Goal: Information Seeking & Learning: Learn about a topic

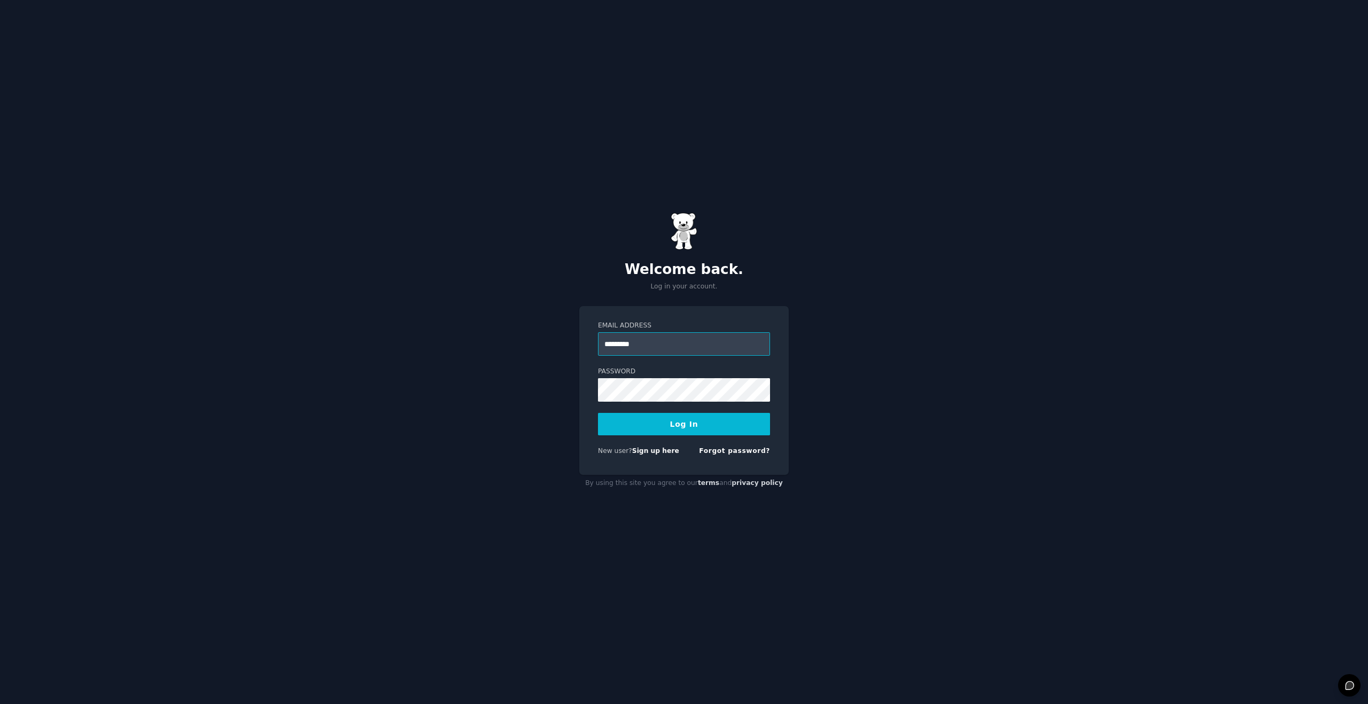
click at [648, 349] on input "*********" at bounding box center [684, 344] width 172 height 24
type input "**********"
click at [598, 413] on button "Log In" at bounding box center [684, 424] width 172 height 22
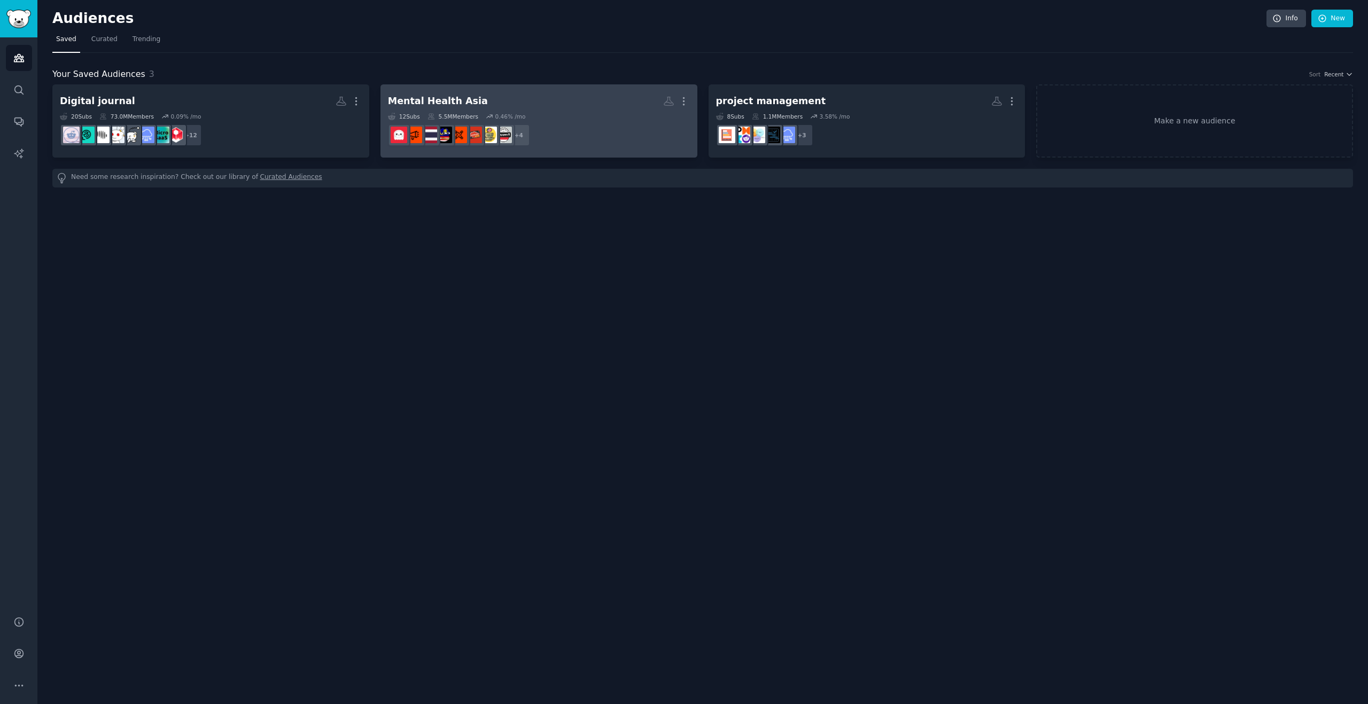
click at [606, 108] on h2 "Mental Health Asia More" at bounding box center [539, 101] width 302 height 19
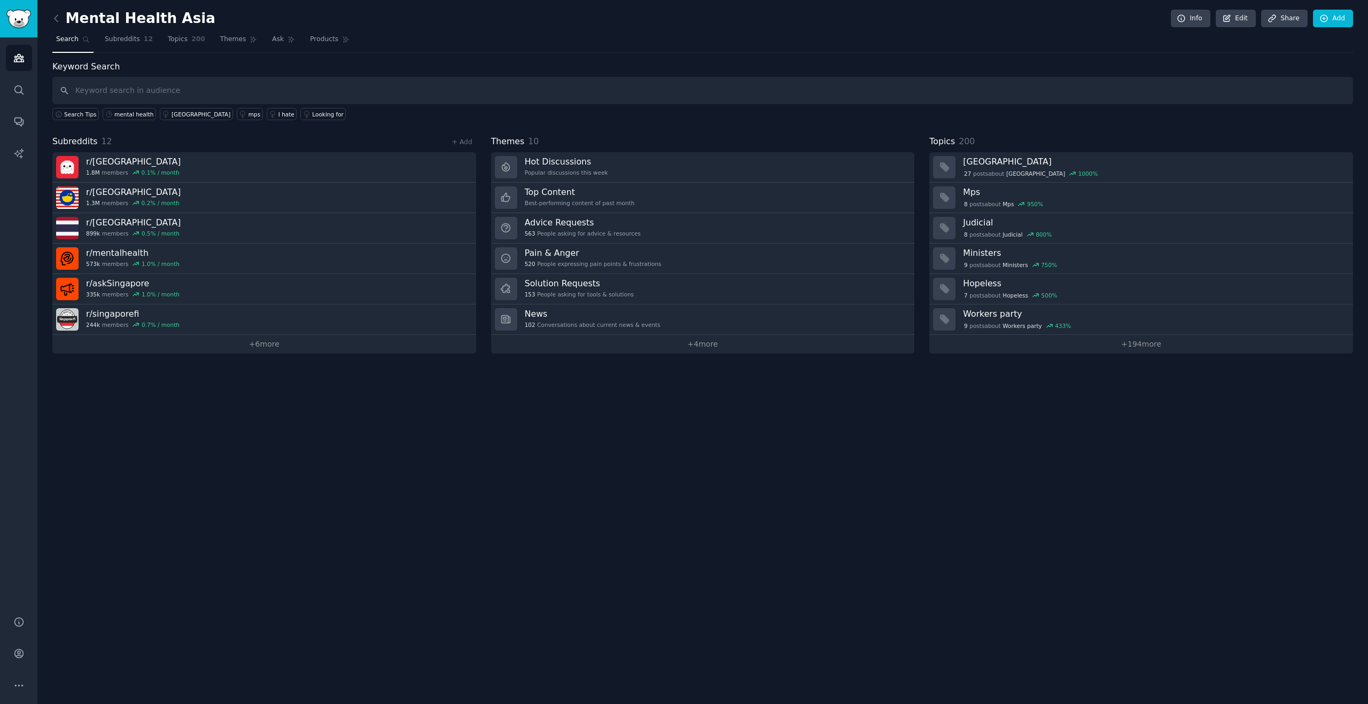
click at [554, 409] on div "Mental Health Asia Info Edit Share Add Search Subreddits 12 Topics 200 Themes A…" at bounding box center [702, 352] width 1330 height 704
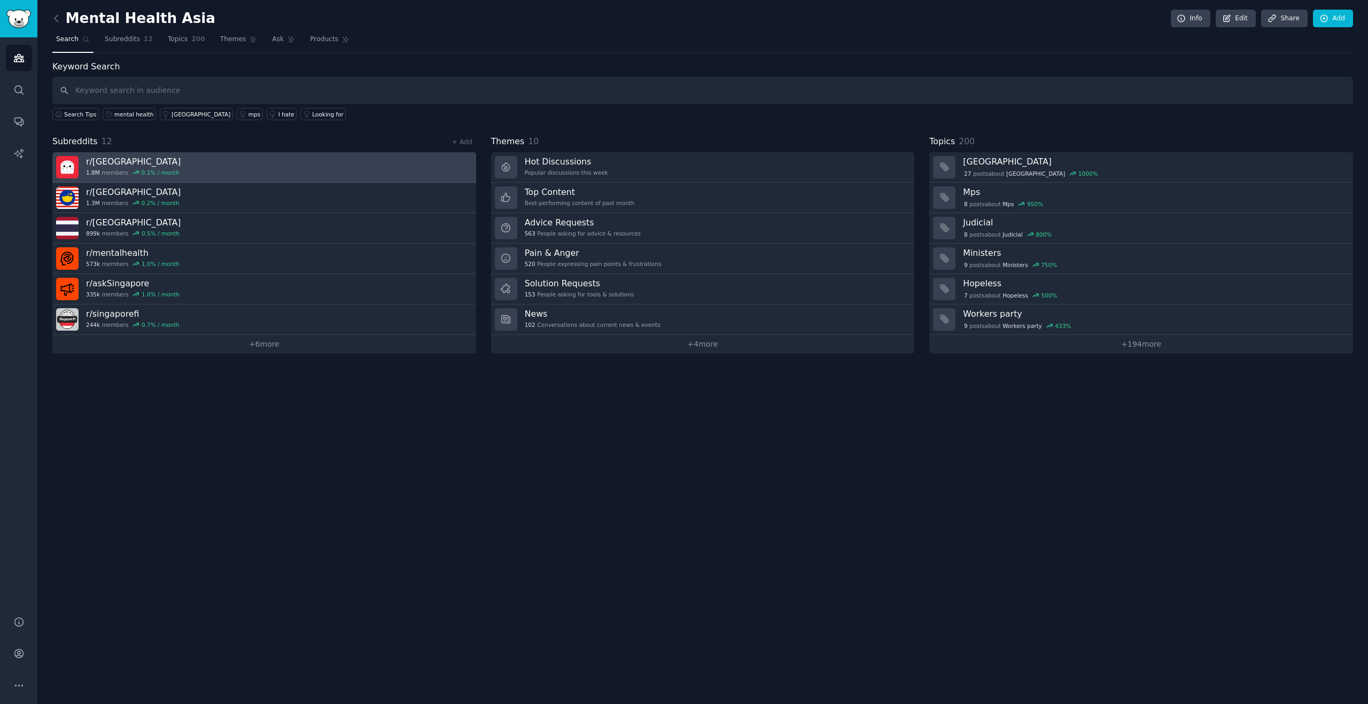
click at [128, 164] on h3 "r/ singapore" at bounding box center [133, 161] width 95 height 11
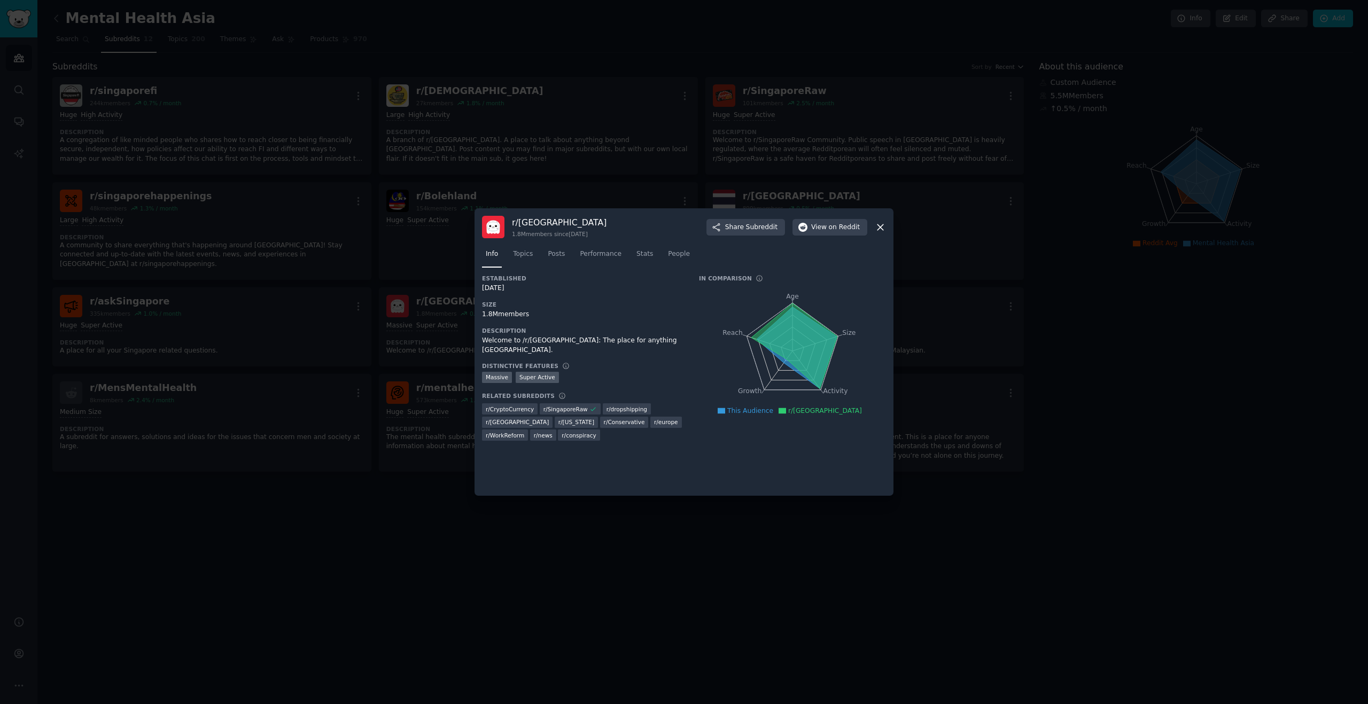
click at [880, 225] on icon at bounding box center [880, 227] width 11 height 11
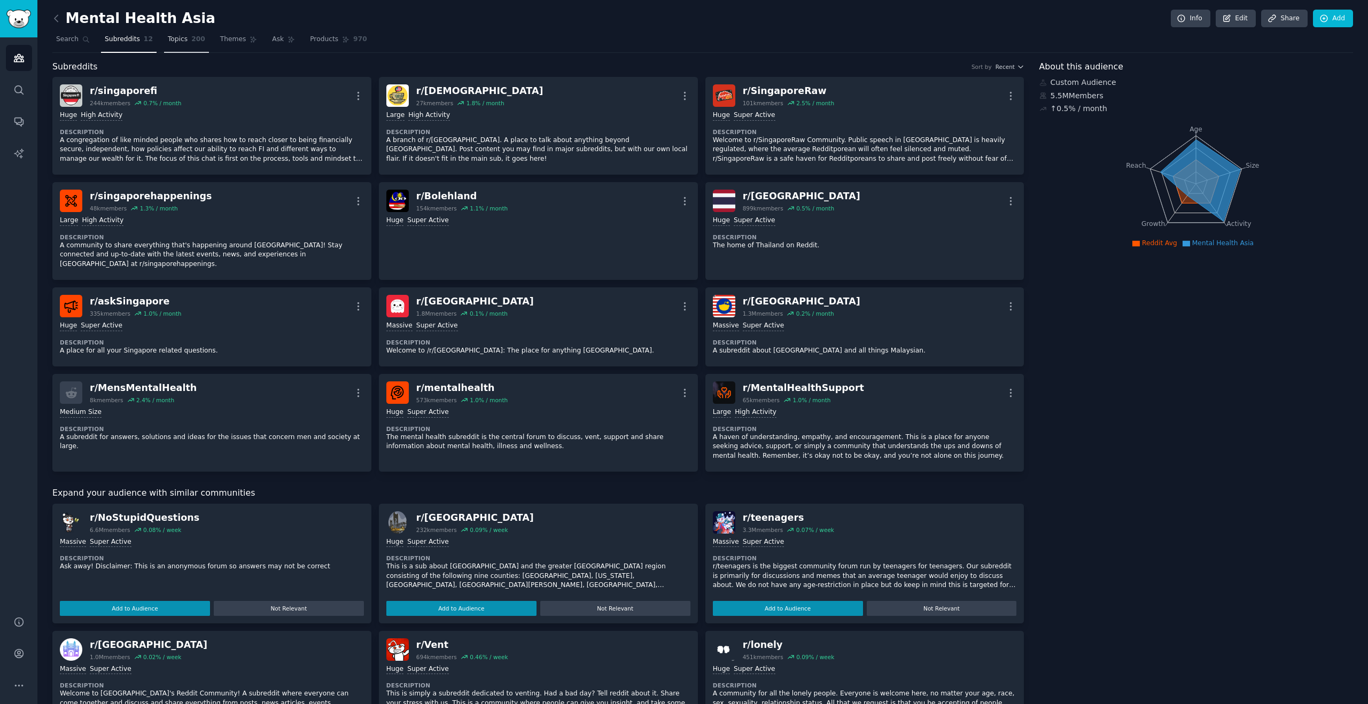
click at [181, 43] on span "Topics" at bounding box center [178, 40] width 20 height 10
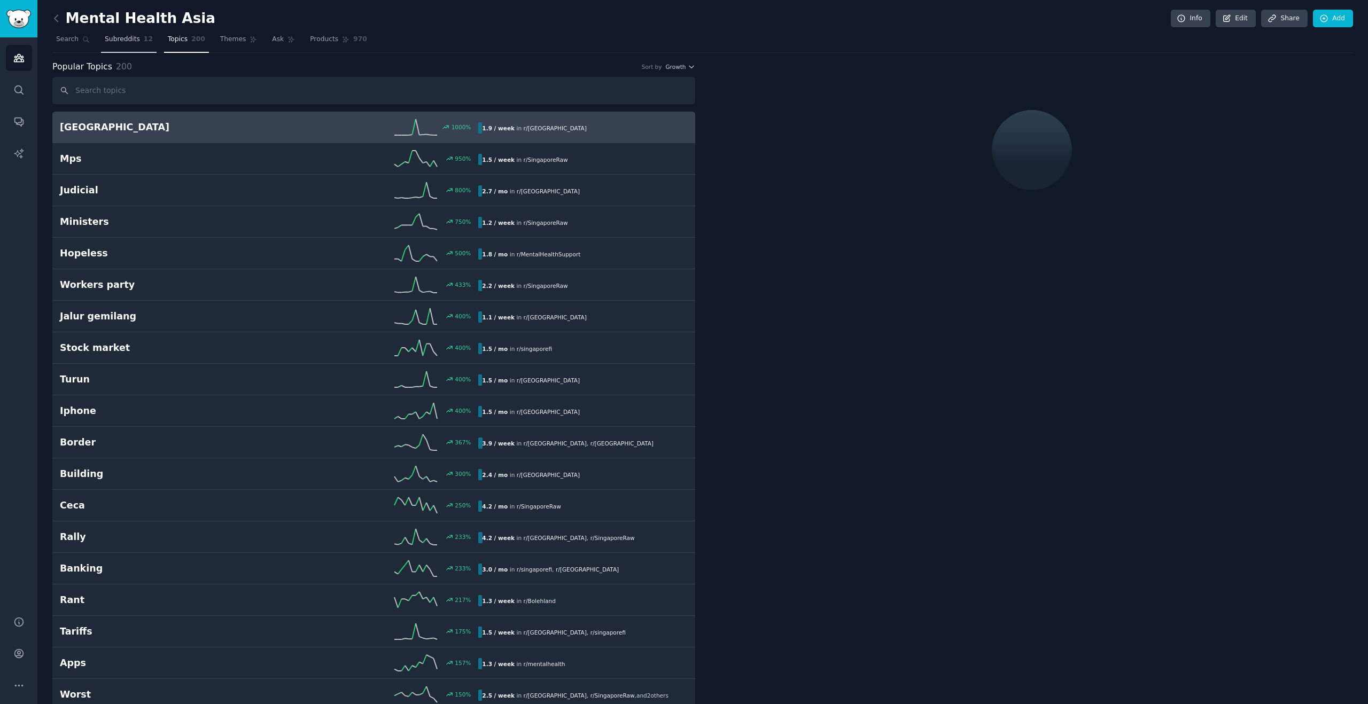
click at [128, 43] on span "Subreddits" at bounding box center [122, 40] width 35 height 10
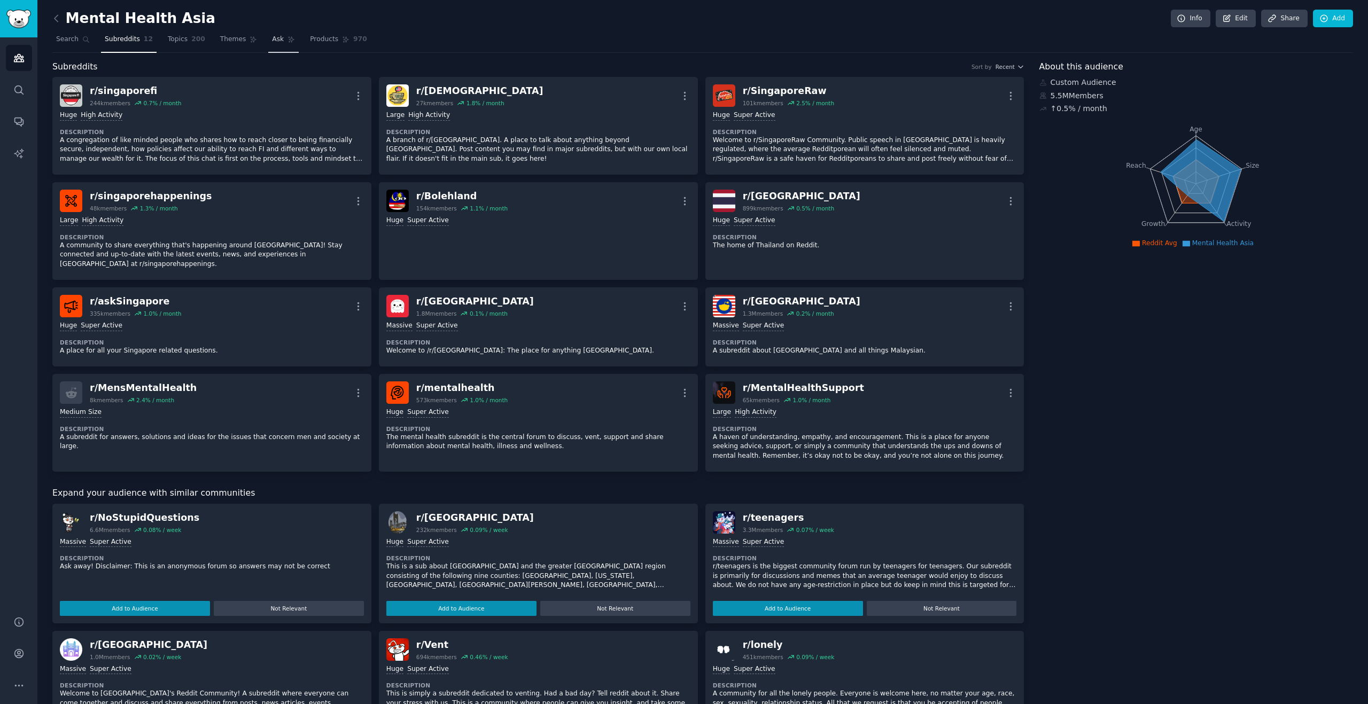
click at [269, 44] on link "Ask" at bounding box center [283, 42] width 30 height 22
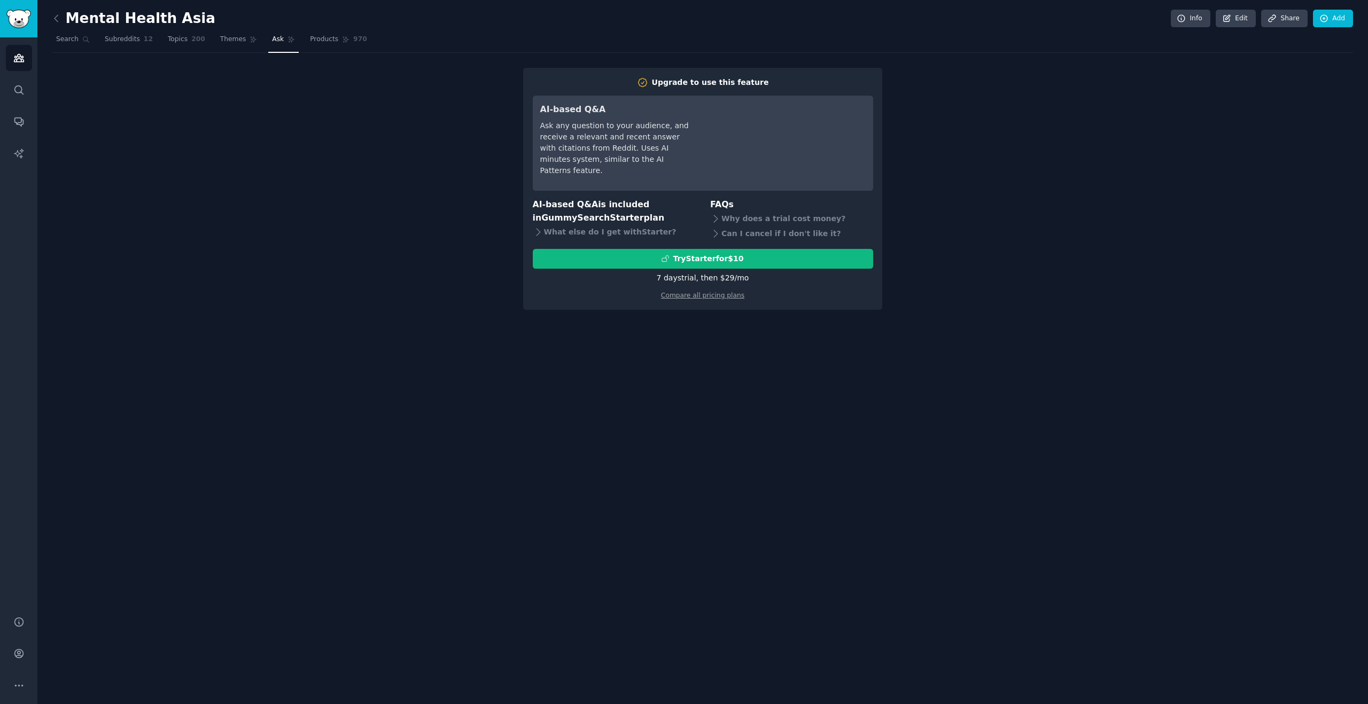
click at [441, 247] on div "Upgrade to use this feature AI-based Q&A Ask any question to your audience, and…" at bounding box center [702, 189] width 1301 height 242
click at [229, 39] on span "Themes" at bounding box center [233, 40] width 26 height 10
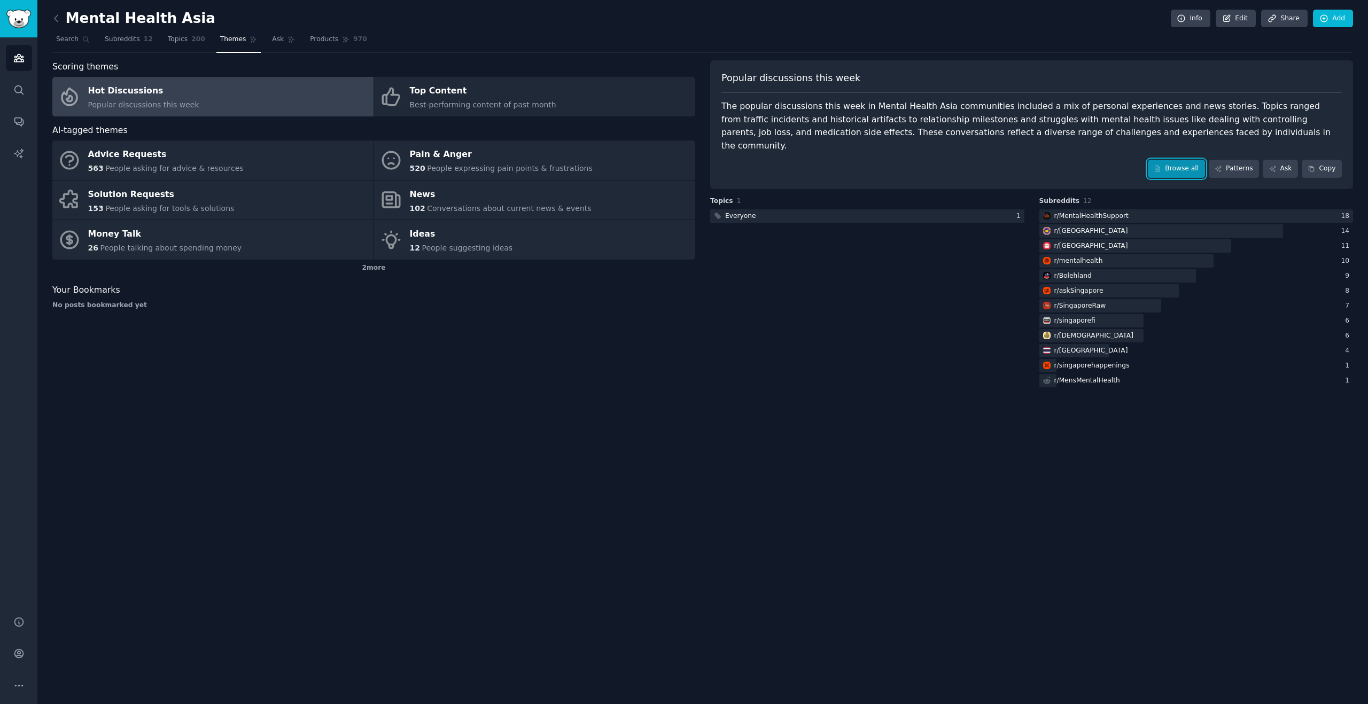
click at [1164, 160] on link "Browse all" at bounding box center [1176, 169] width 57 height 18
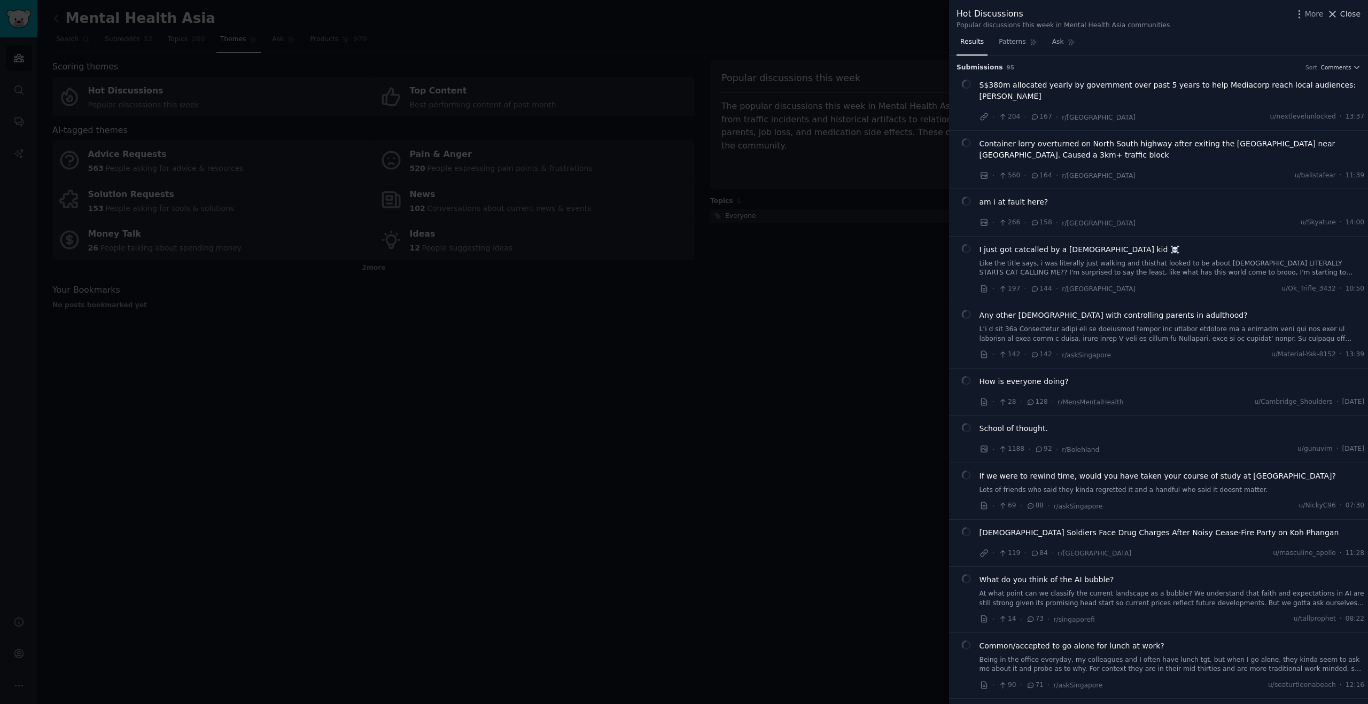
click at [1335, 14] on icon at bounding box center [1332, 14] width 11 height 11
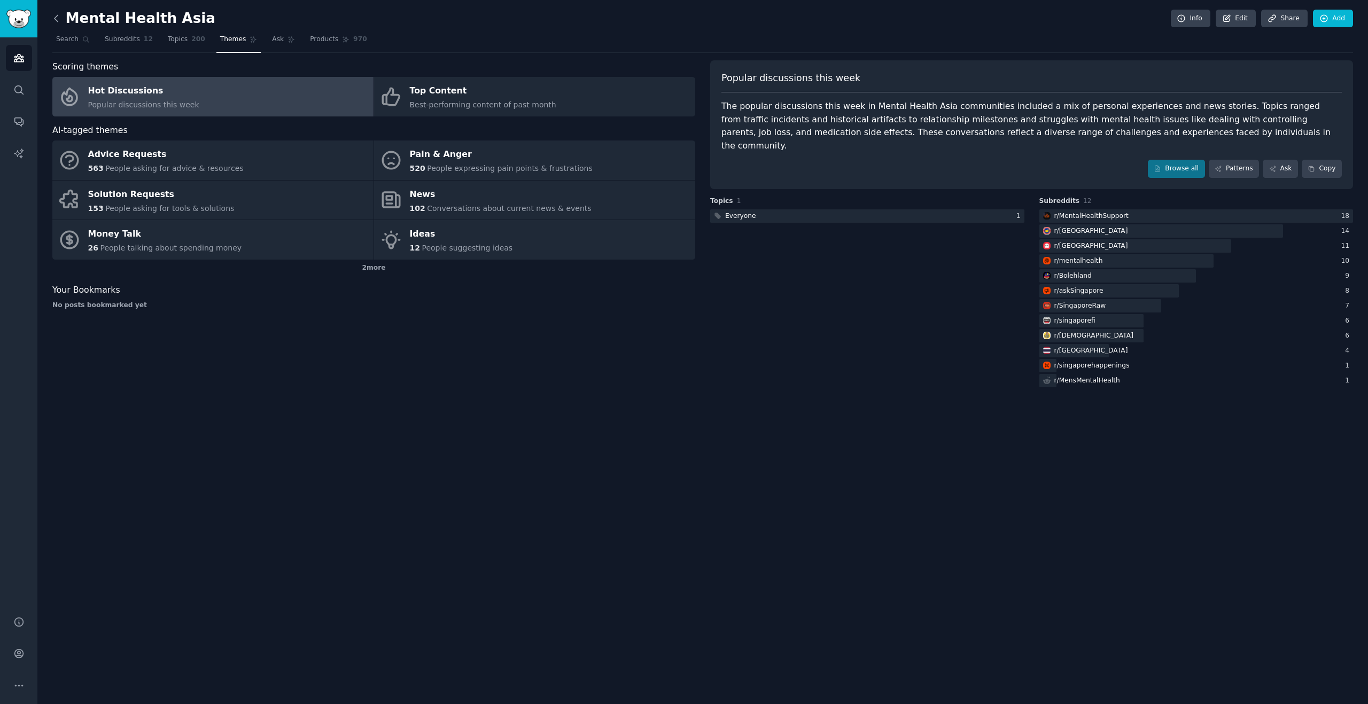
click at [57, 20] on icon at bounding box center [56, 18] width 11 height 11
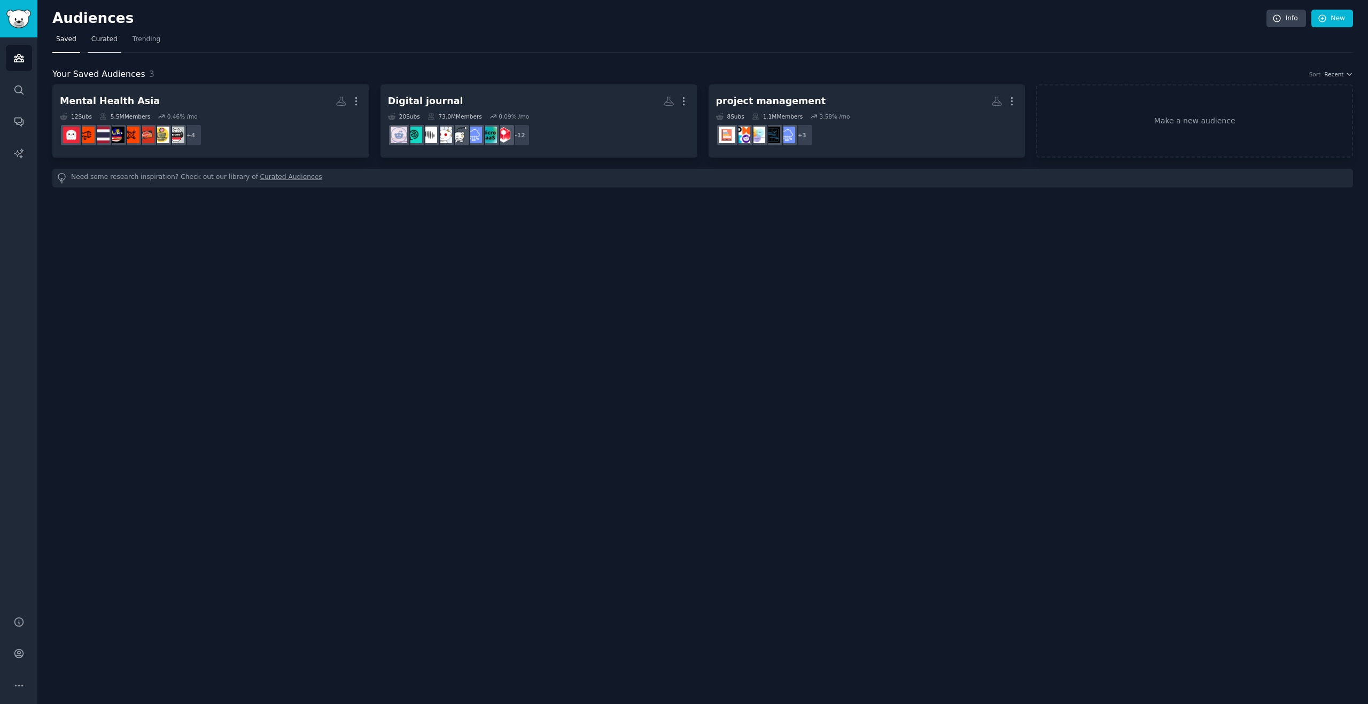
click at [101, 41] on span "Curated" at bounding box center [104, 40] width 26 height 10
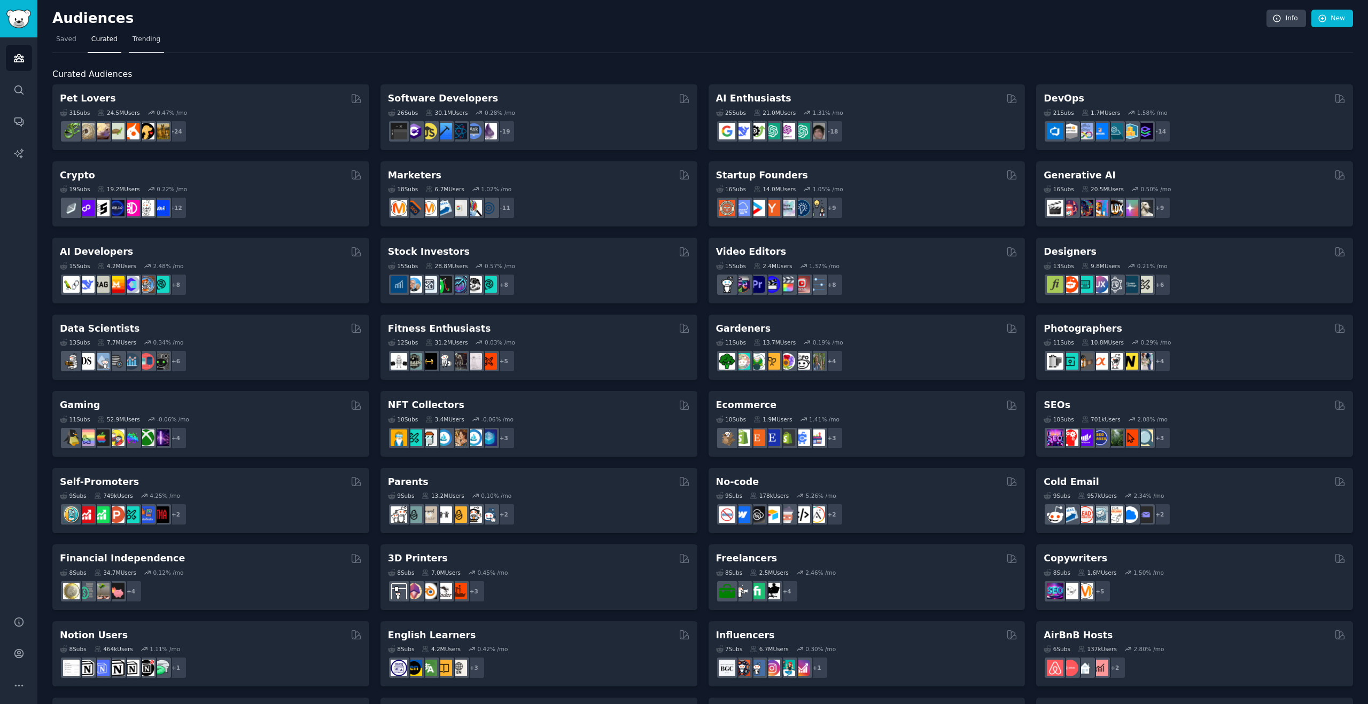
click at [141, 41] on span "Trending" at bounding box center [147, 40] width 28 height 10
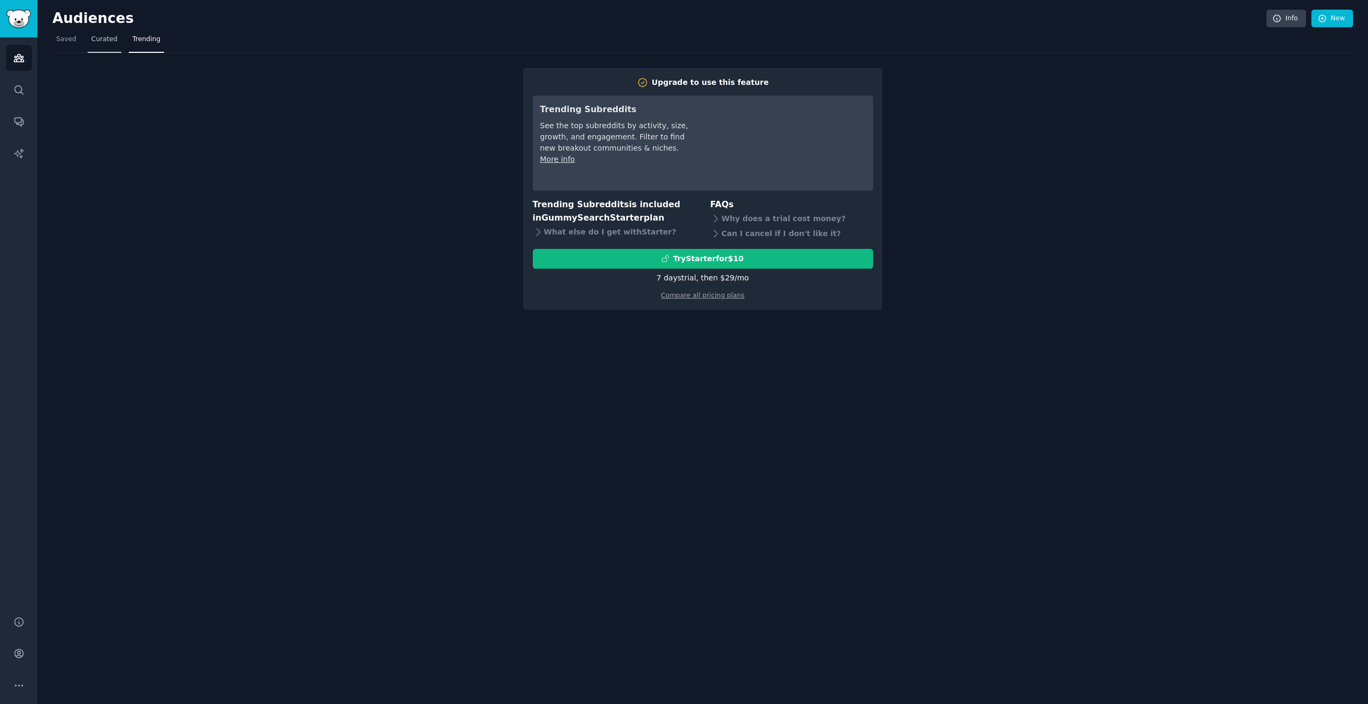
click at [111, 40] on span "Curated" at bounding box center [104, 40] width 26 height 10
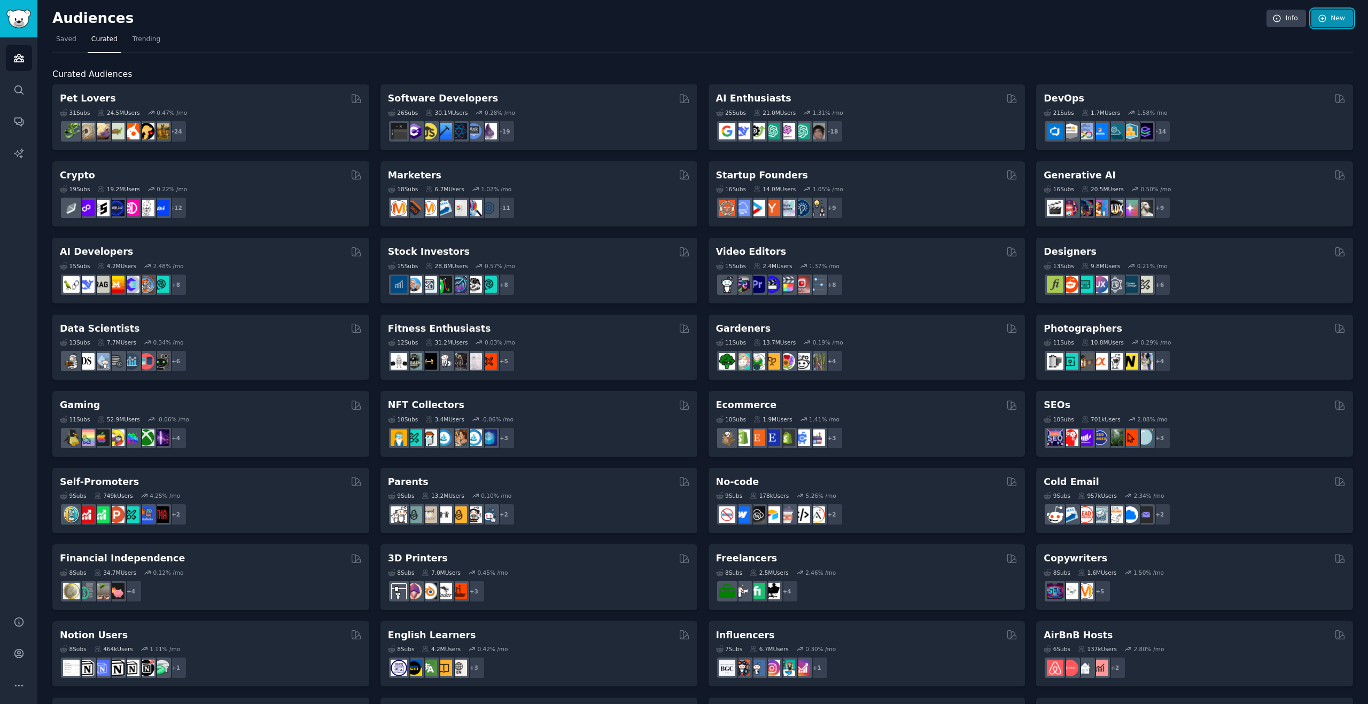
click at [1327, 18] on link "New" at bounding box center [1332, 19] width 42 height 18
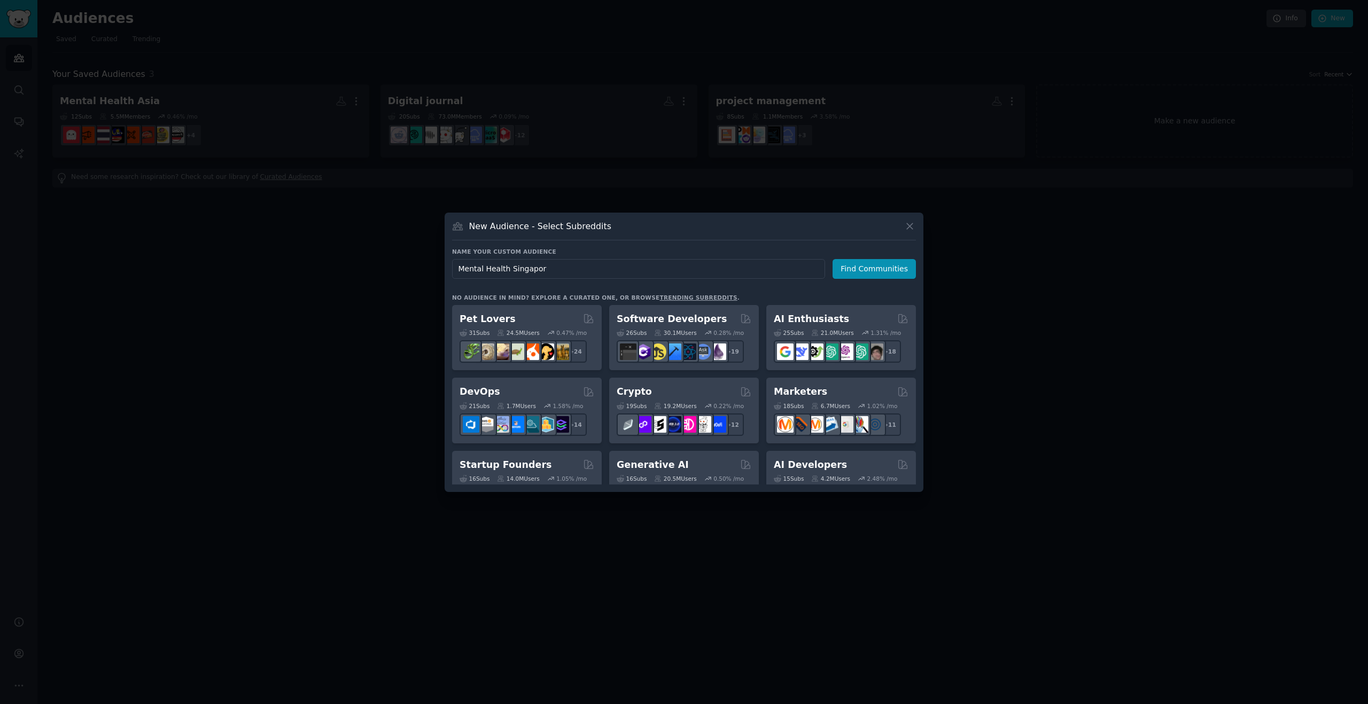
type input "Mental Health Singapore"
click button "Find Communities" at bounding box center [873, 269] width 83 height 20
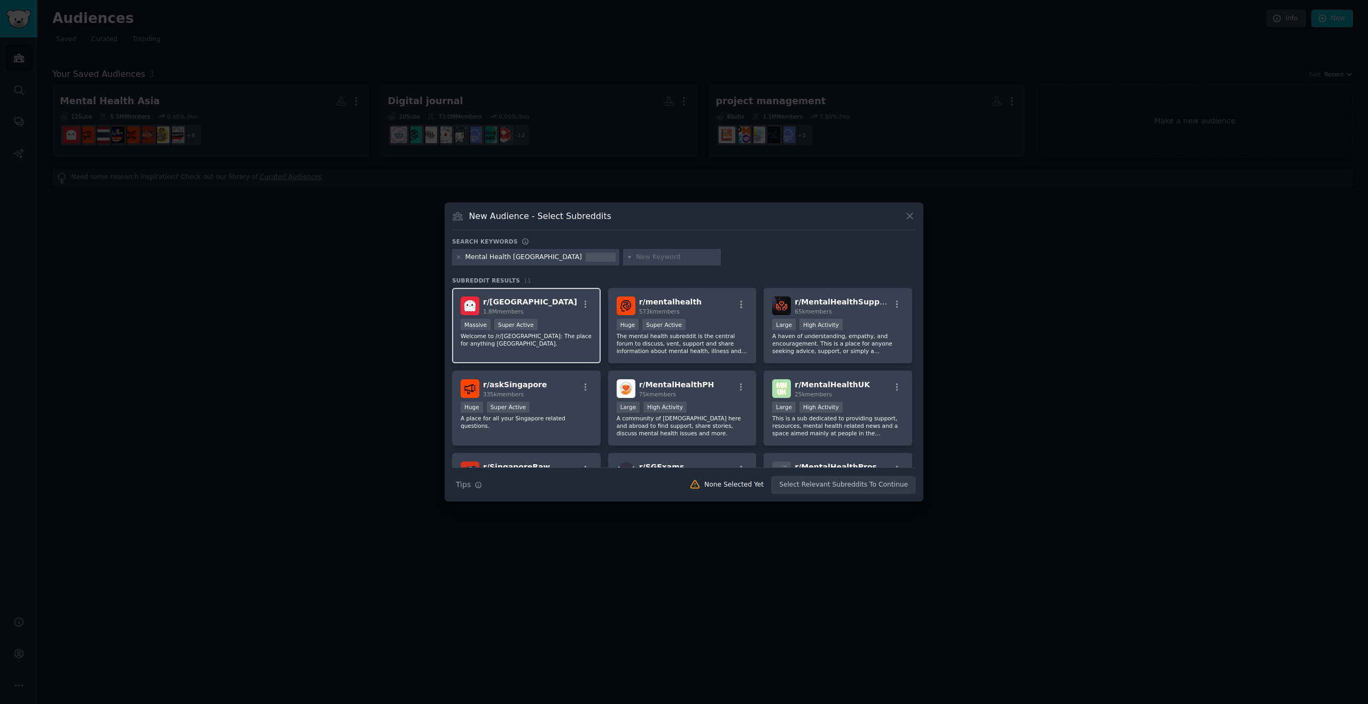
click at [571, 302] on div "r/ singapore 1.8M members" at bounding box center [526, 306] width 131 height 19
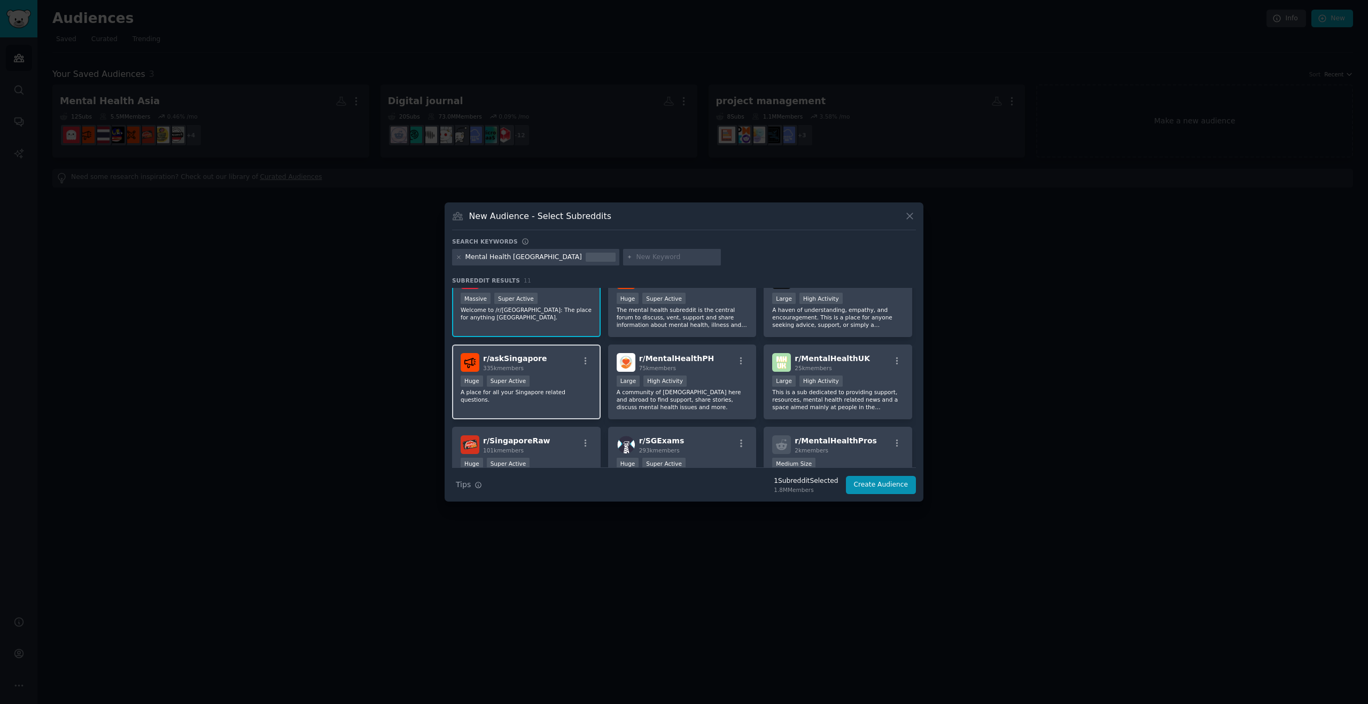
click at [565, 362] on div "r/ askSingapore 335k members" at bounding box center [526, 362] width 131 height 19
click at [558, 444] on div "r/ SingaporeRaw 101k members" at bounding box center [526, 444] width 131 height 19
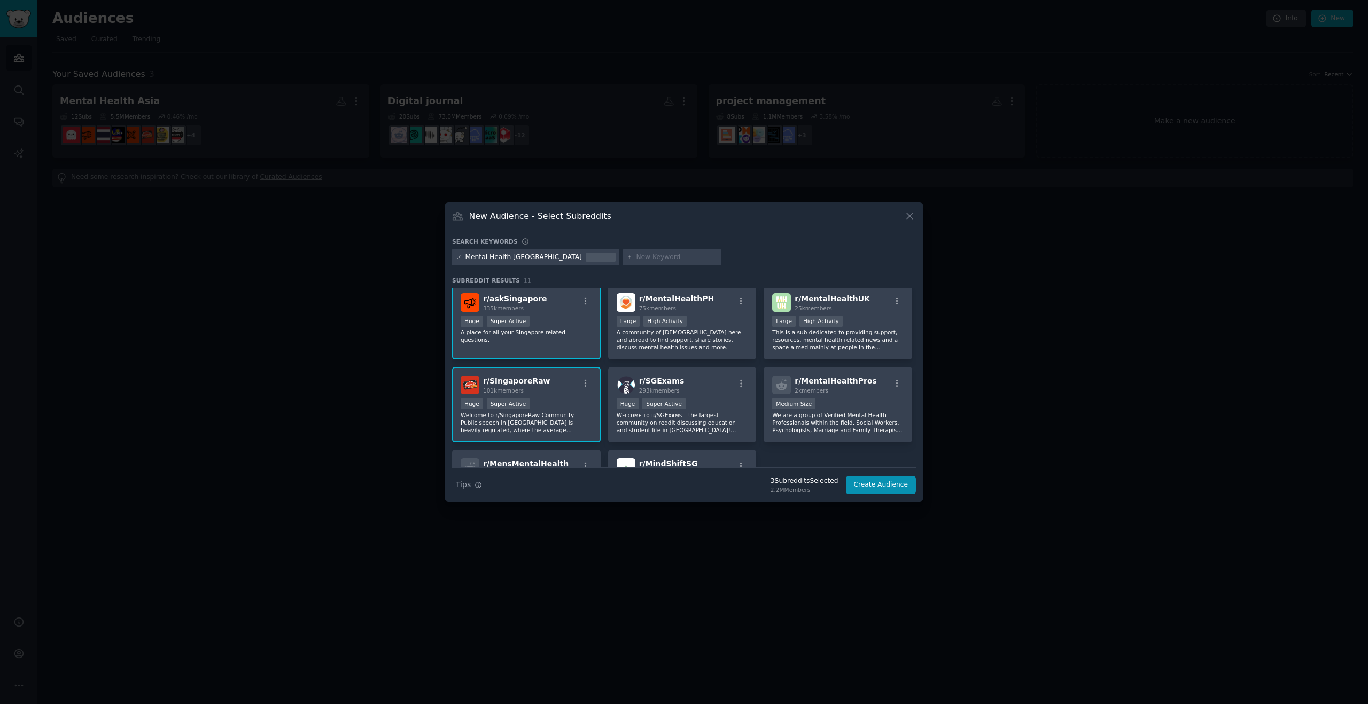
scroll to position [103, 0]
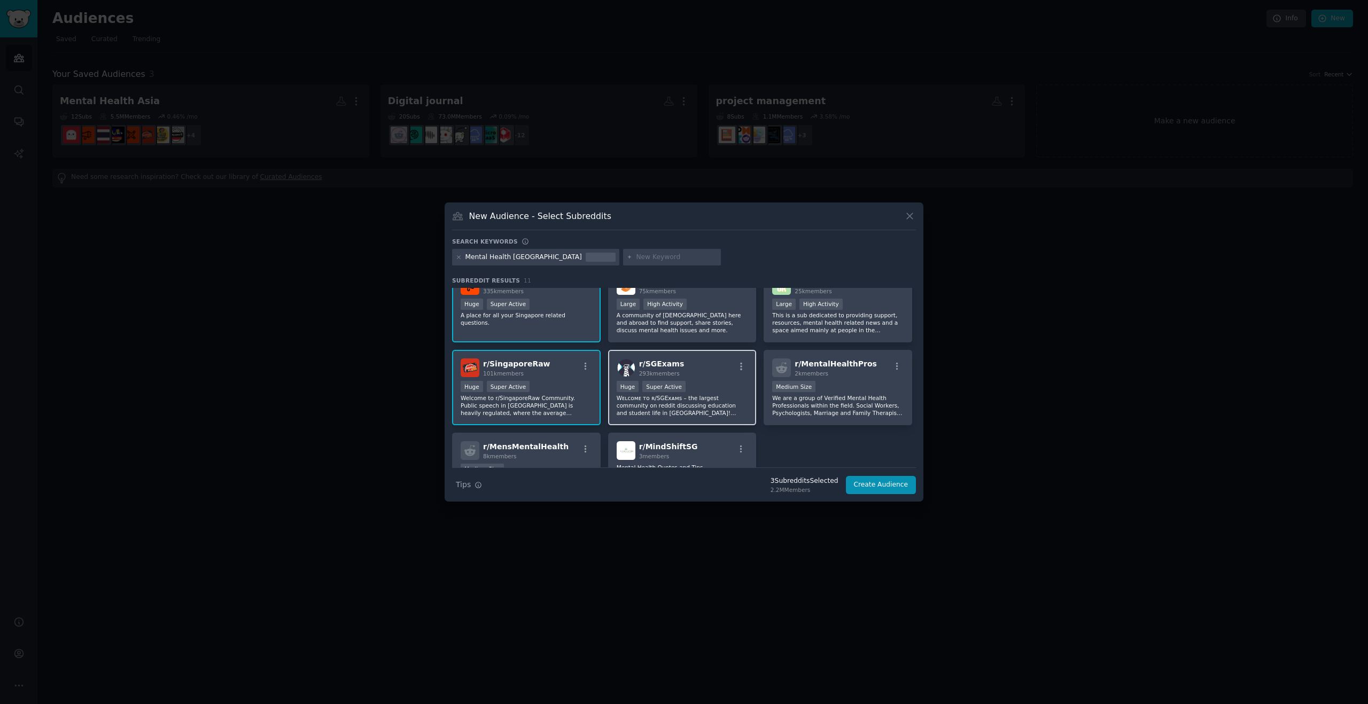
click at [697, 365] on div "r/ SGExams 293k members" at bounding box center [682, 368] width 131 height 19
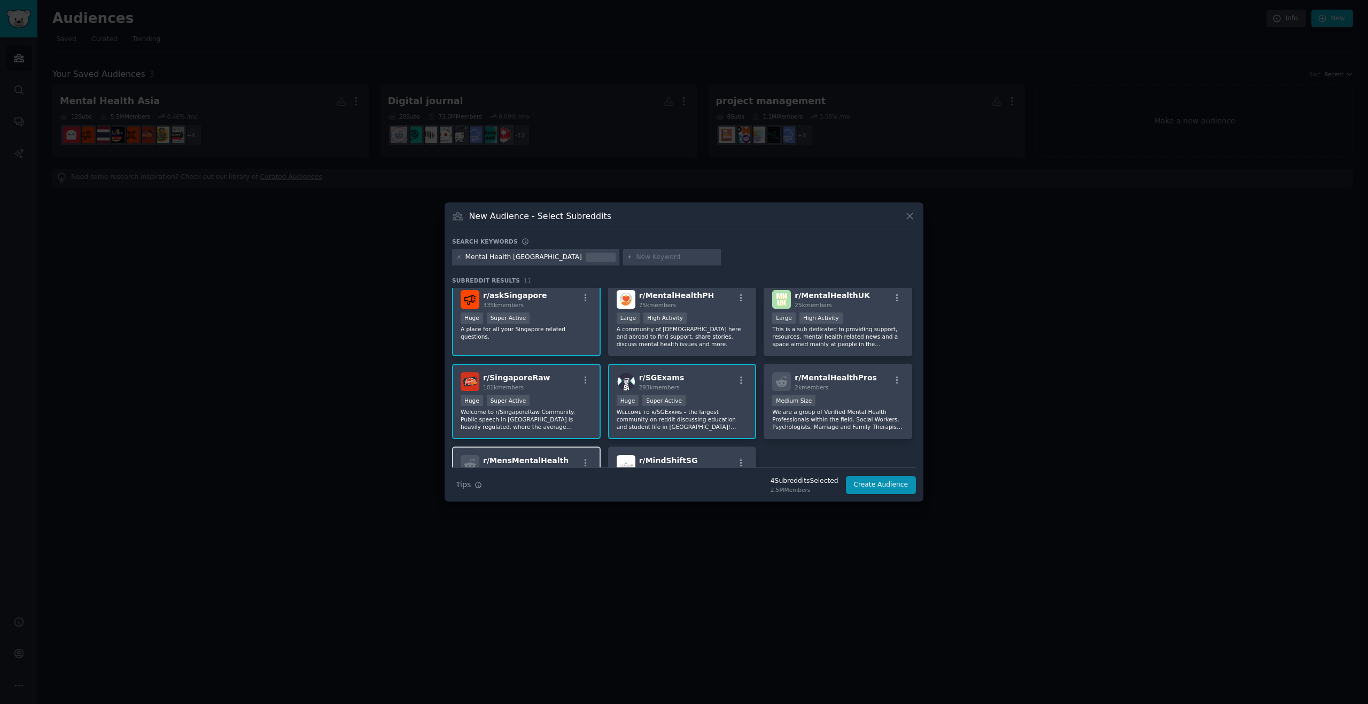
scroll to position [0, 0]
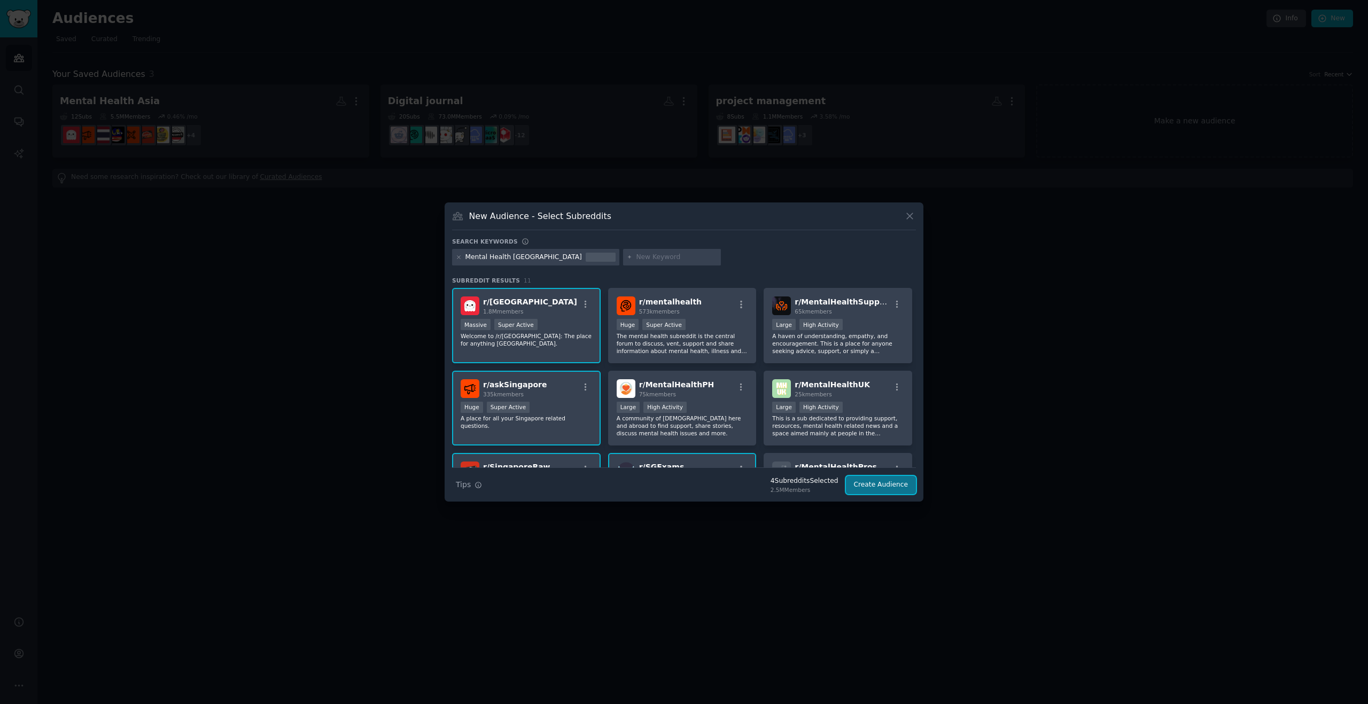
click at [880, 489] on button "Create Audience" at bounding box center [881, 485] width 71 height 18
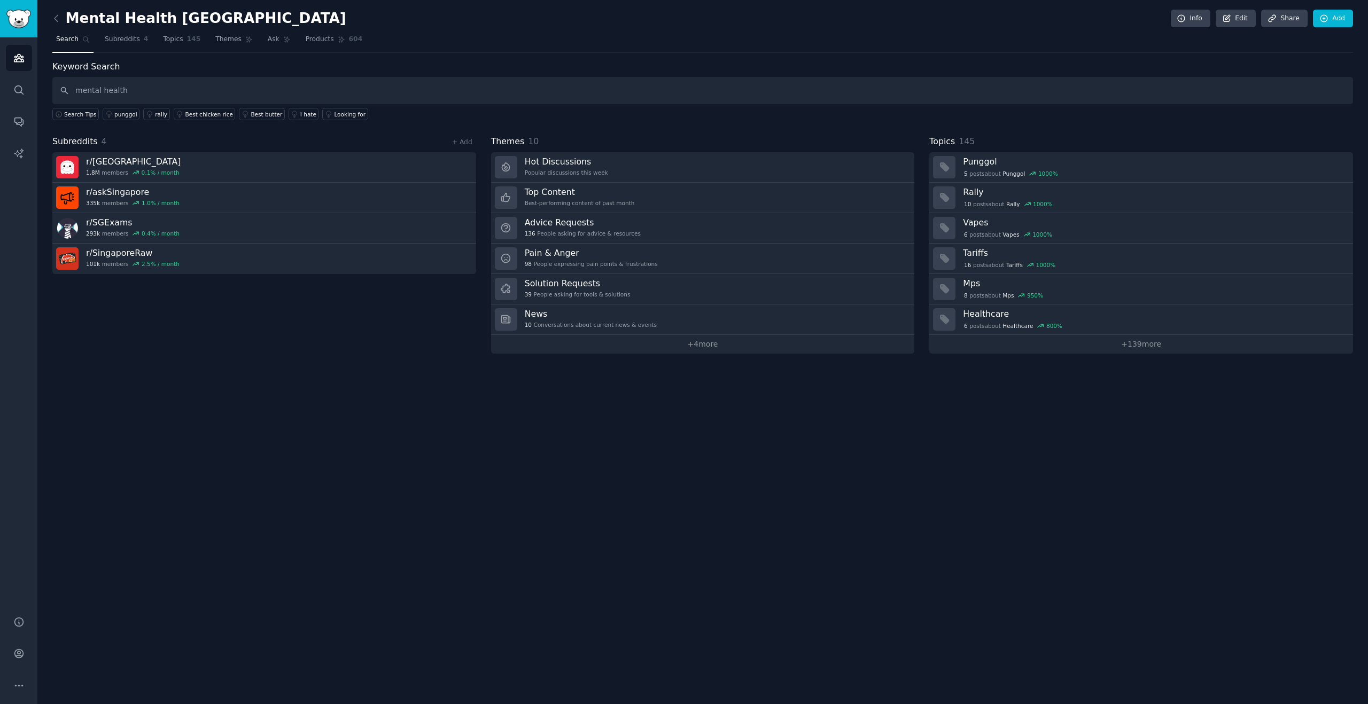
type input "mental health"
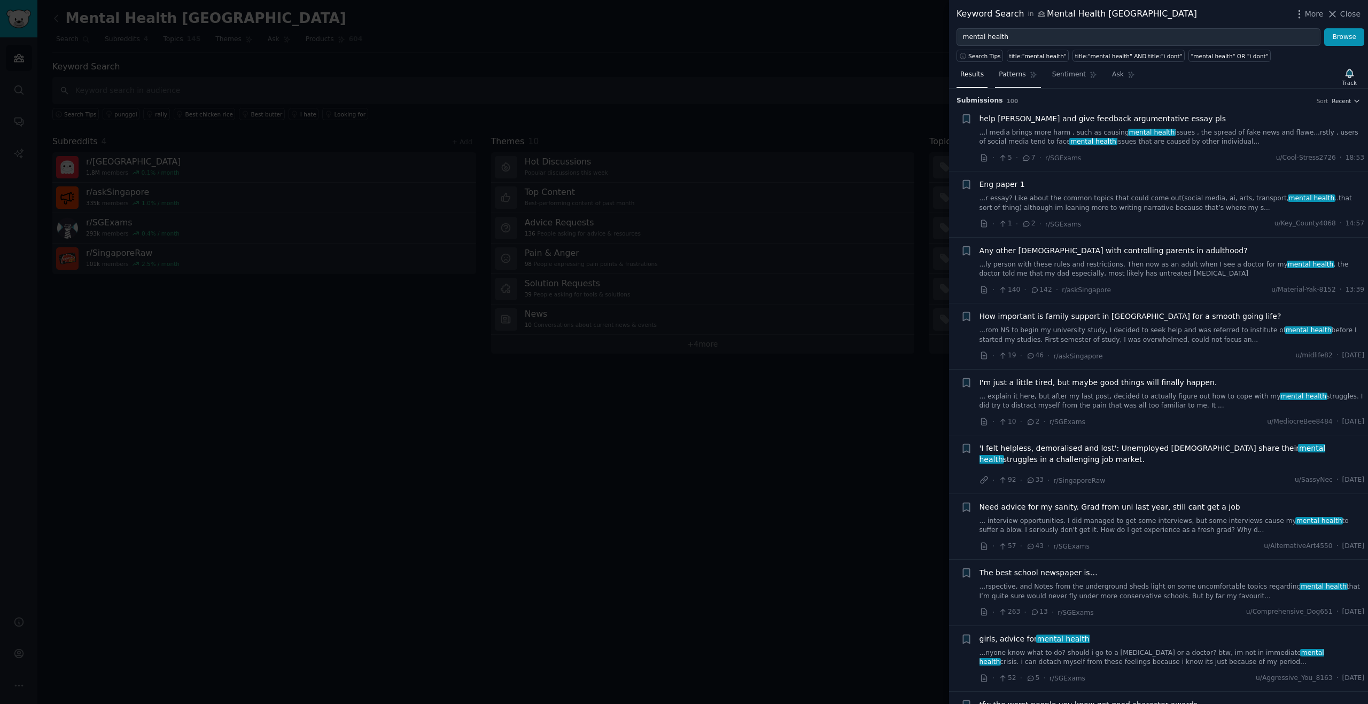
click at [1033, 80] on link "Patterns" at bounding box center [1017, 77] width 45 height 22
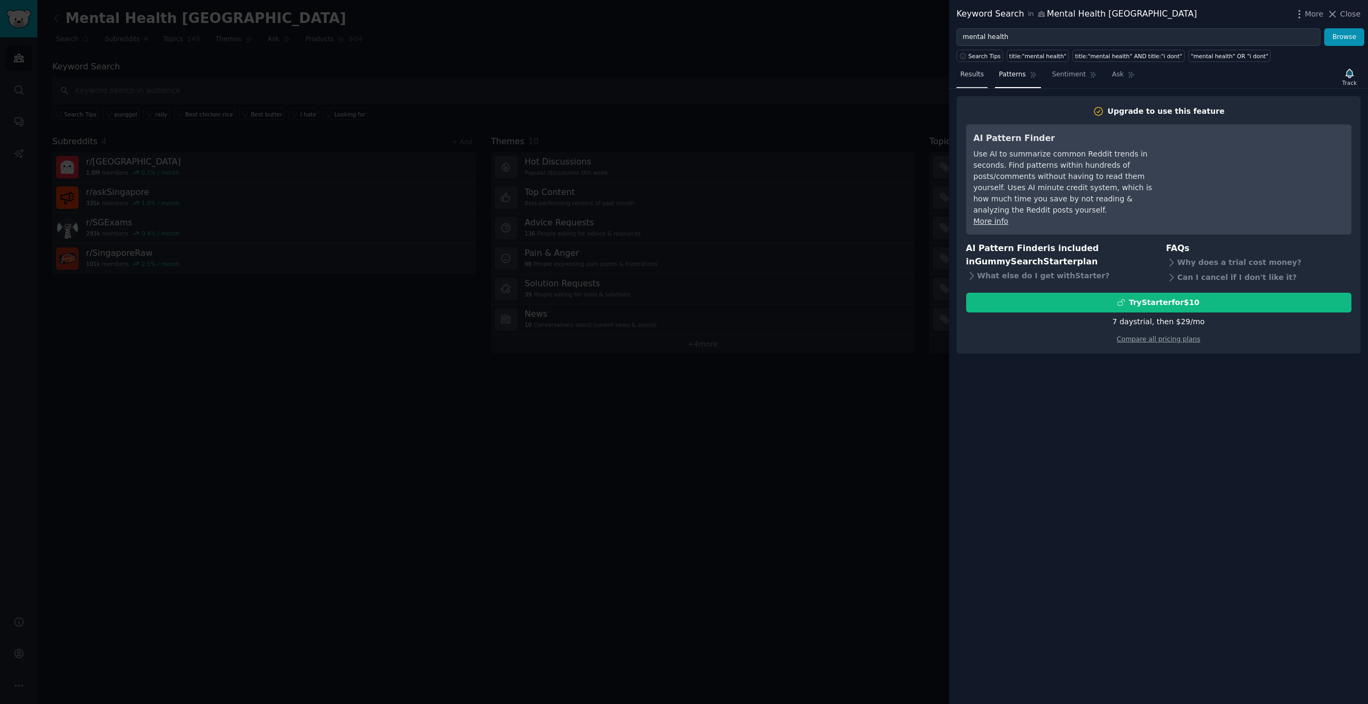
click at [974, 80] on link "Results" at bounding box center [971, 77] width 31 height 22
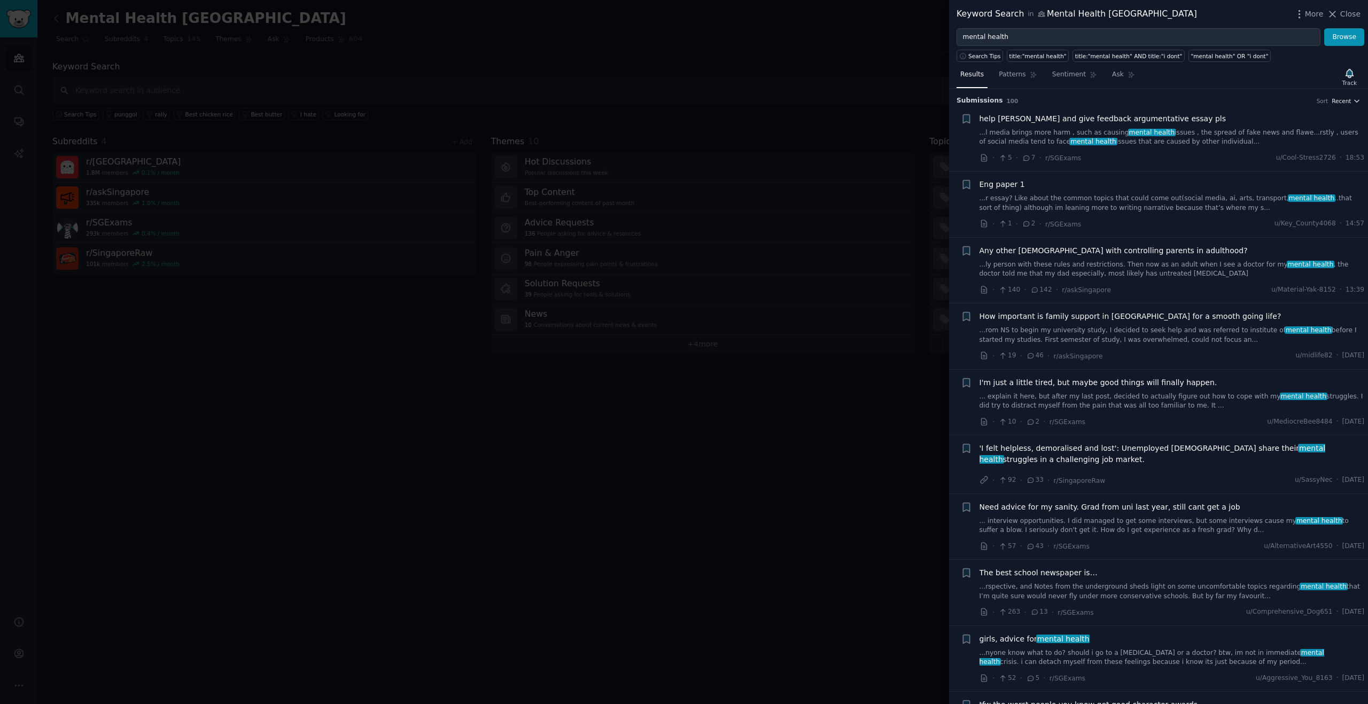
click at [1346, 100] on span "Recent" at bounding box center [1341, 100] width 19 height 7
click at [1276, 75] on div "Results Patterns Sentiment Ask Track" at bounding box center [1158, 77] width 419 height 23
click at [1353, 103] on icon "button" at bounding box center [1356, 100] width 7 height 7
click at [1298, 143] on p "Upvotes" at bounding box center [1289, 141] width 27 height 10
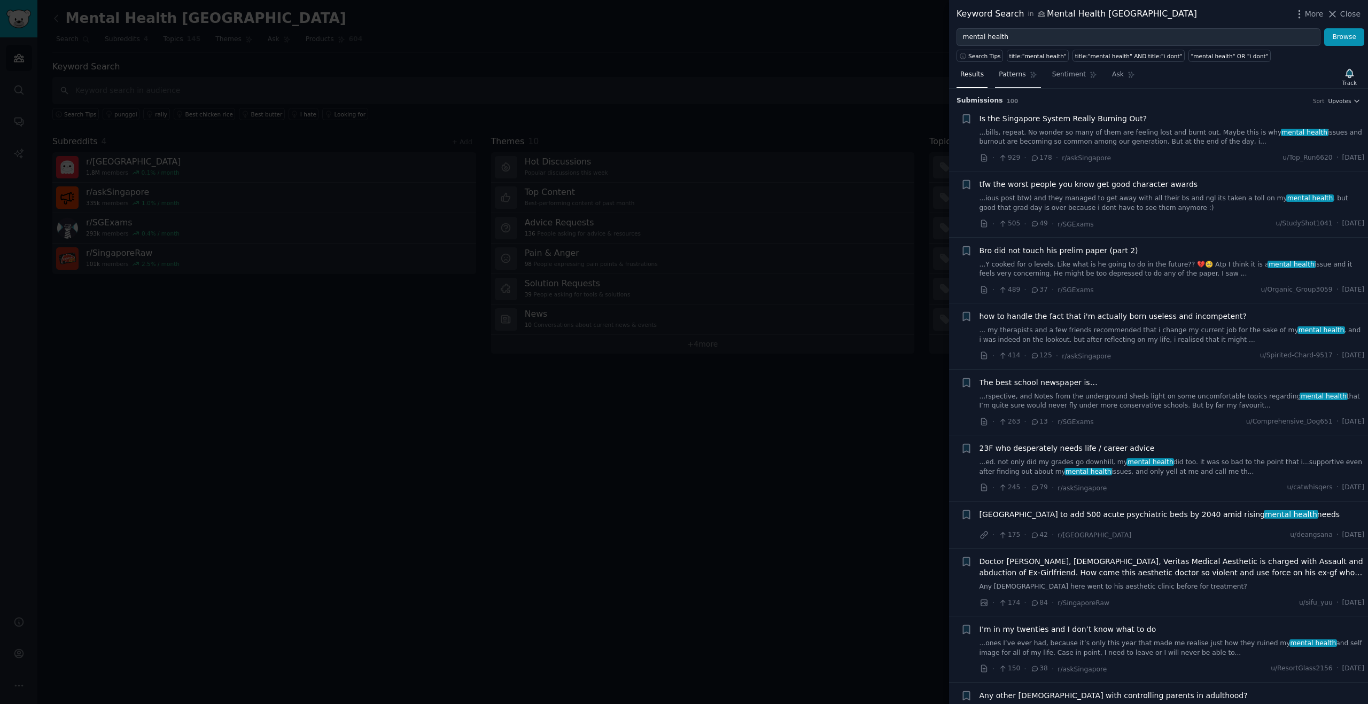
click at [1017, 82] on link "Patterns" at bounding box center [1017, 77] width 45 height 22
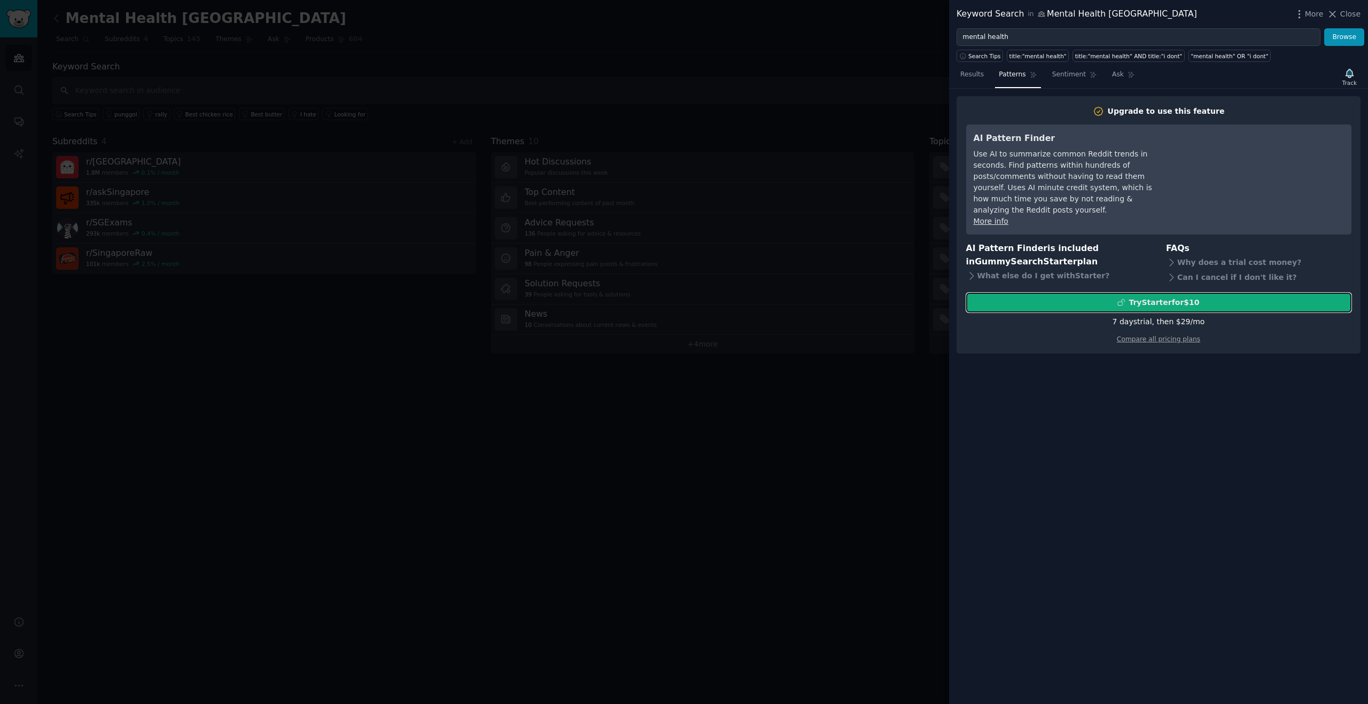
click at [1144, 297] on div "Try Starter for $10" at bounding box center [1163, 302] width 71 height 11
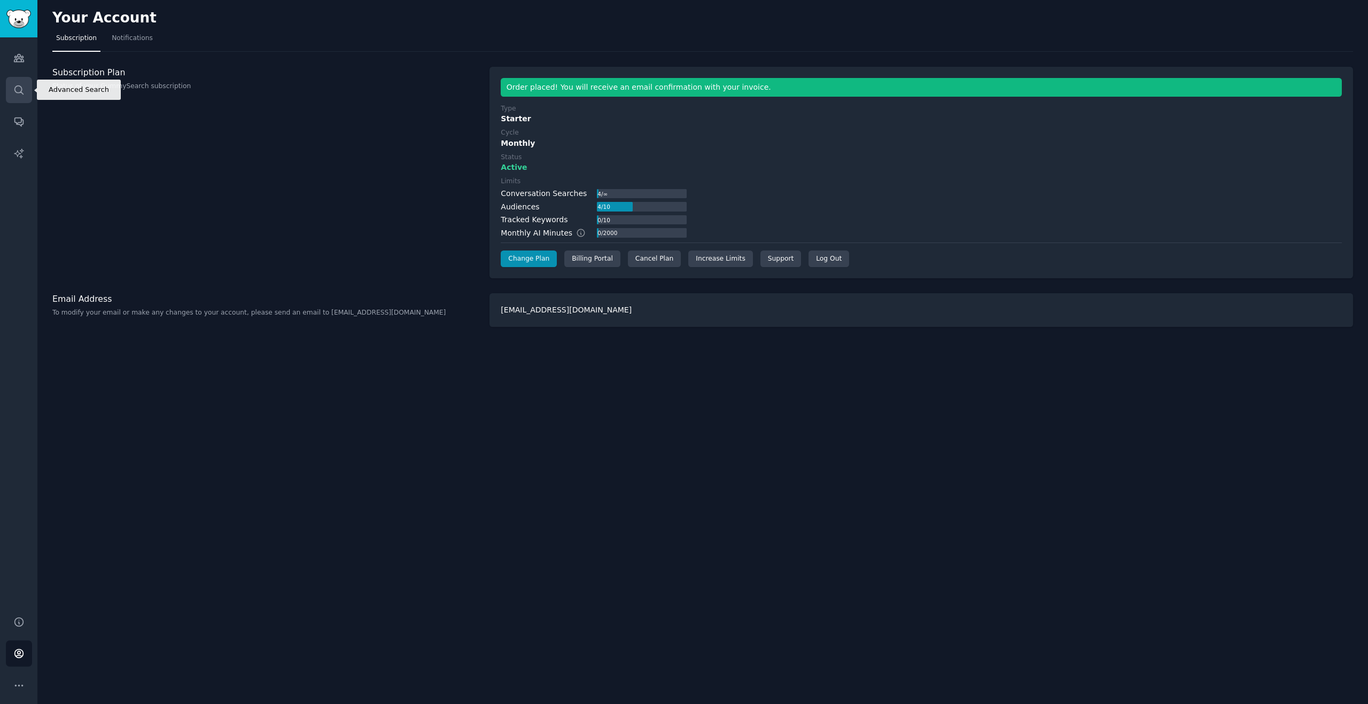
click at [23, 84] on icon "Sidebar" at bounding box center [18, 89] width 11 height 11
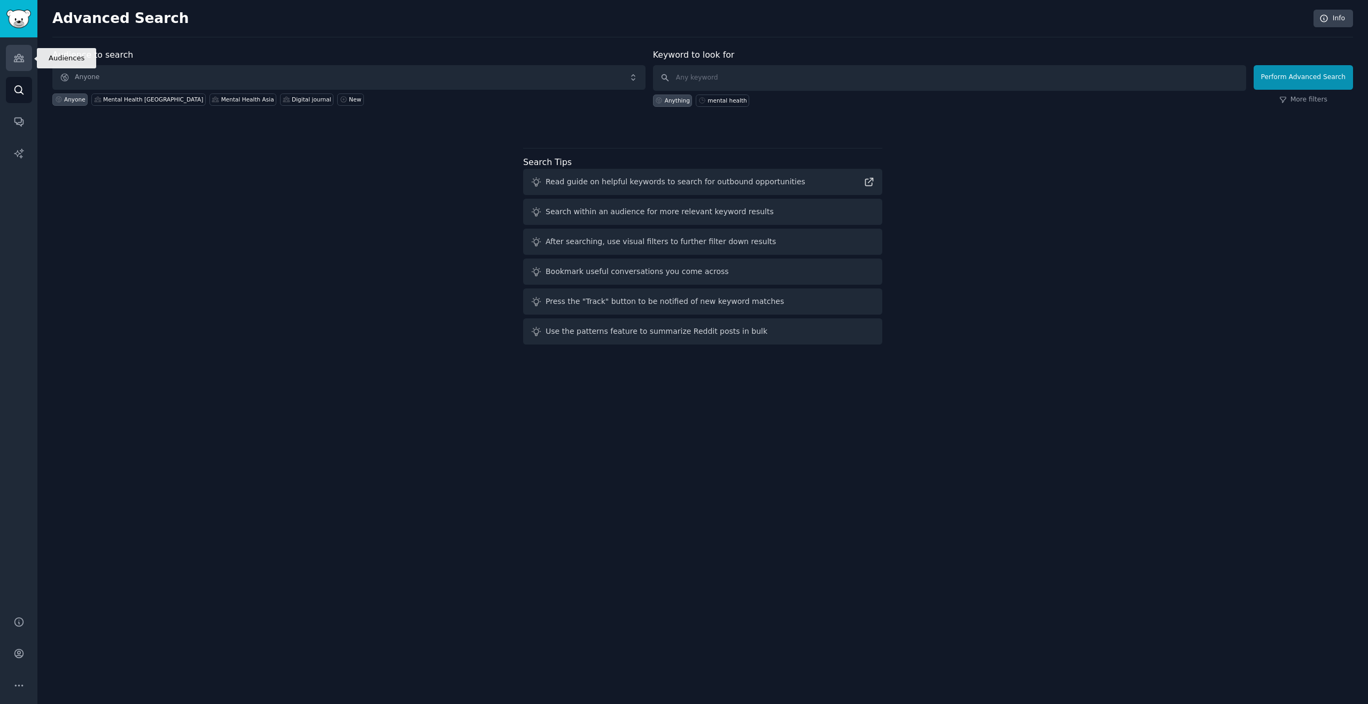
click at [21, 58] on icon "Sidebar" at bounding box center [19, 58] width 10 height 7
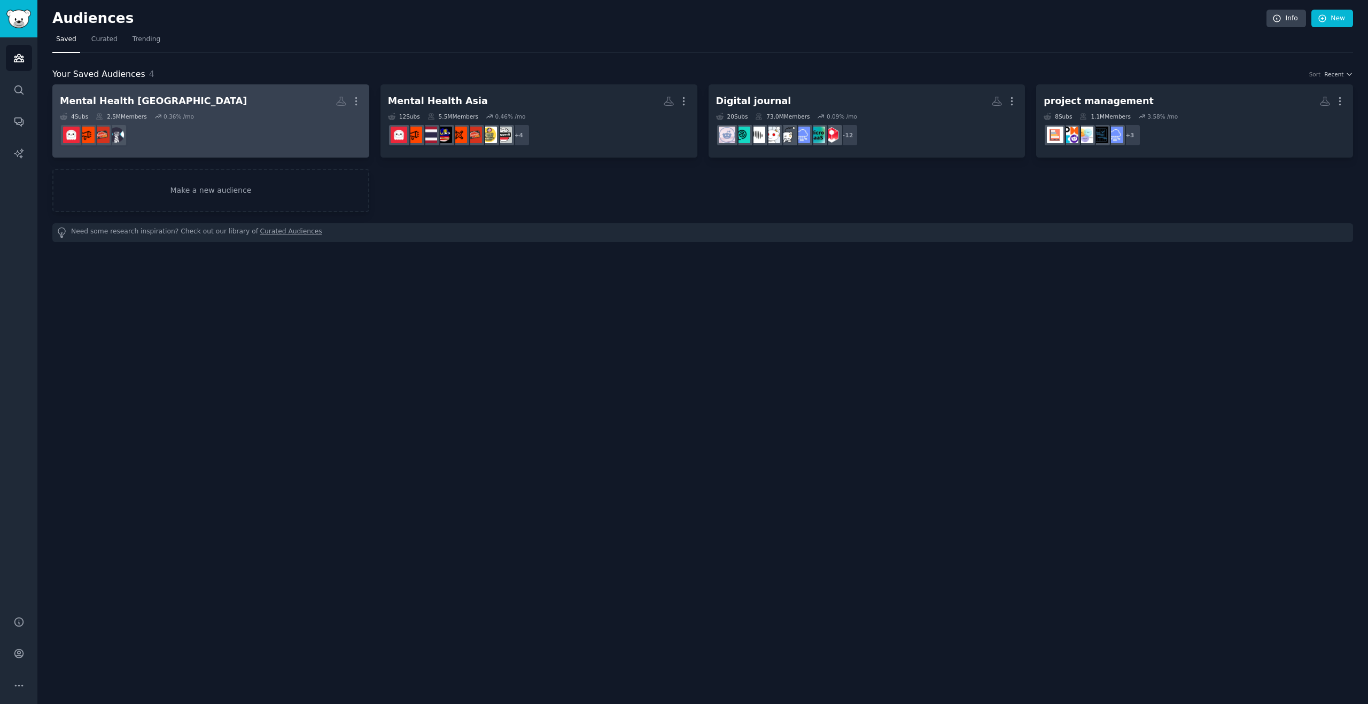
click at [267, 128] on dd at bounding box center [211, 135] width 302 height 30
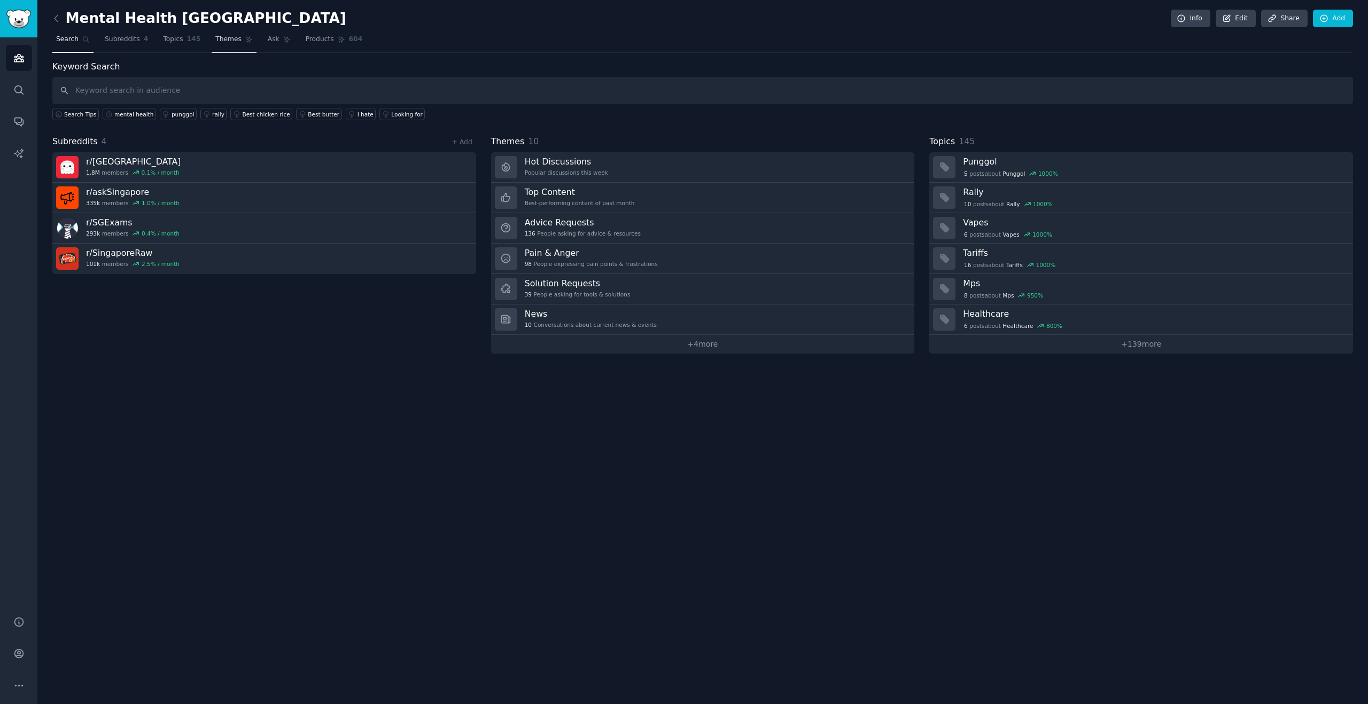
click at [228, 43] on span "Themes" at bounding box center [228, 40] width 26 height 10
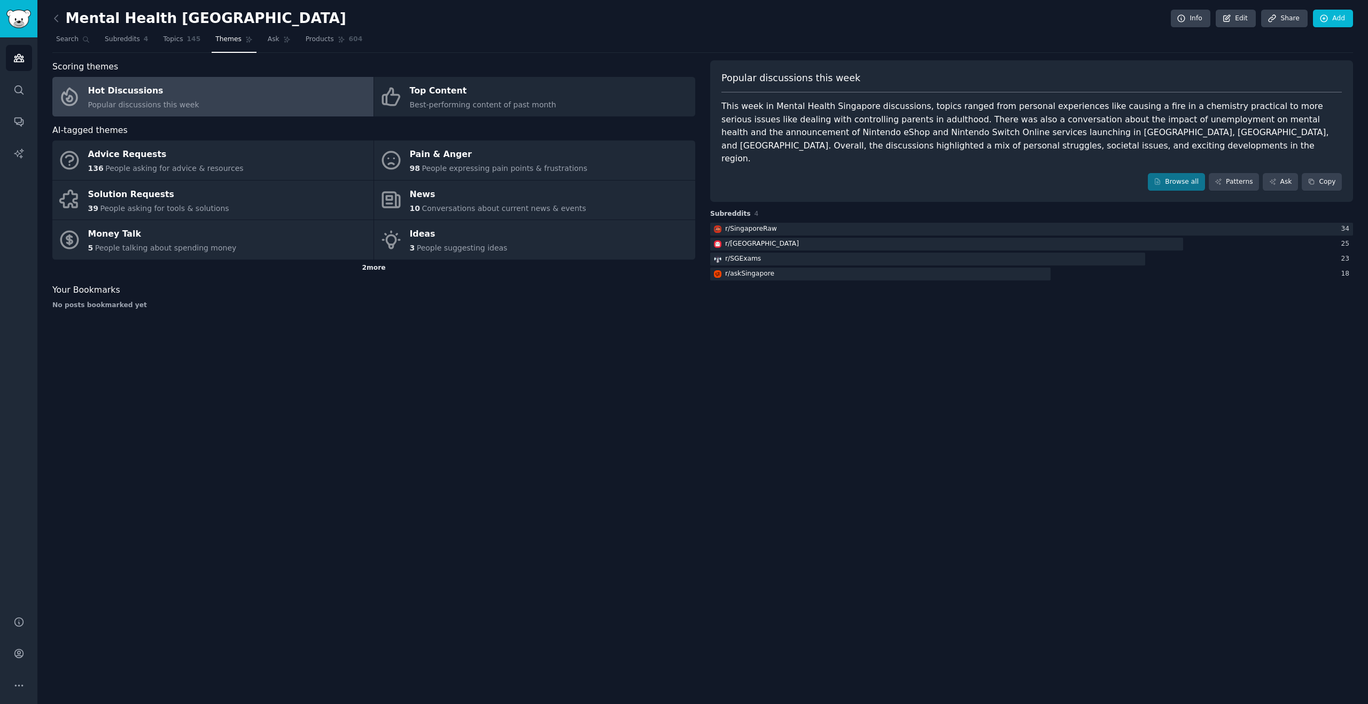
click at [367, 273] on div "2 more" at bounding box center [373, 268] width 643 height 17
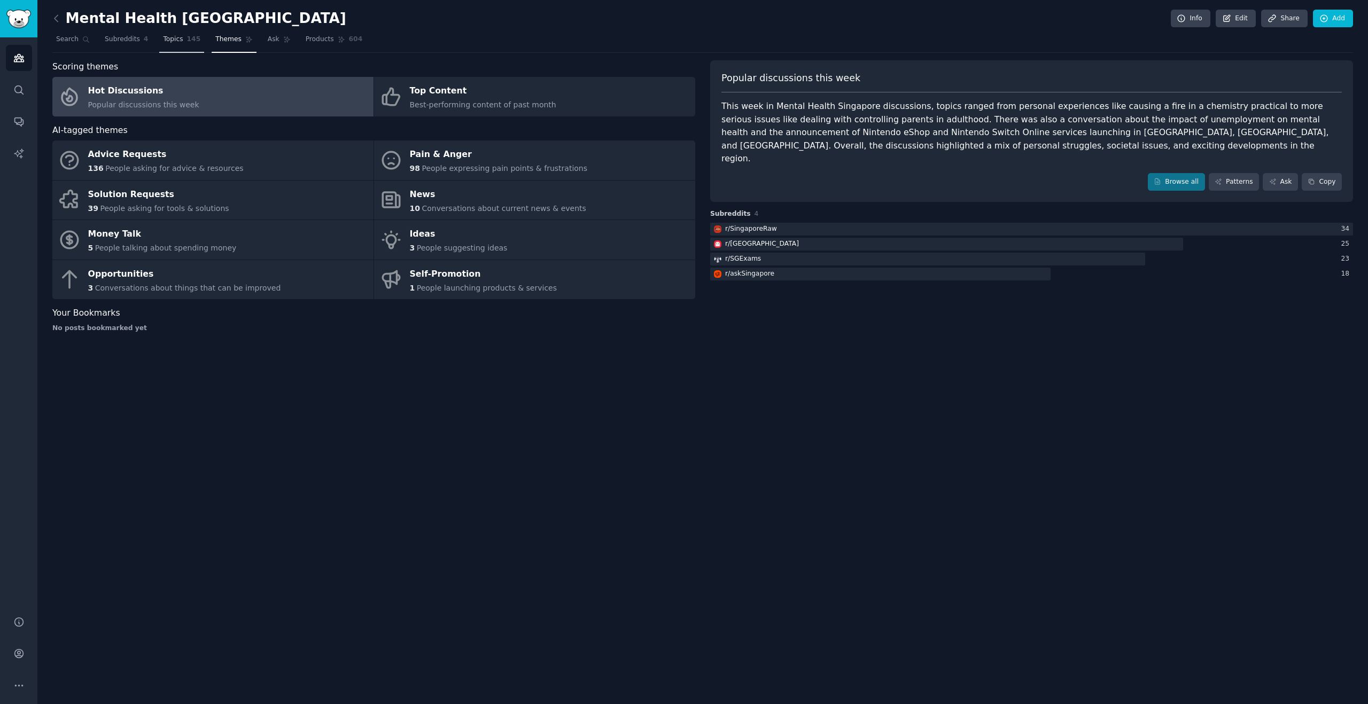
click at [164, 44] on link "Topics 145" at bounding box center [181, 42] width 45 height 22
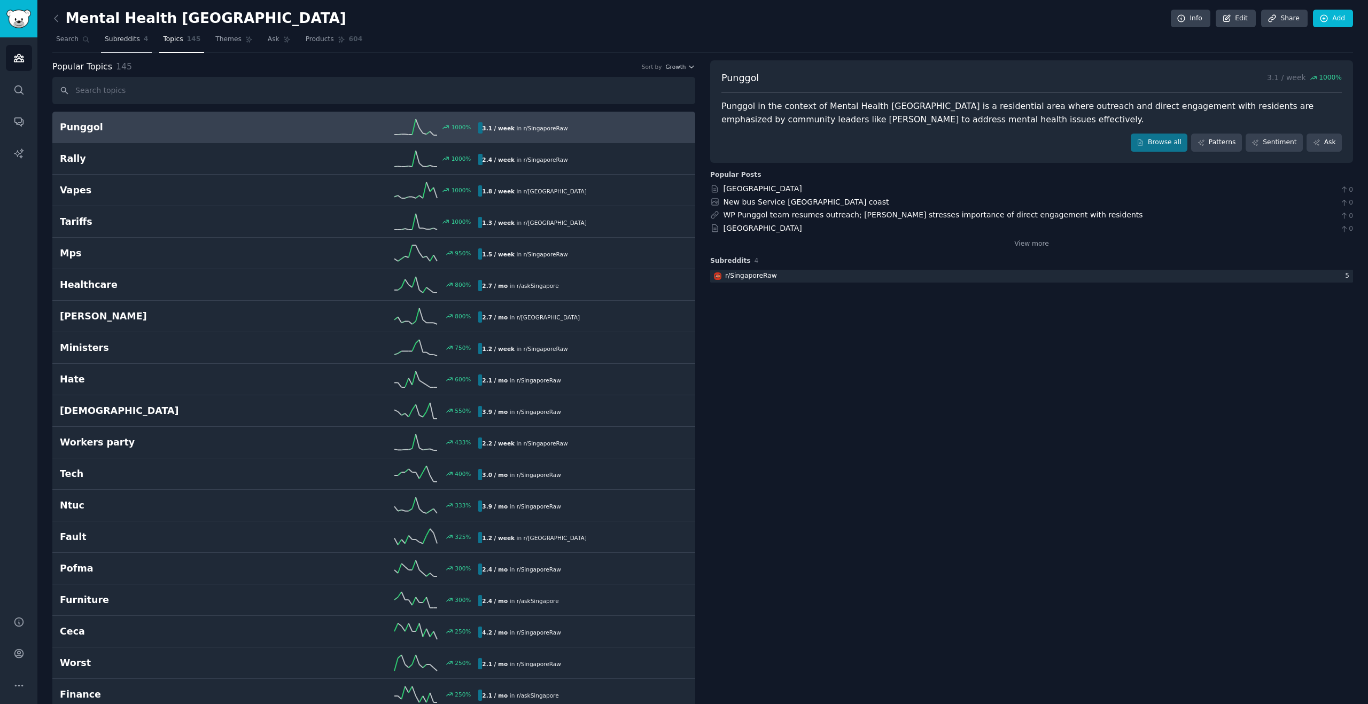
click at [115, 40] on span "Subreddits" at bounding box center [122, 40] width 35 height 10
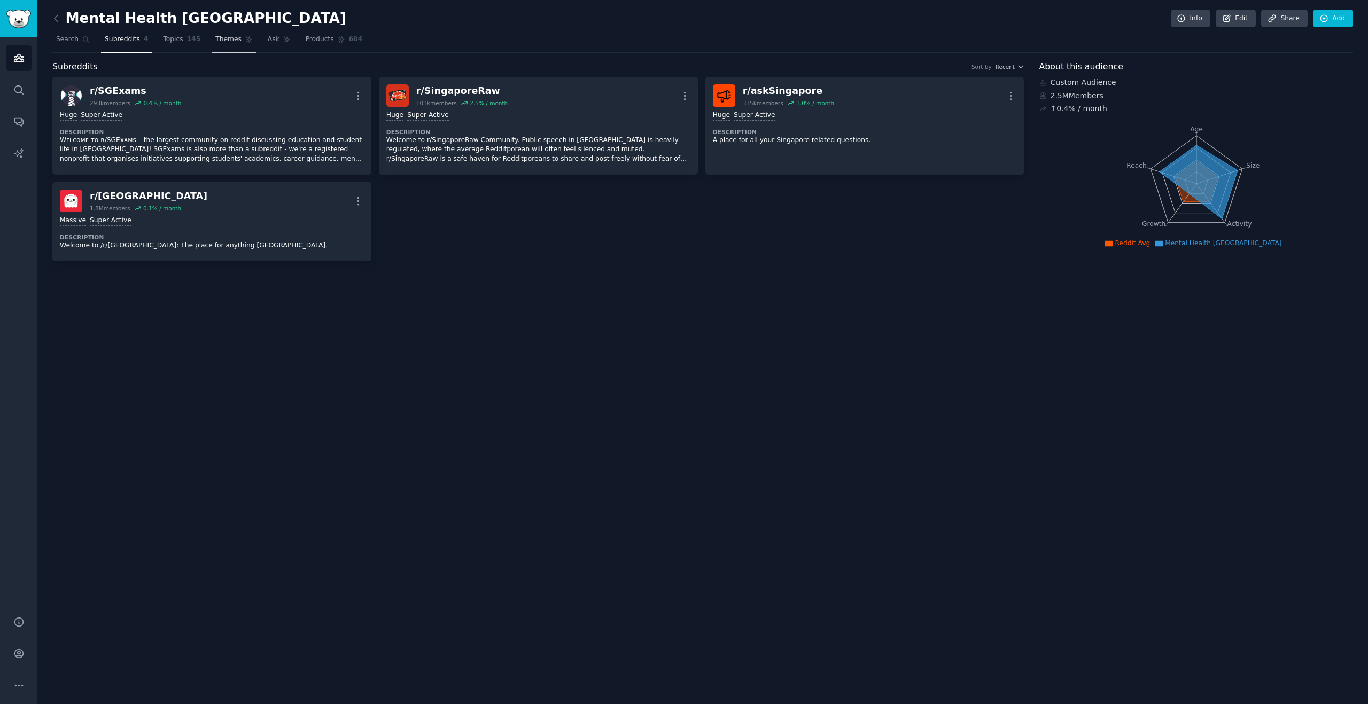
click at [227, 36] on span "Themes" at bounding box center [228, 40] width 26 height 10
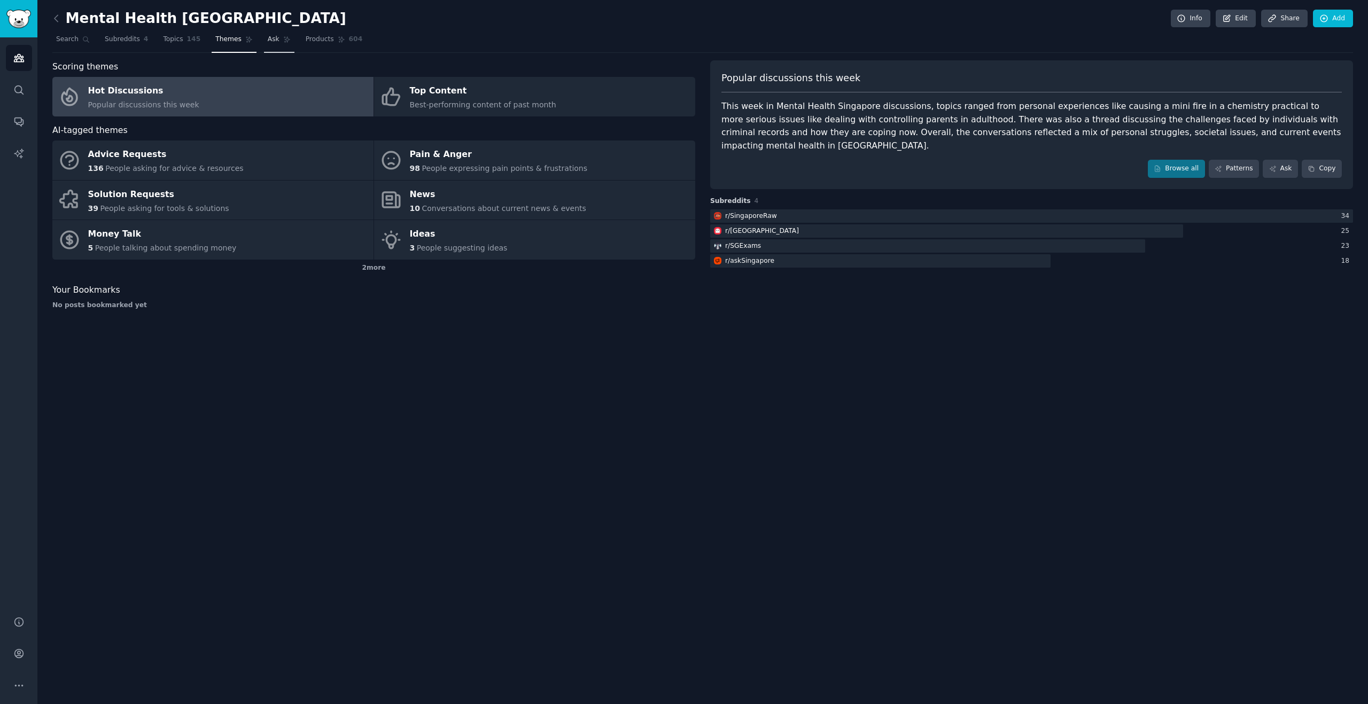
click at [276, 38] on link "Ask" at bounding box center [279, 42] width 30 height 22
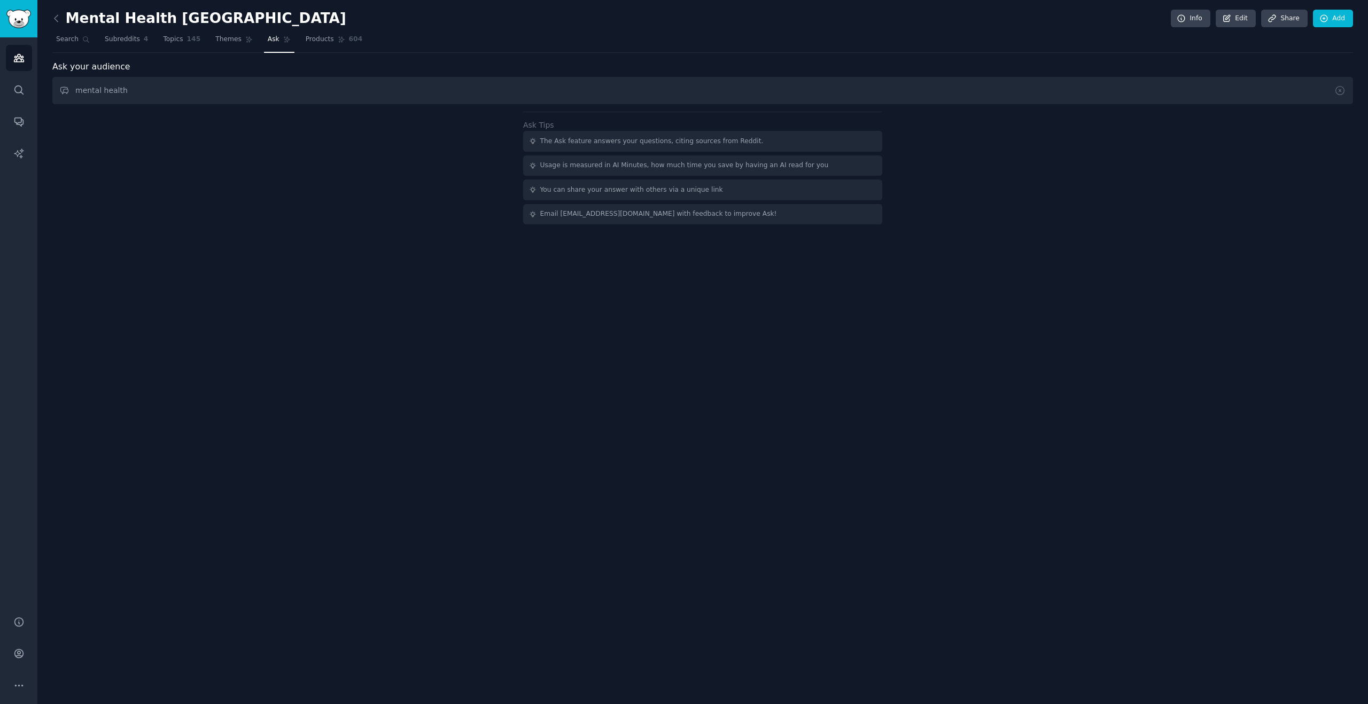
type input "mental health"
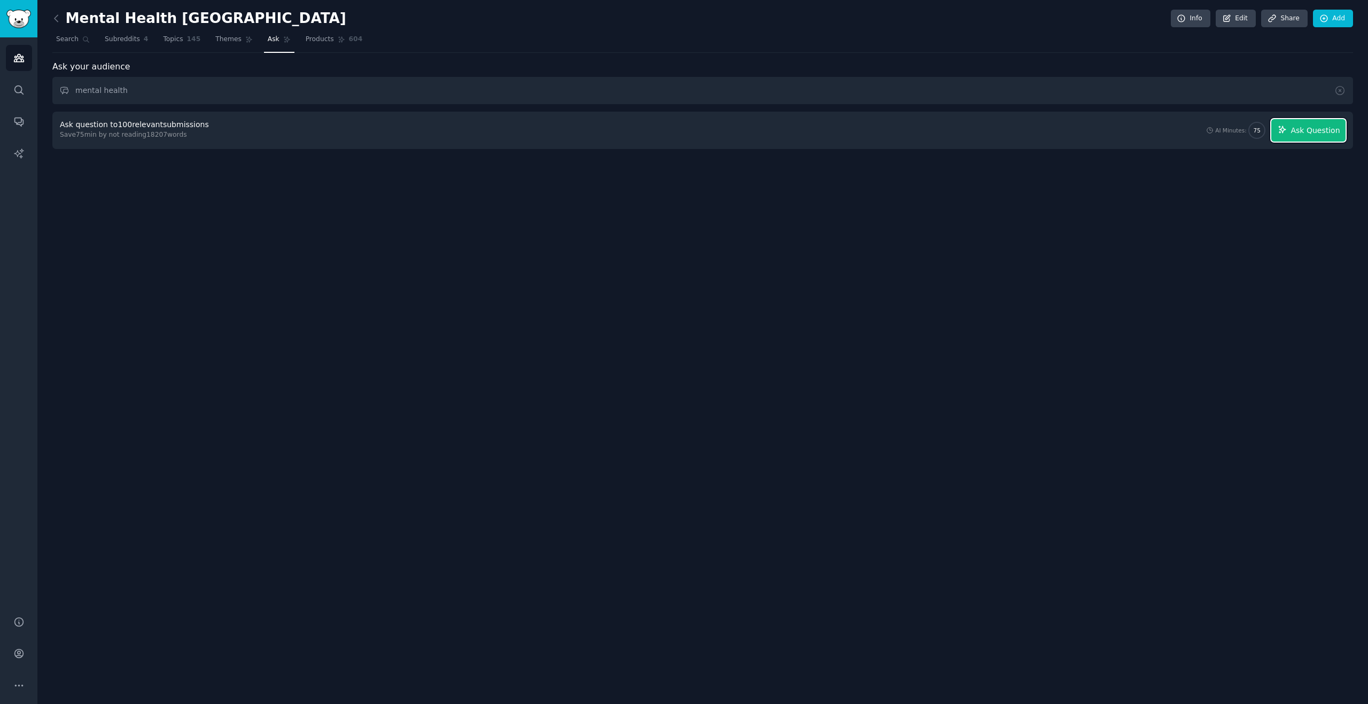
click at [1285, 135] on button "Ask Question" at bounding box center [1308, 130] width 74 height 22
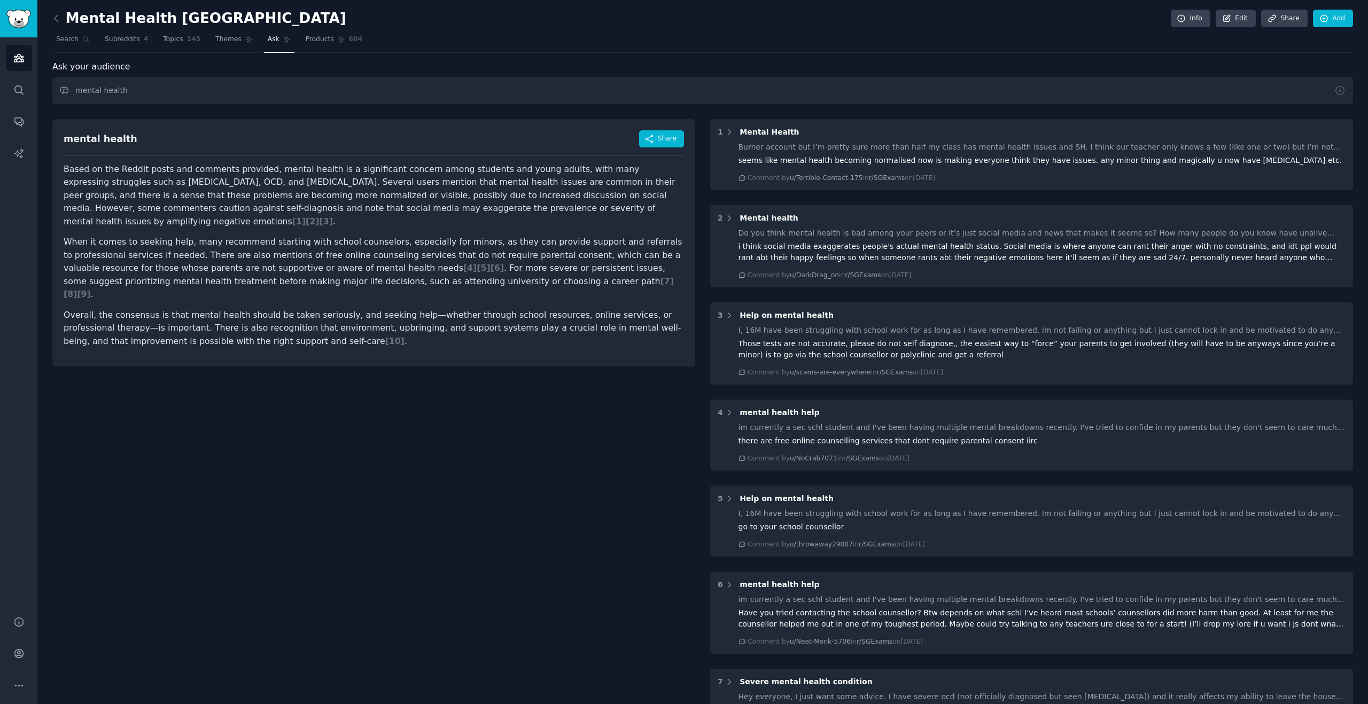
click at [314, 371] on div "mental health Share Based on the Reddit posts and comments provided, mental hea…" at bounding box center [373, 650] width 643 height 1077
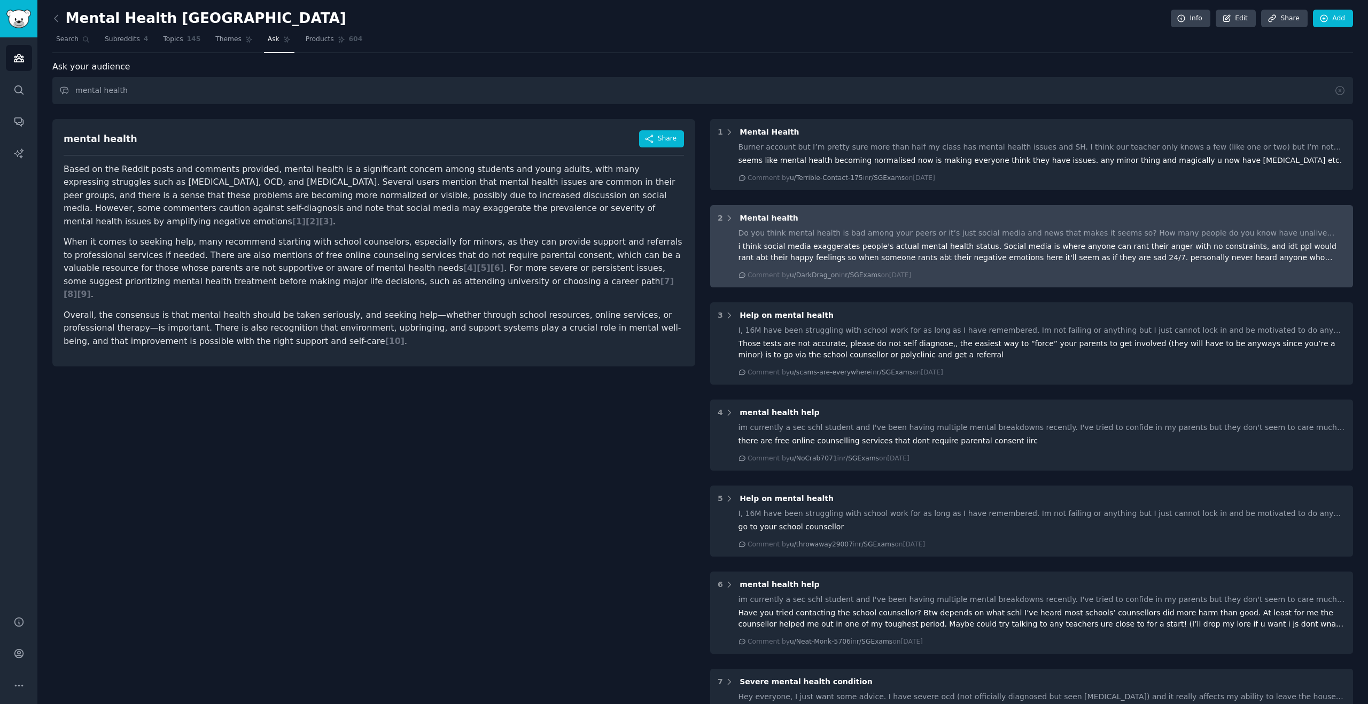
click at [910, 256] on div "i think social media exaggerates people's actual mental health status. Social m…" at bounding box center [1042, 252] width 608 height 22
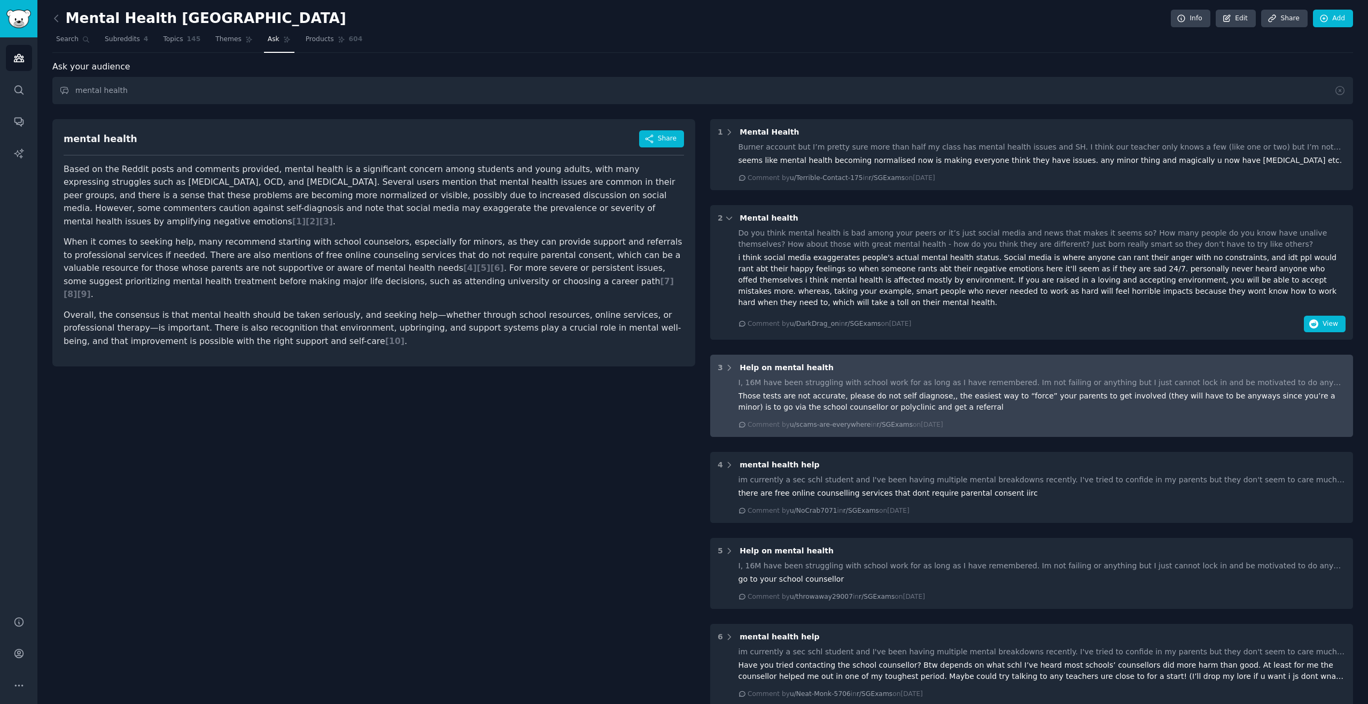
click at [761, 402] on div "Those tests are not accurate, please do not self diagnose,, the easiest way to …" at bounding box center [1042, 402] width 608 height 22
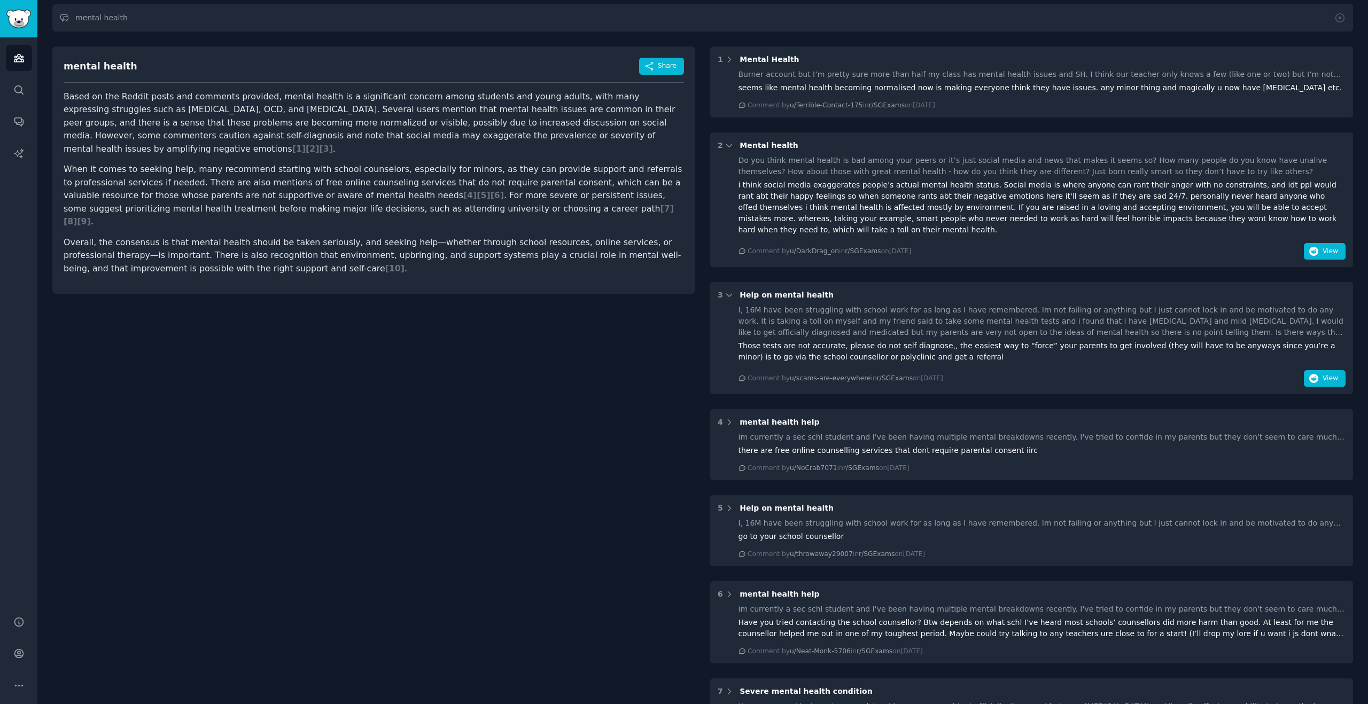
scroll to position [74, 0]
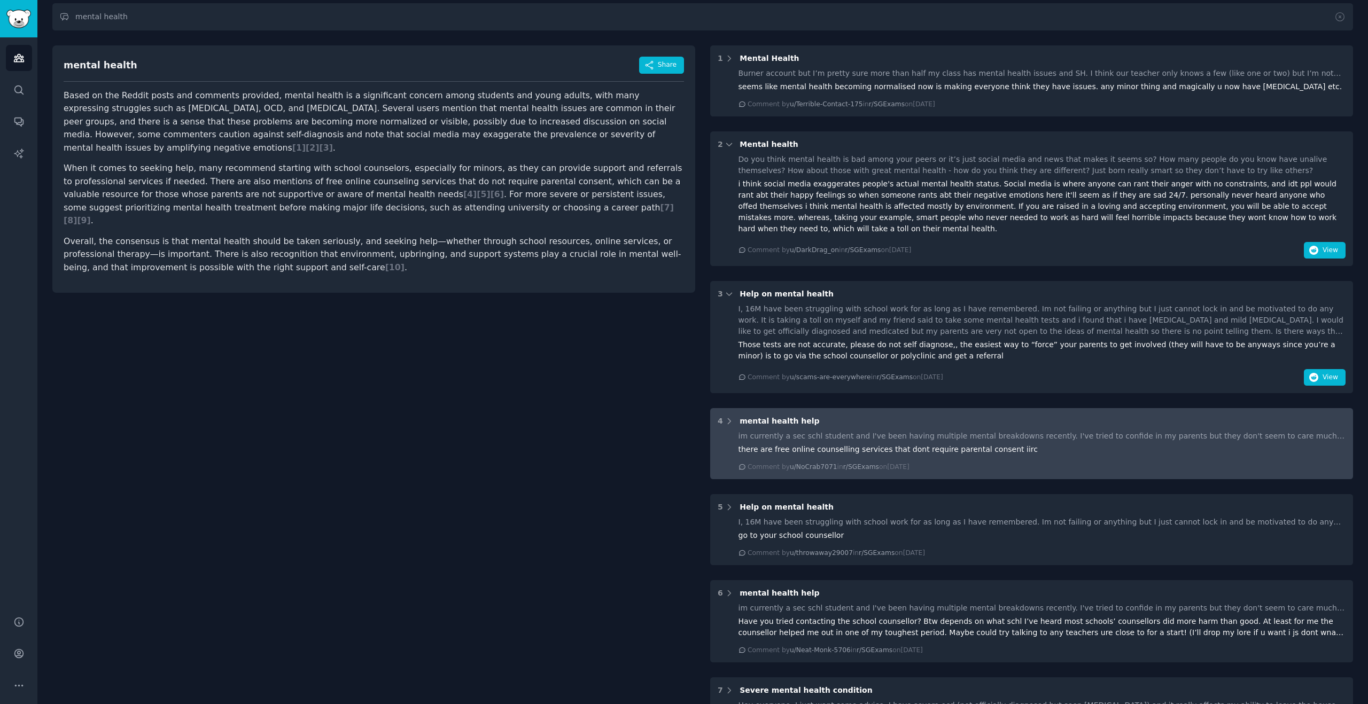
click at [774, 448] on div "there are free online counselling services that dont require parental consent i…" at bounding box center [1042, 449] width 608 height 11
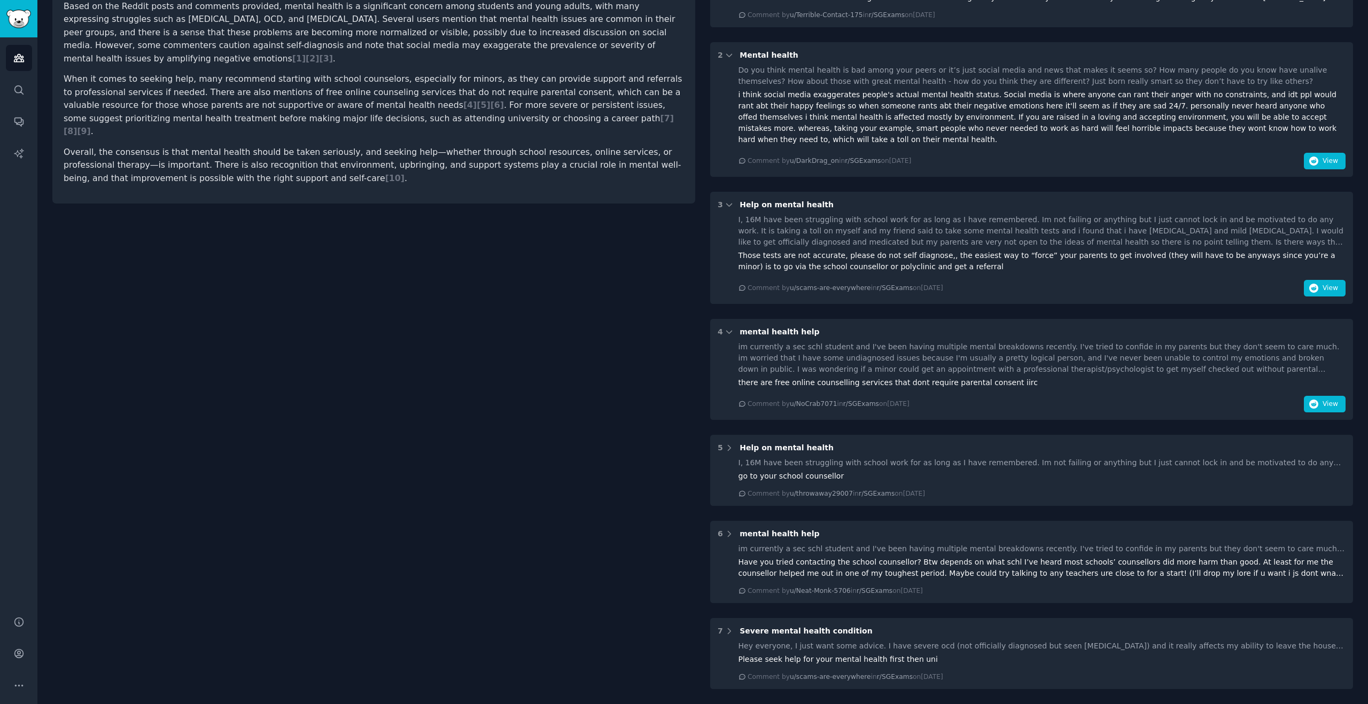
scroll to position [166, 0]
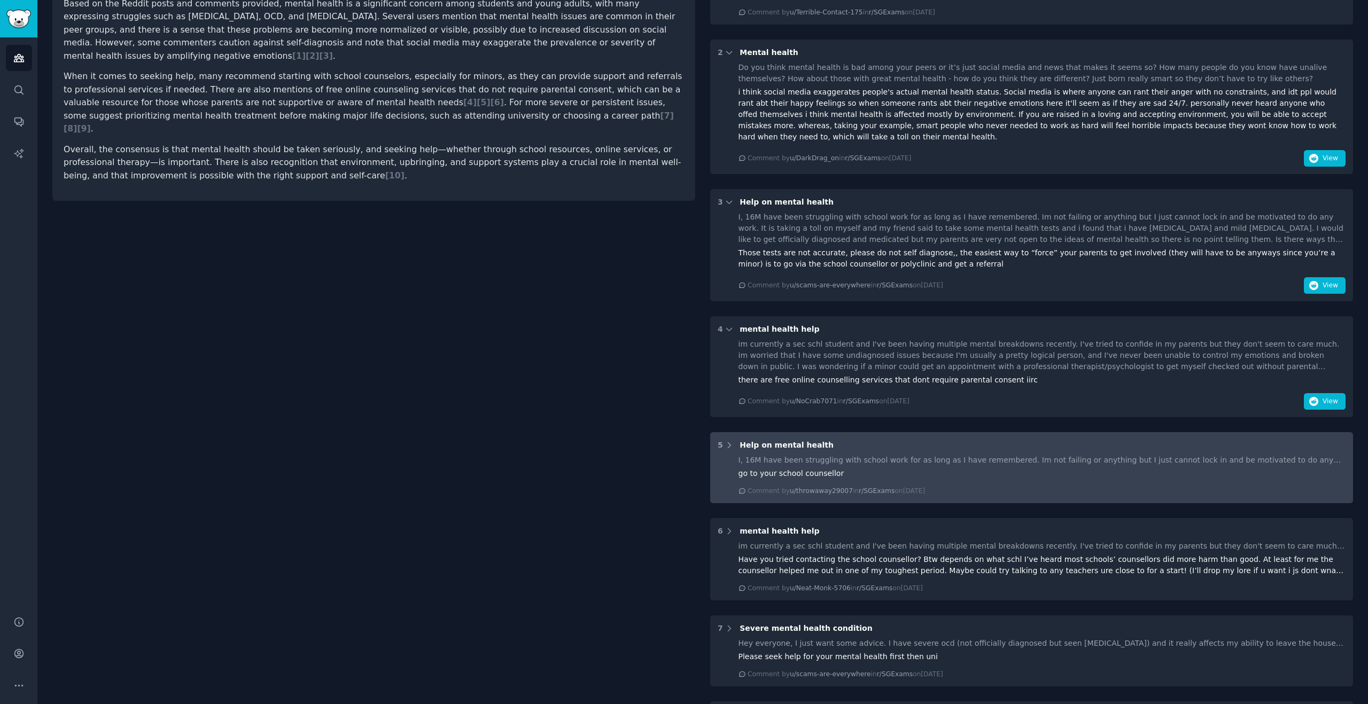
click at [792, 481] on div "I, 16M have been struggling with school work for as long as I have remembered. …" at bounding box center [1042, 475] width 608 height 41
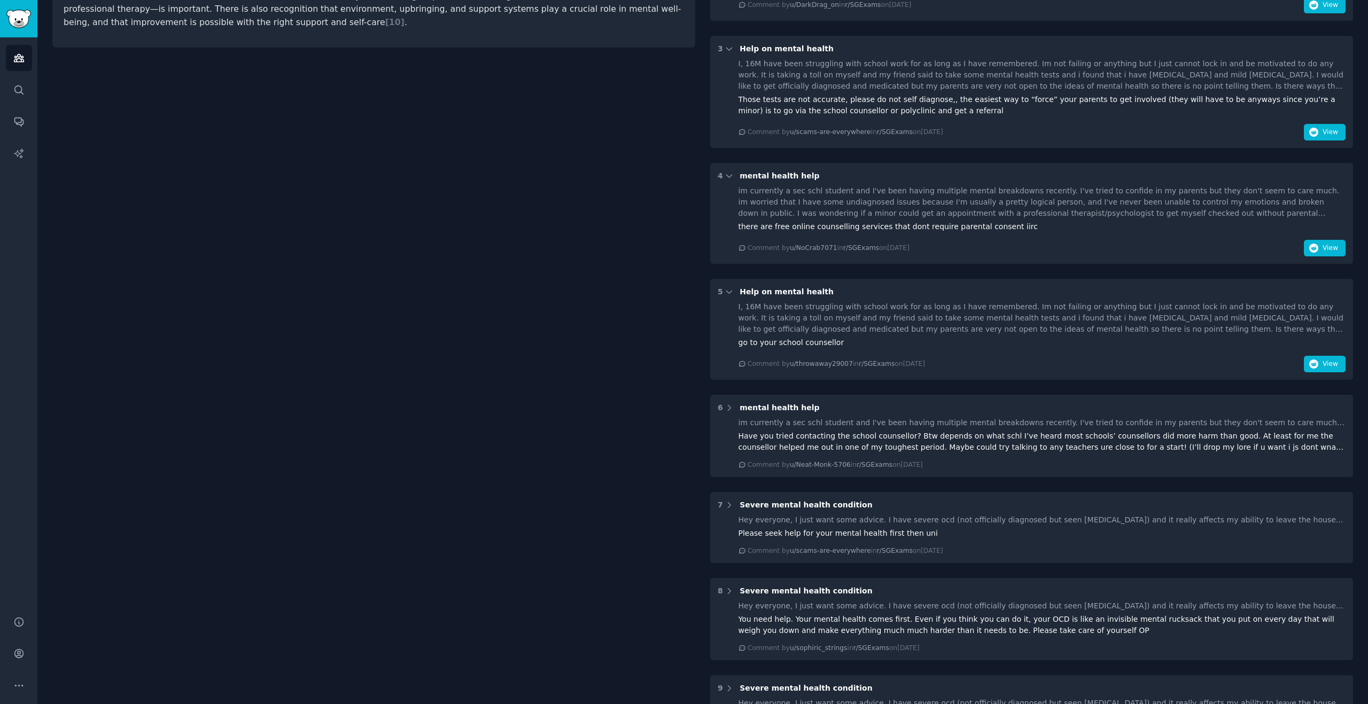
scroll to position [333, 0]
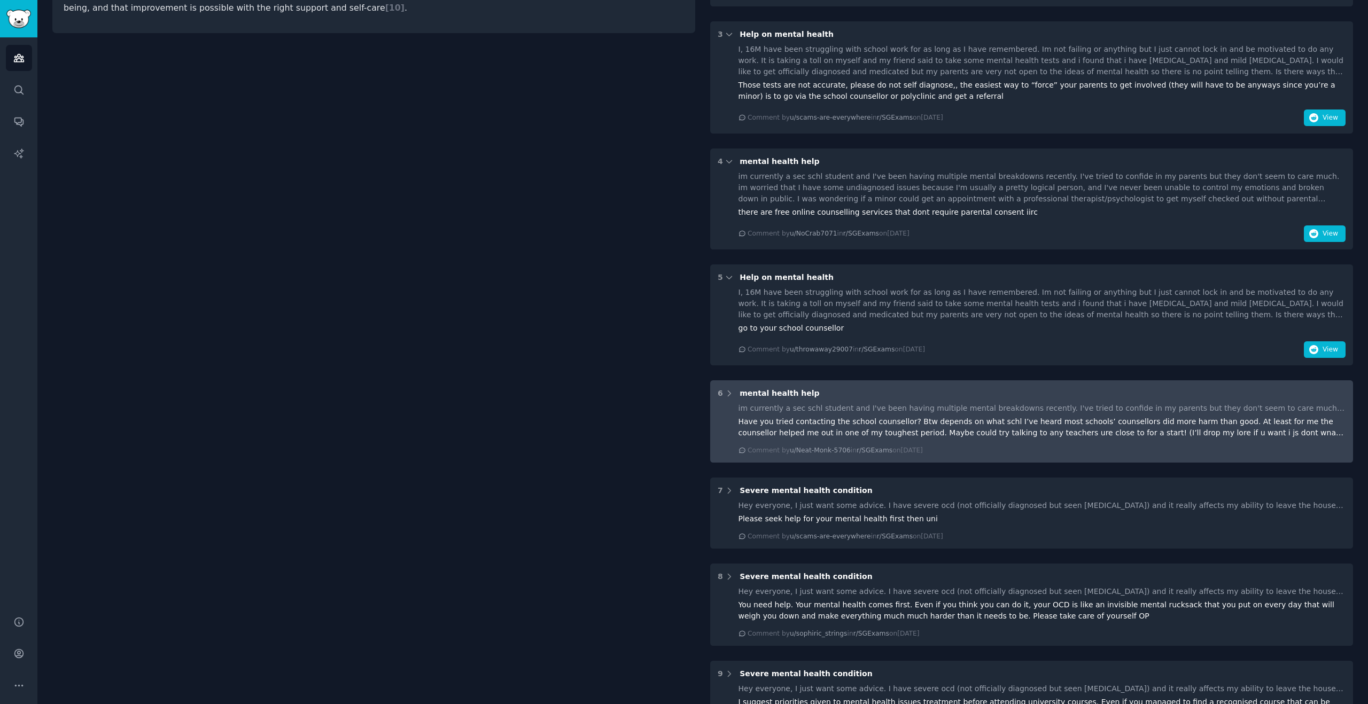
click at [793, 433] on div "Have you tried contacting the school counsellor? Btw depends on what schl I’ve …" at bounding box center [1042, 427] width 608 height 22
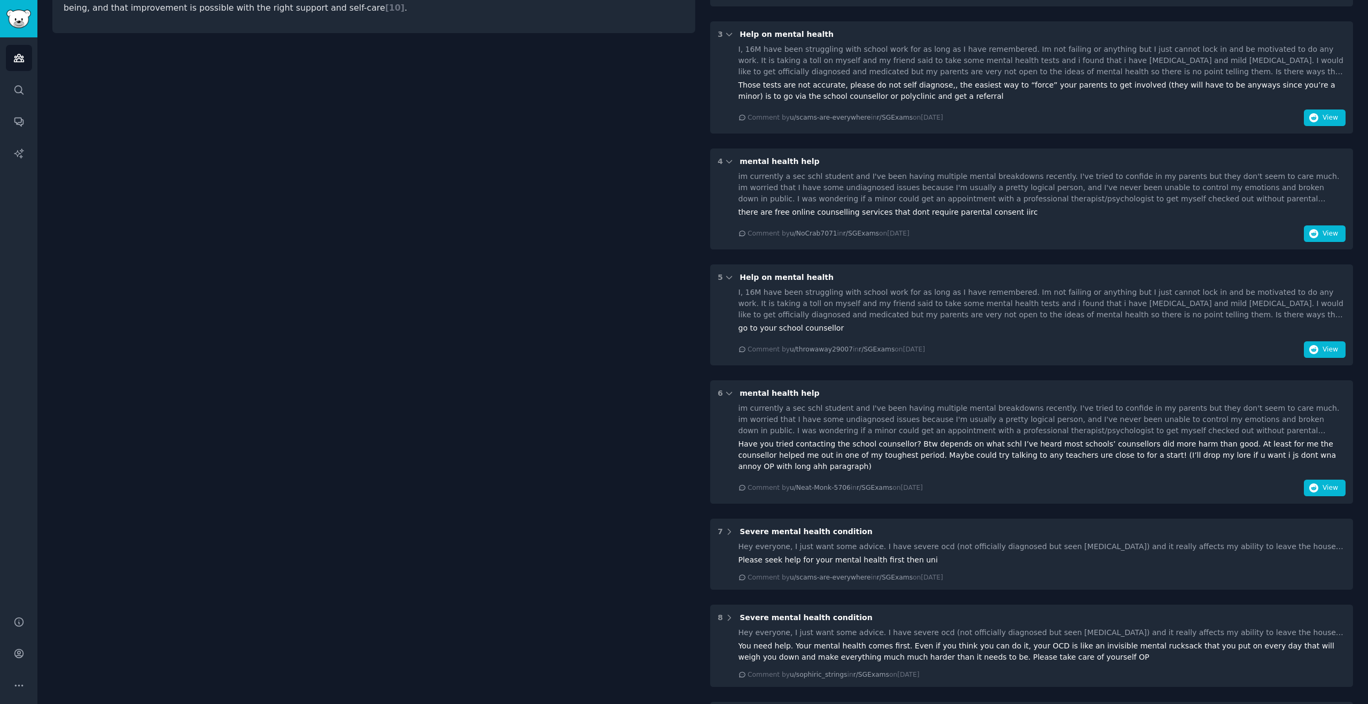
scroll to position [446, 0]
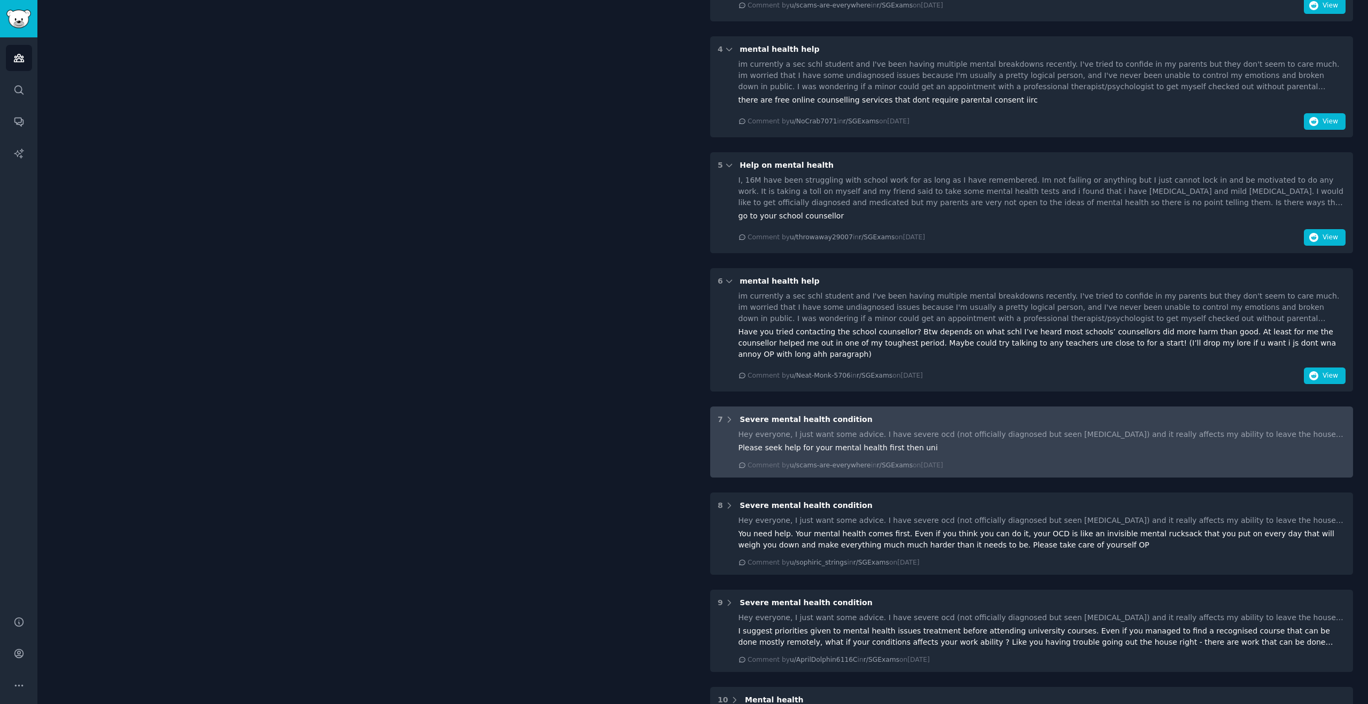
click at [779, 443] on div "Please seek help for your mental health first then uni" at bounding box center [1042, 447] width 608 height 11
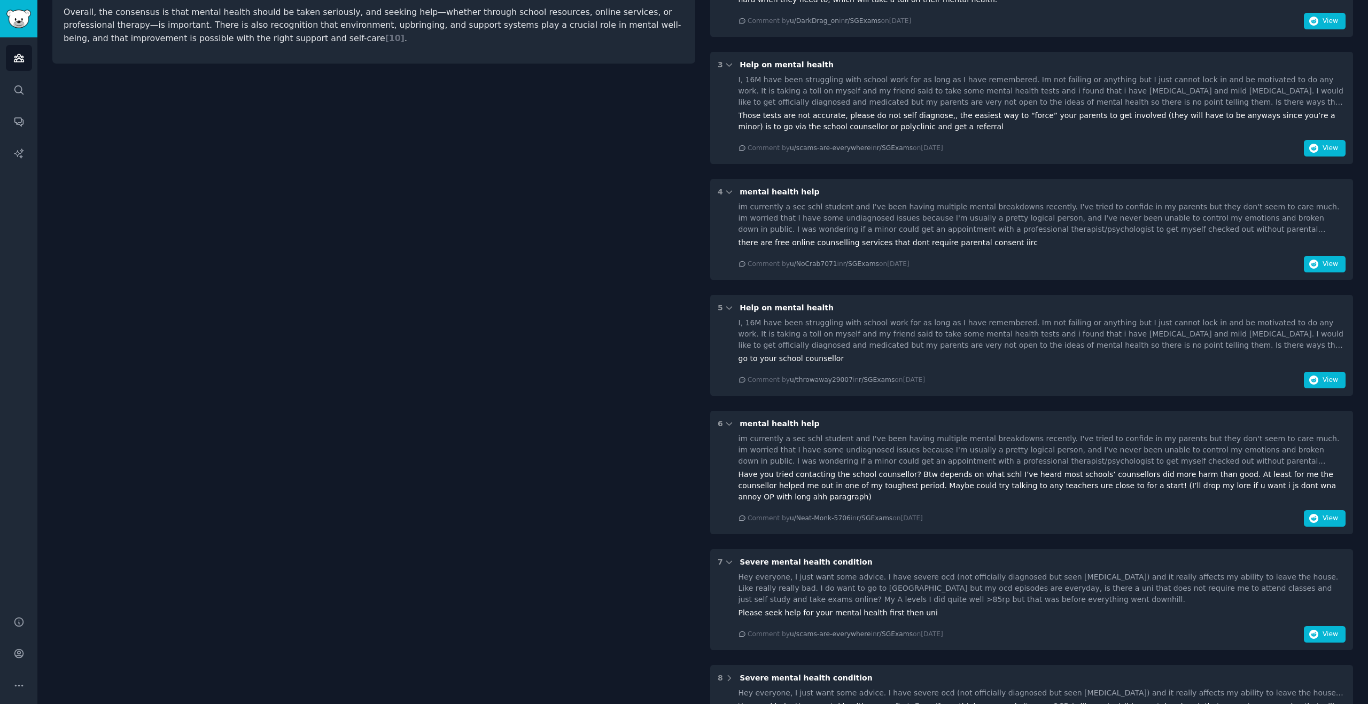
scroll to position [0, 0]
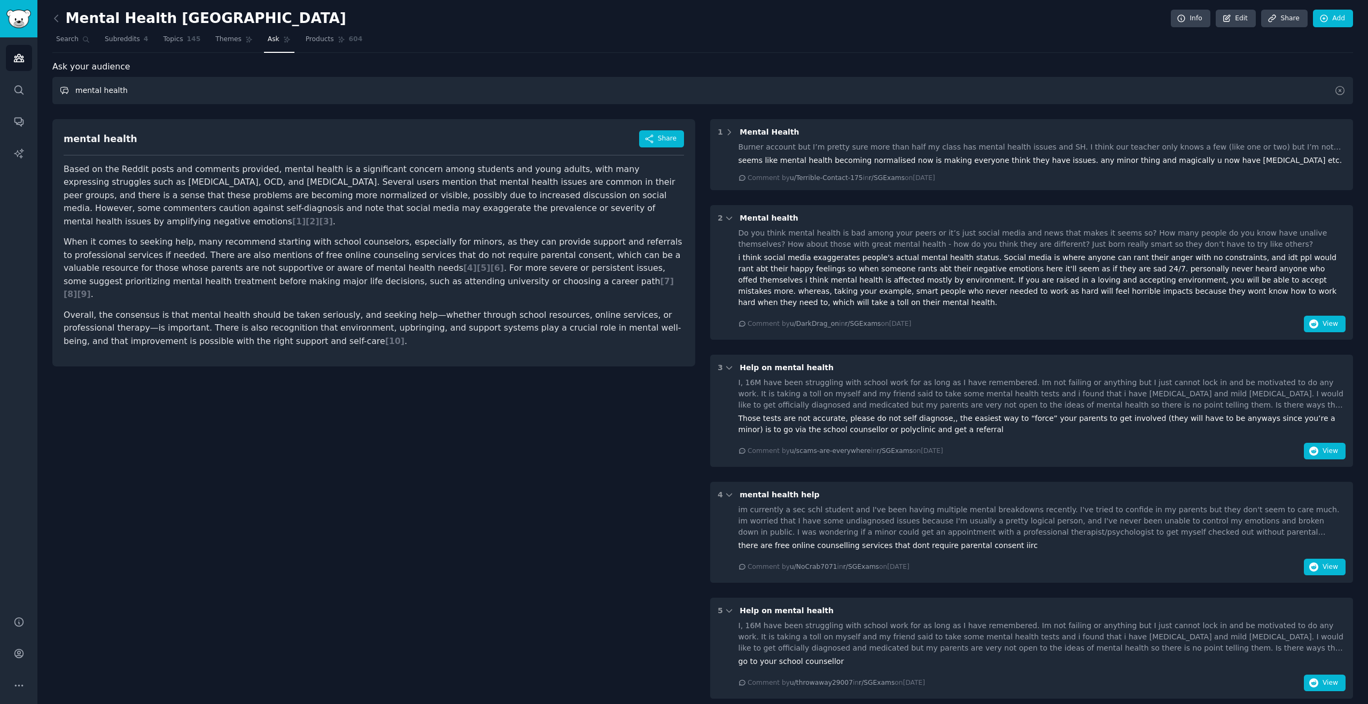
click at [186, 97] on input "mental health" at bounding box center [702, 90] width 1301 height 27
click at [178, 43] on span "Topics" at bounding box center [173, 40] width 20 height 10
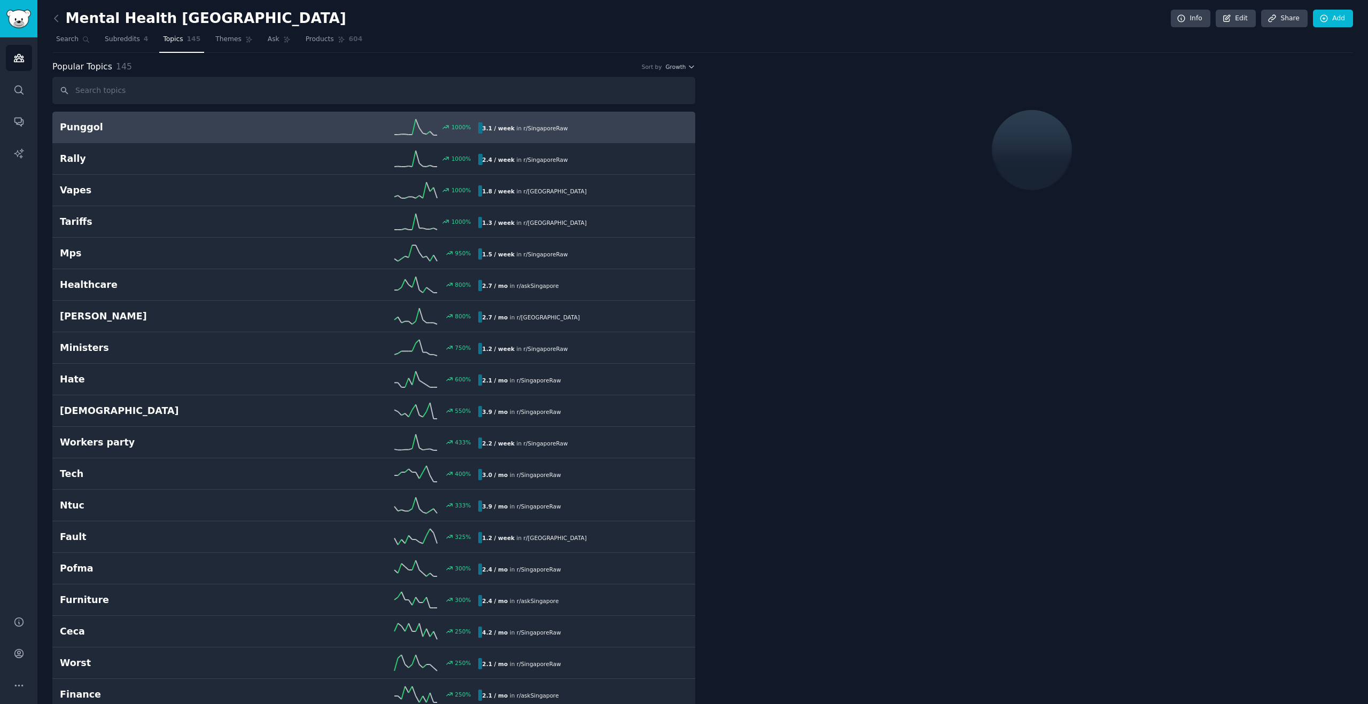
click at [146, 98] on input "text" at bounding box center [373, 90] width 643 height 27
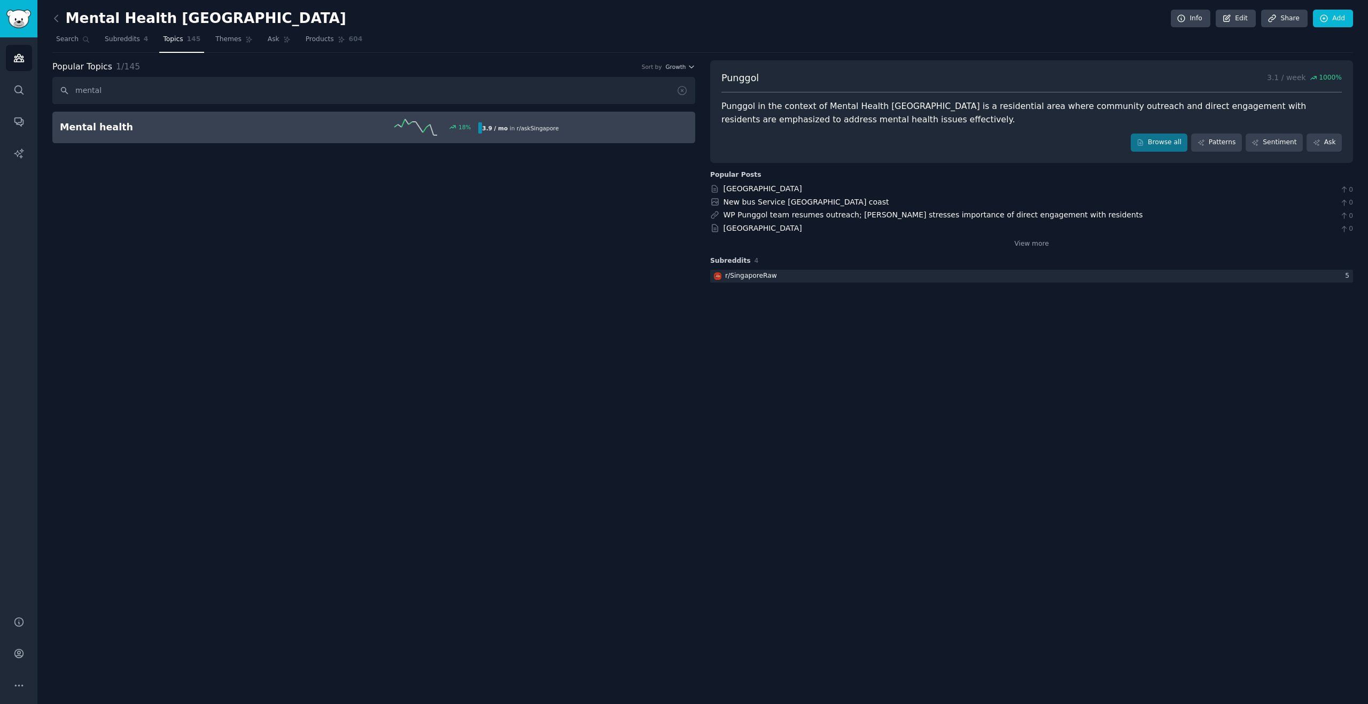
type input "mental"
click at [159, 136] on link "Mental health 18 % 3.9 / mo in r/ askSingapore" at bounding box center [373, 128] width 643 height 32
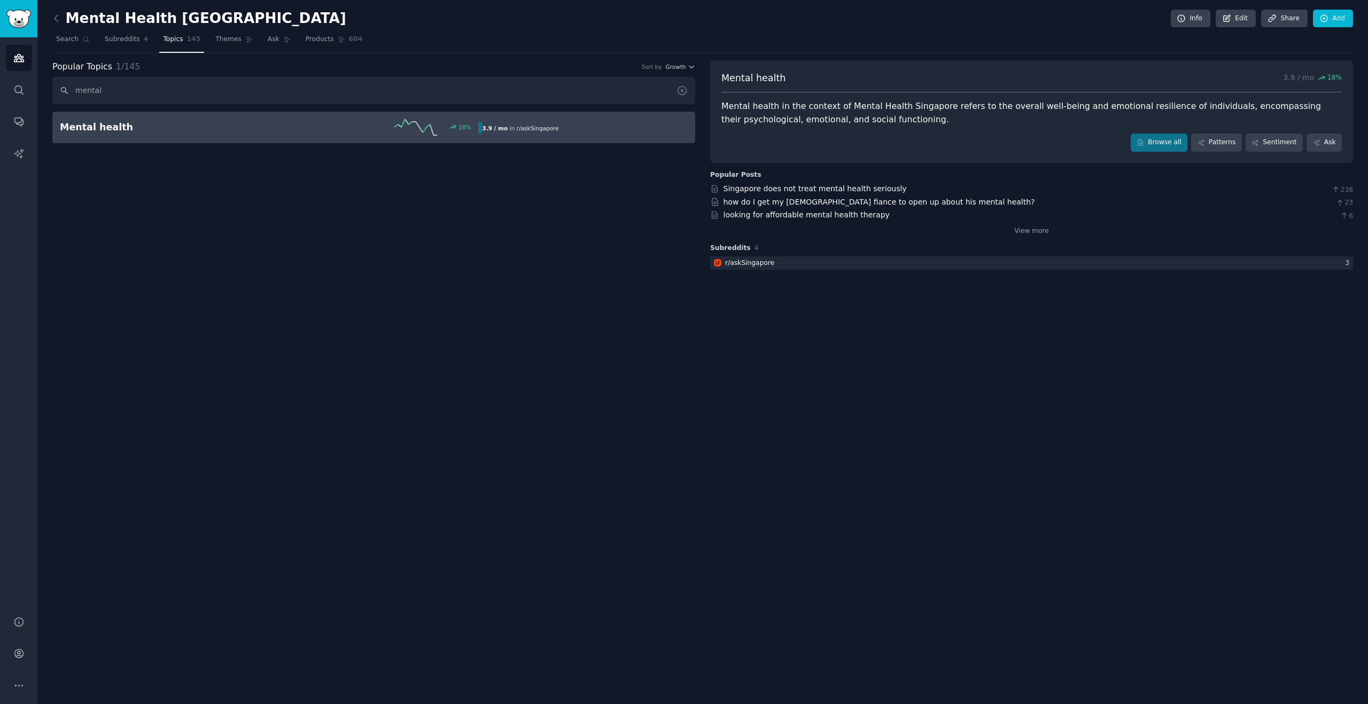
click at [681, 93] on icon at bounding box center [681, 90] width 11 height 11
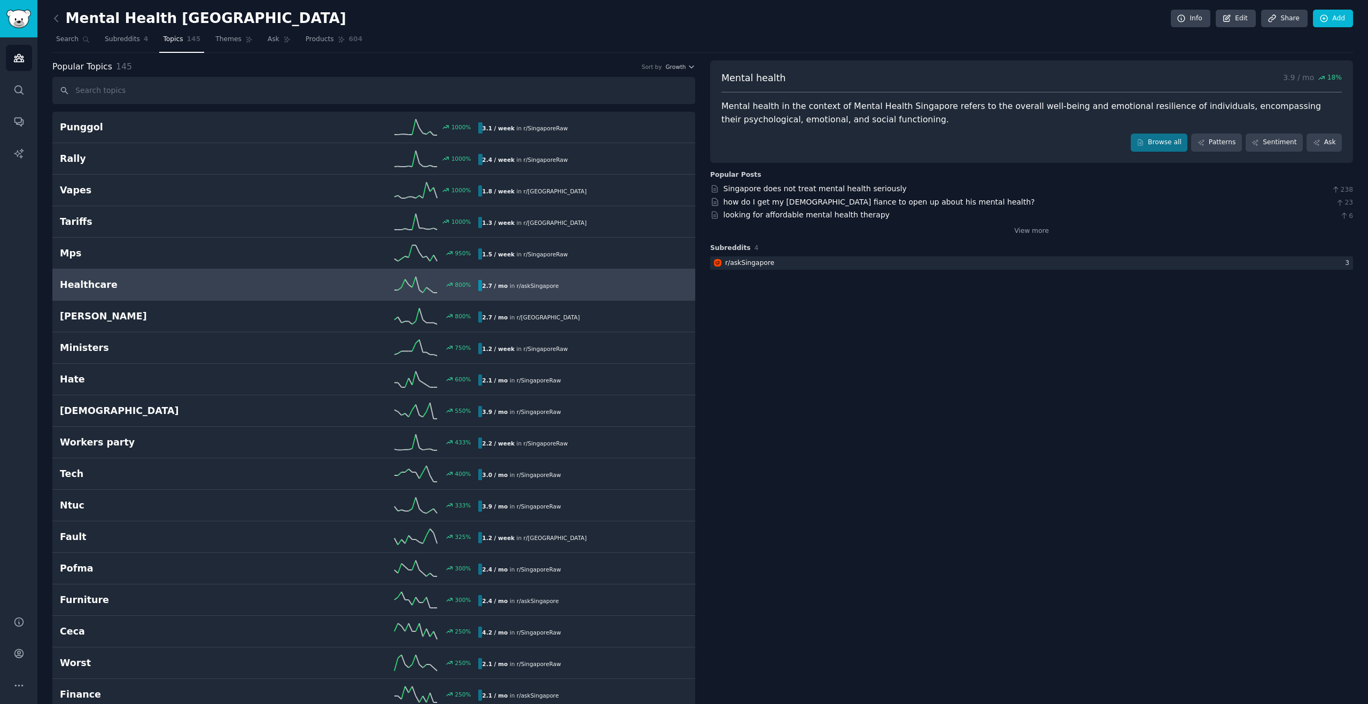
click at [371, 279] on div "800 %" at bounding box center [373, 285] width 209 height 16
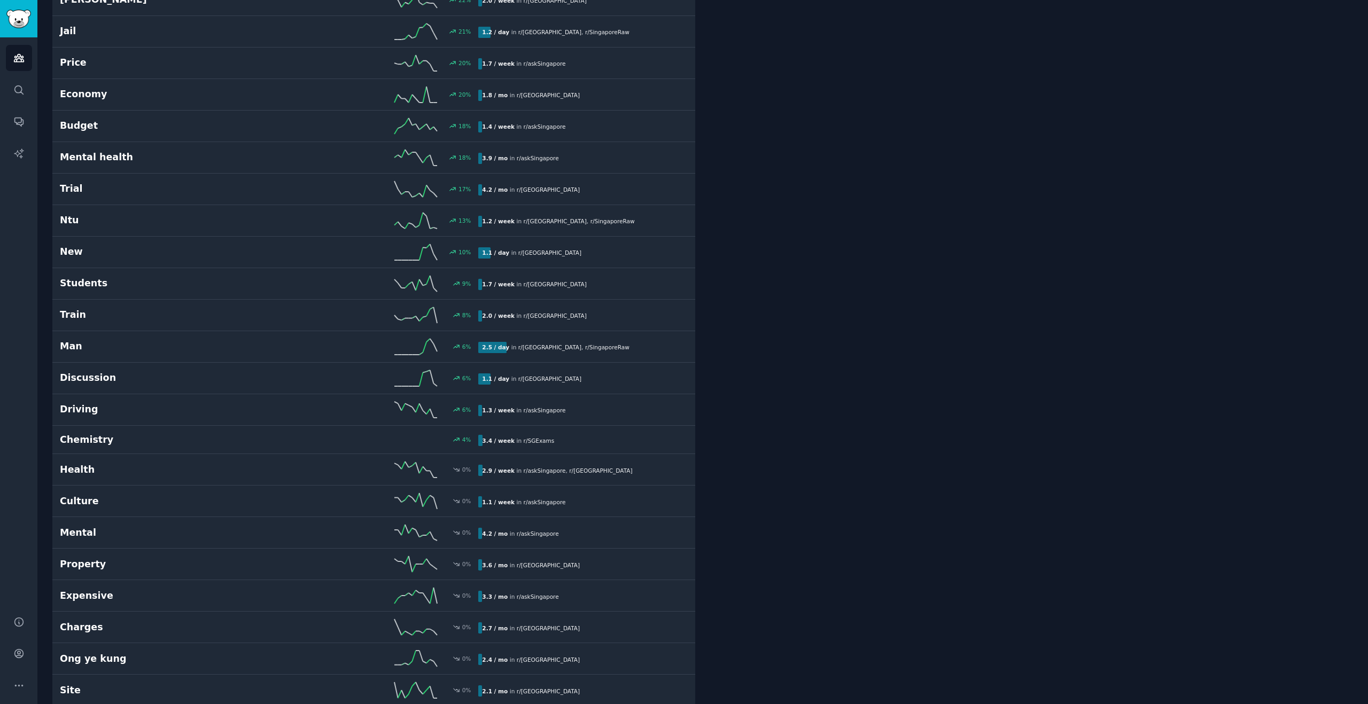
scroll to position [1850, 0]
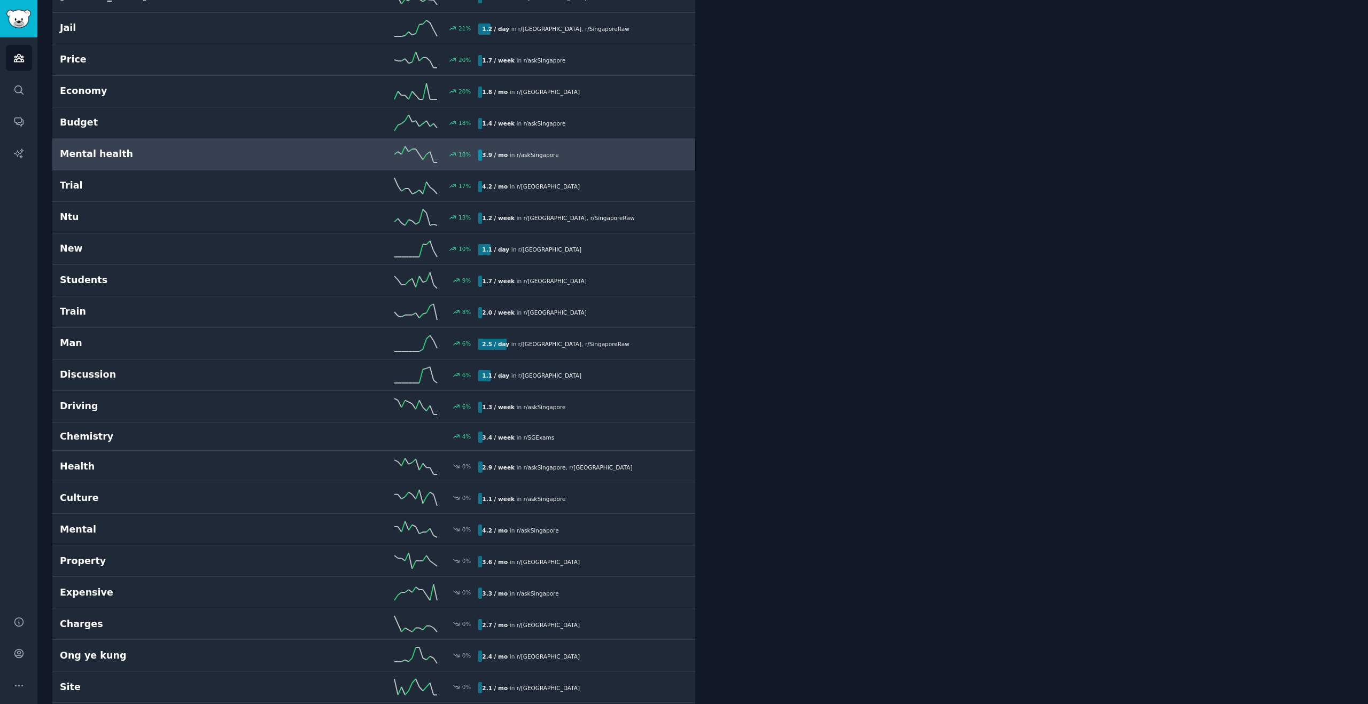
click at [341, 159] on div "18 %" at bounding box center [373, 154] width 209 height 16
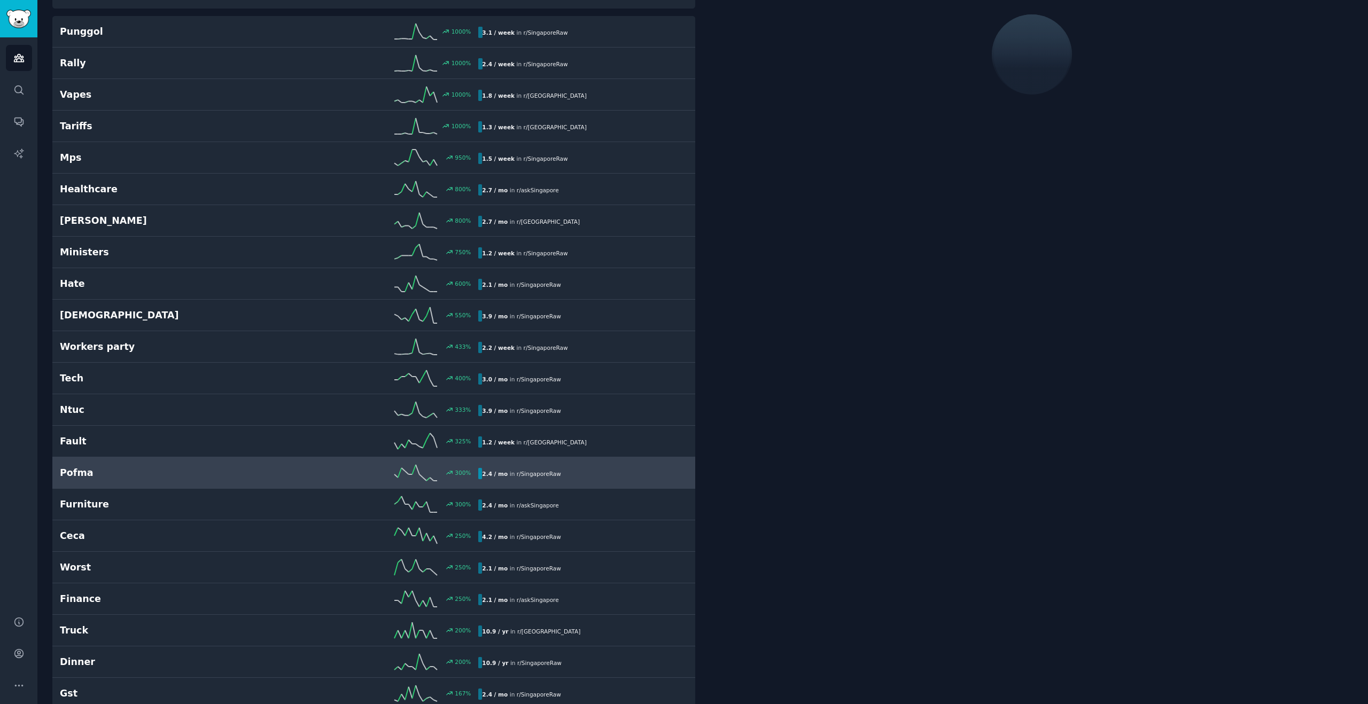
scroll to position [60, 0]
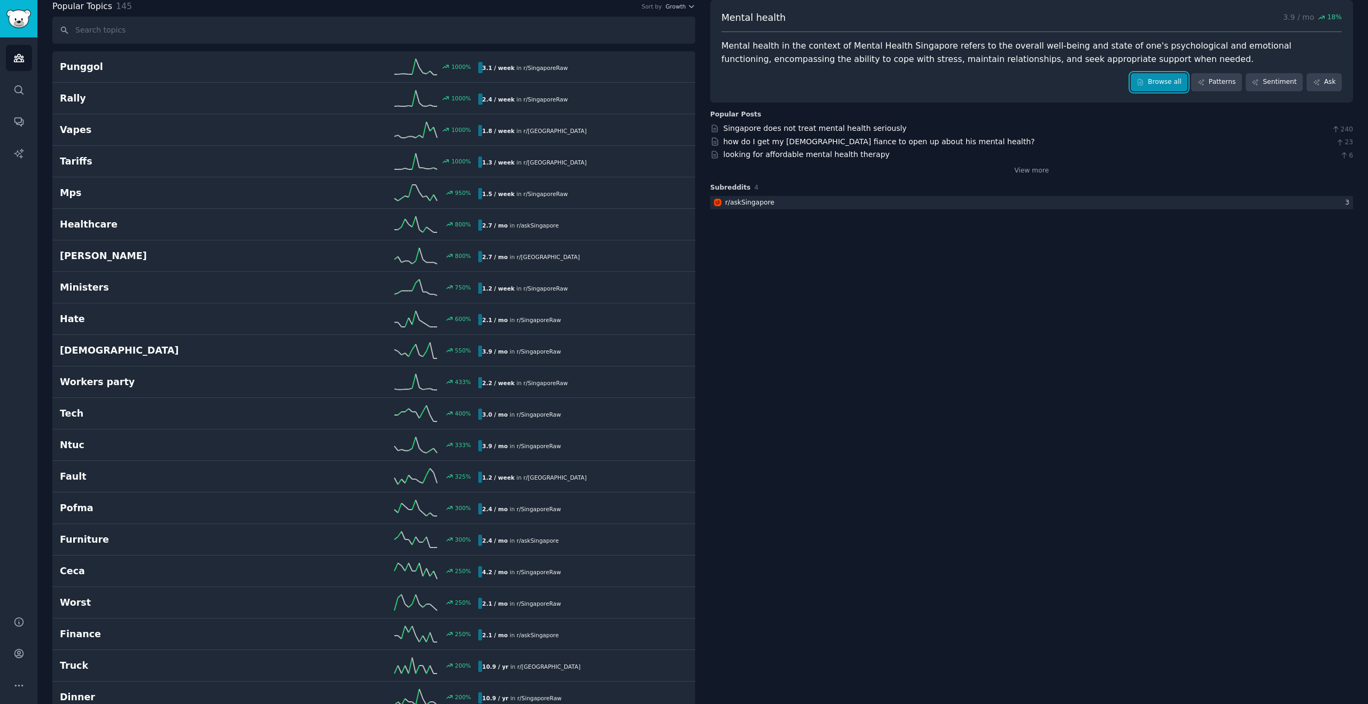
click at [1148, 78] on link "Browse all" at bounding box center [1159, 82] width 57 height 18
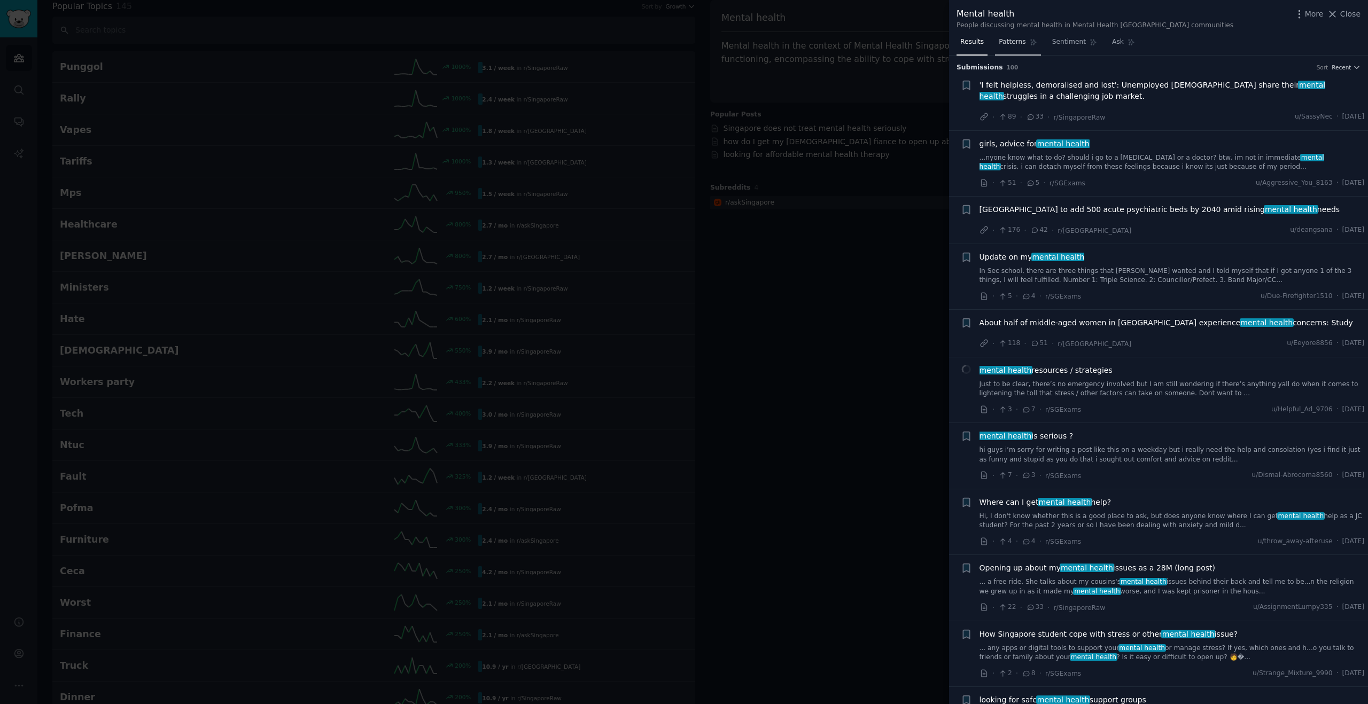
click at [1021, 47] on link "Patterns" at bounding box center [1017, 45] width 45 height 22
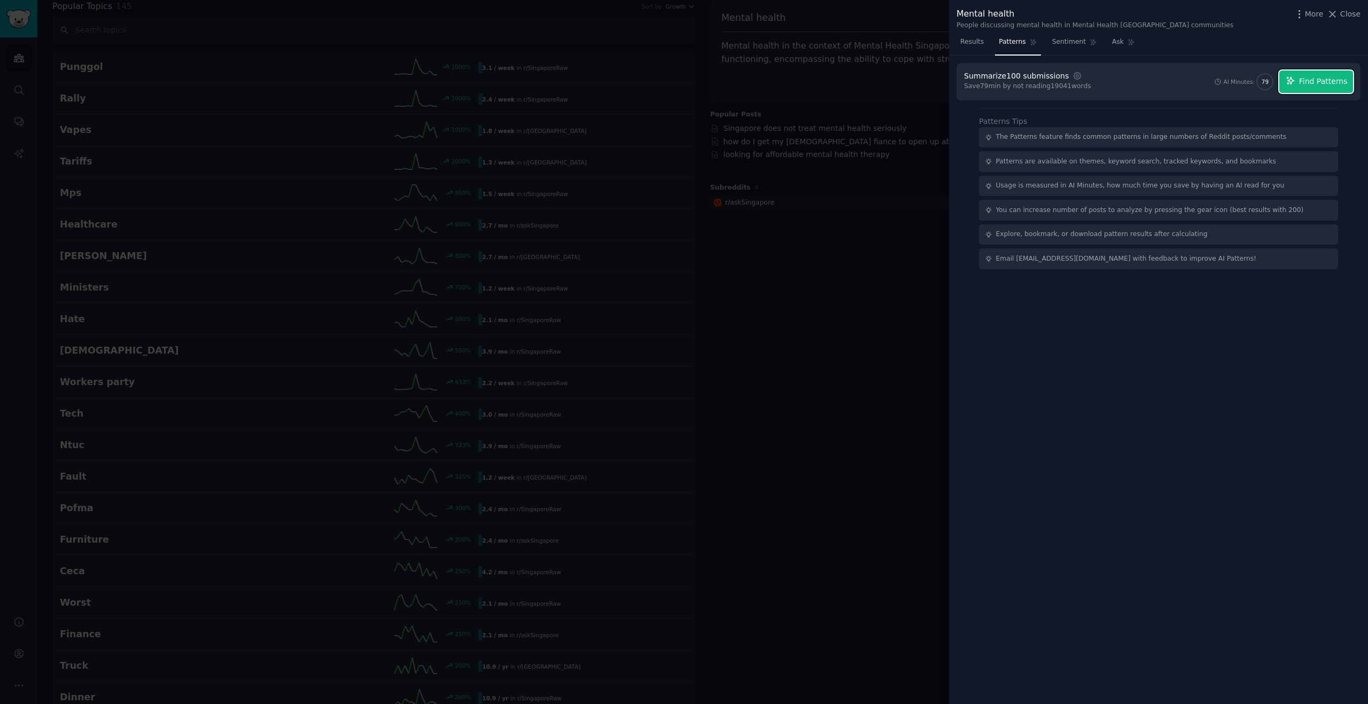
click at [1290, 78] on icon "button" at bounding box center [1291, 81] width 10 height 10
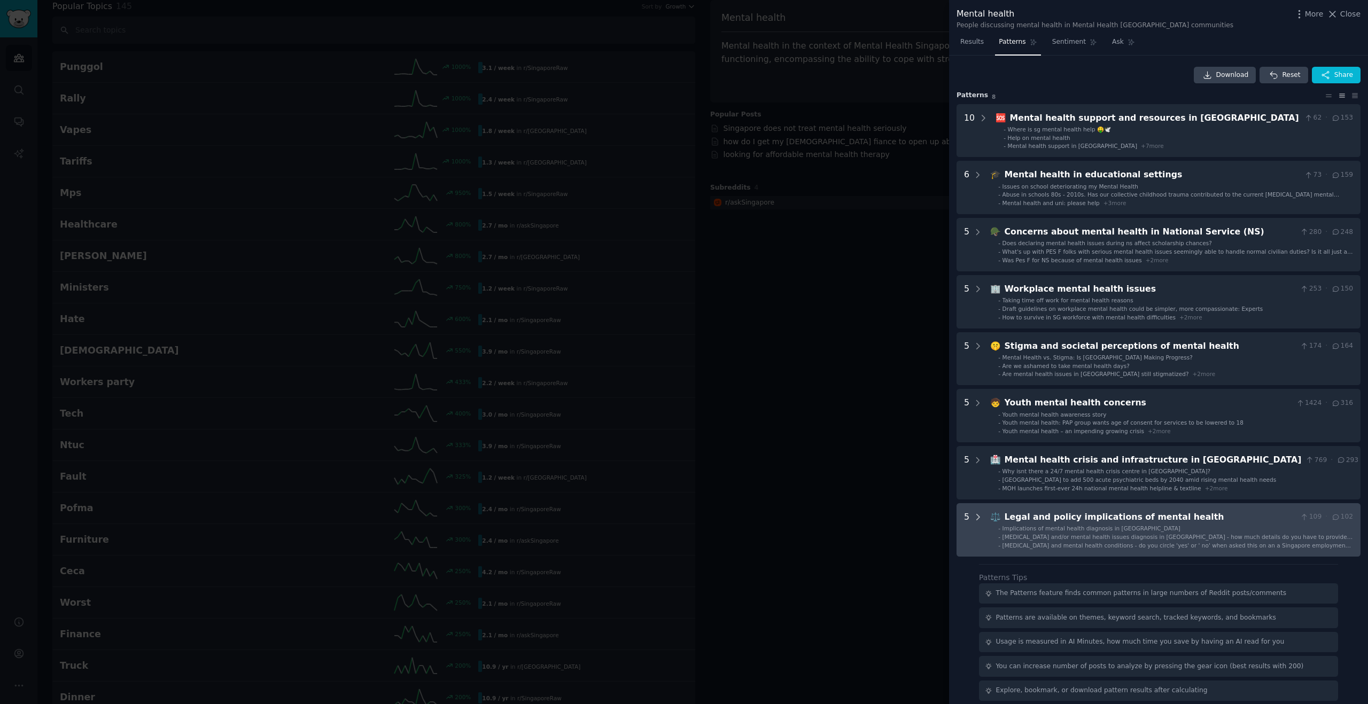
click at [976, 521] on icon at bounding box center [978, 517] width 10 height 10
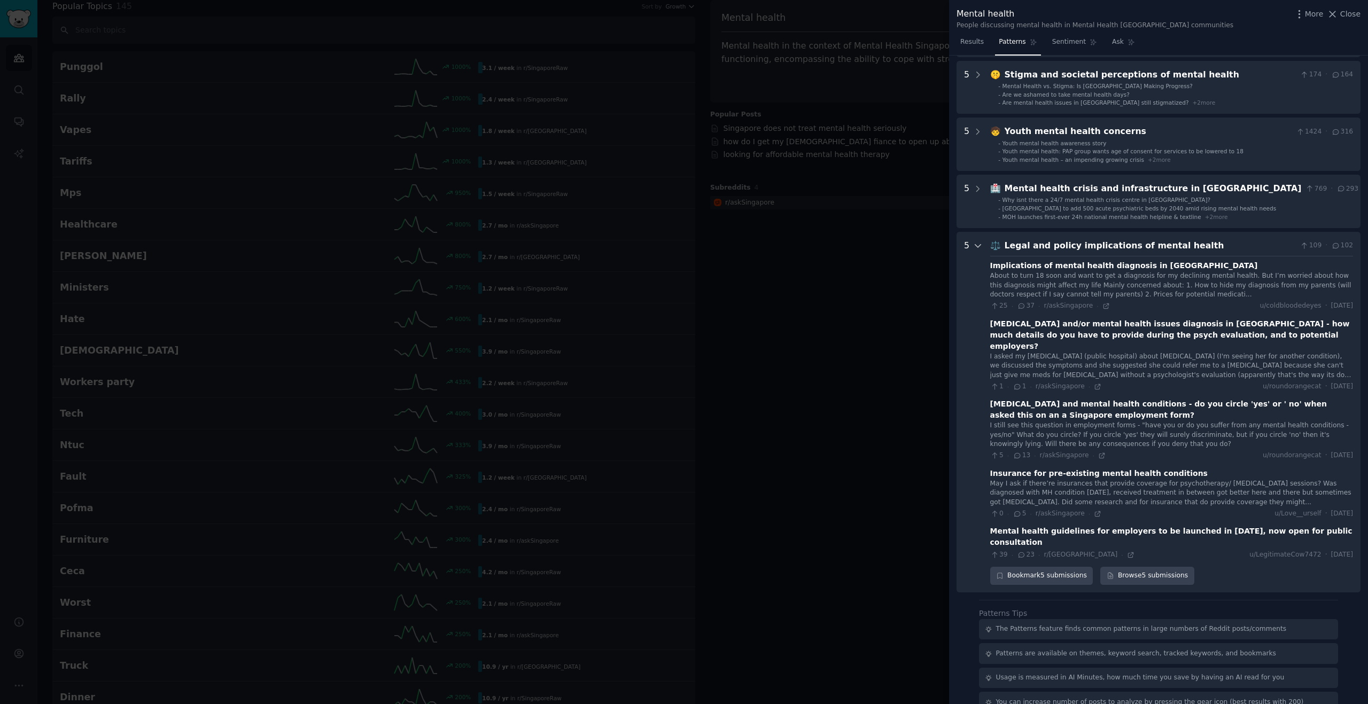
scroll to position [317, 0]
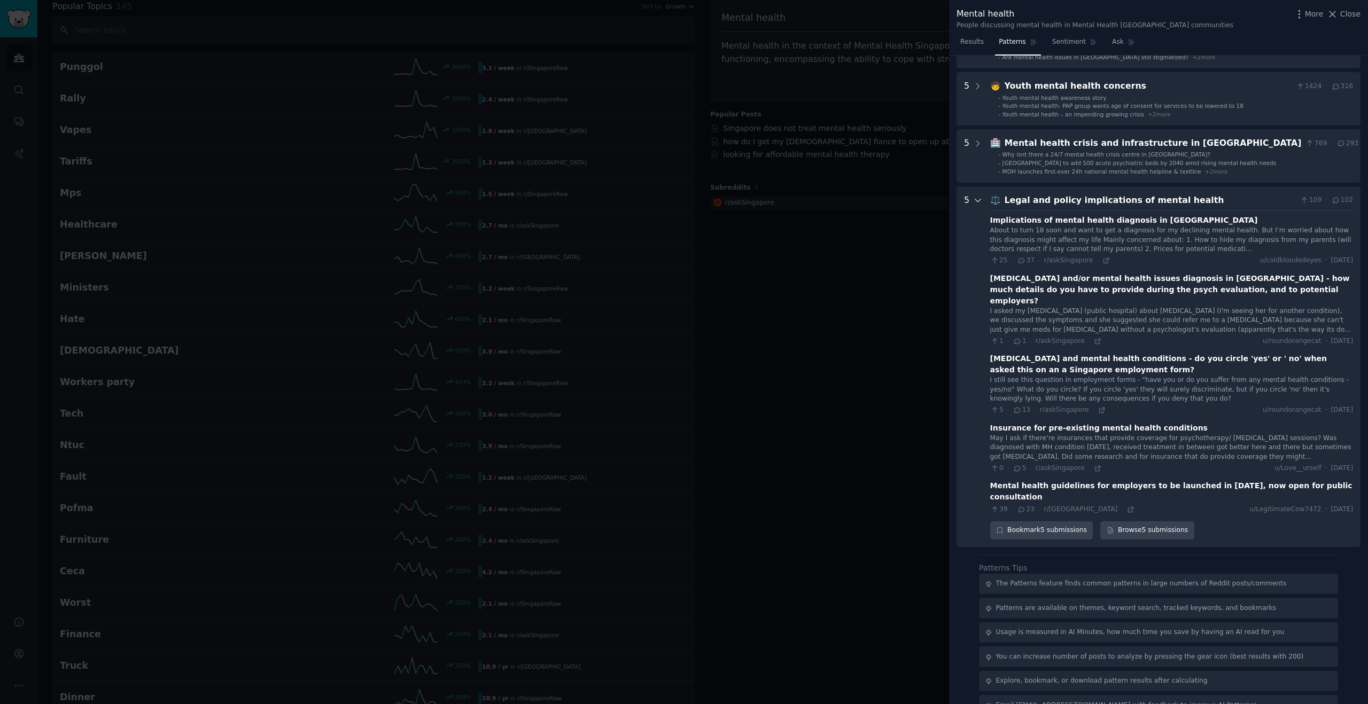
click at [976, 200] on icon at bounding box center [978, 201] width 10 height 10
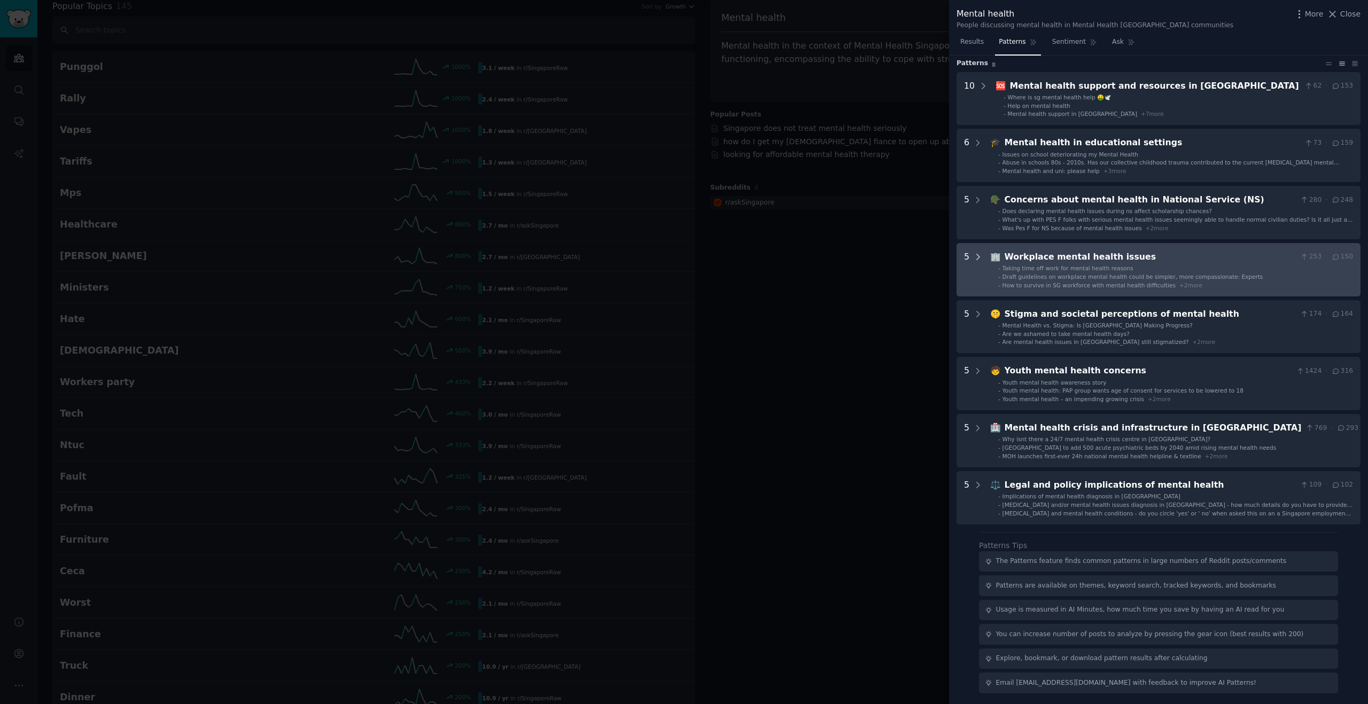
scroll to position [0, 0]
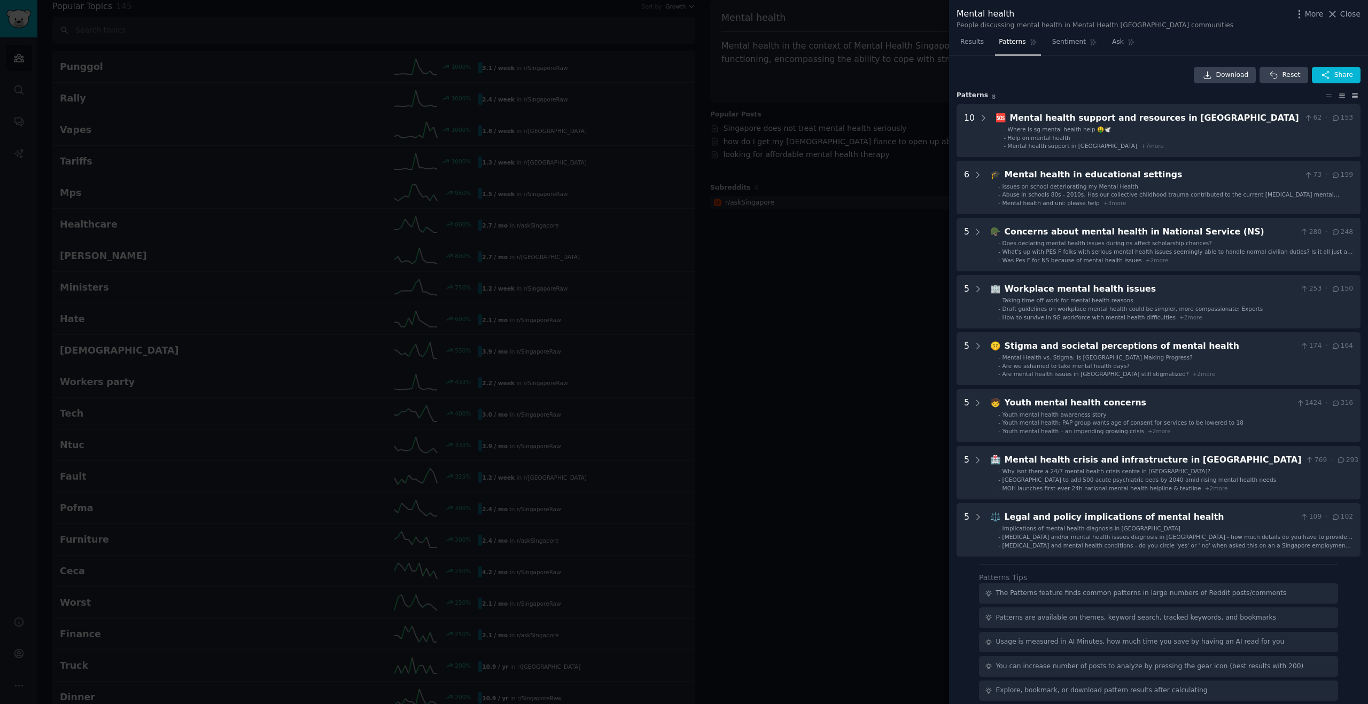
click at [1350, 95] on icon at bounding box center [1354, 95] width 11 height 7
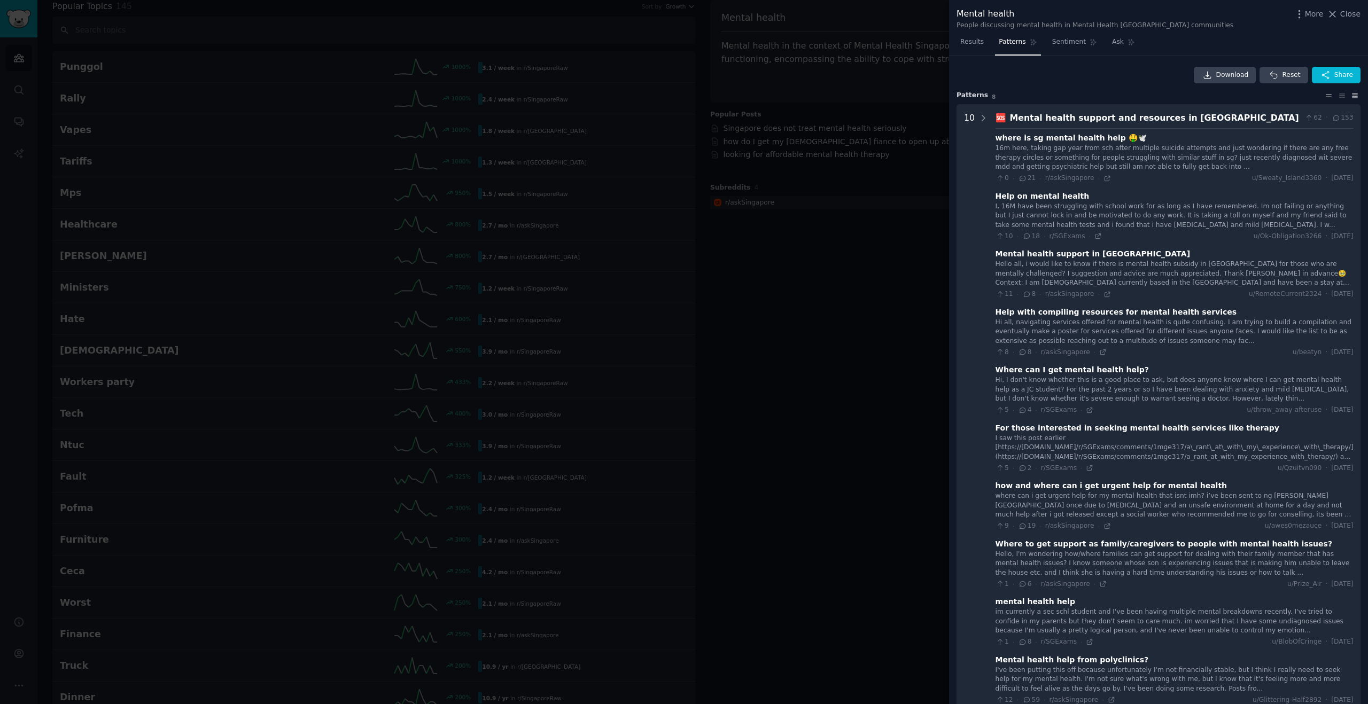
click at [1326, 96] on icon at bounding box center [1328, 95] width 11 height 7
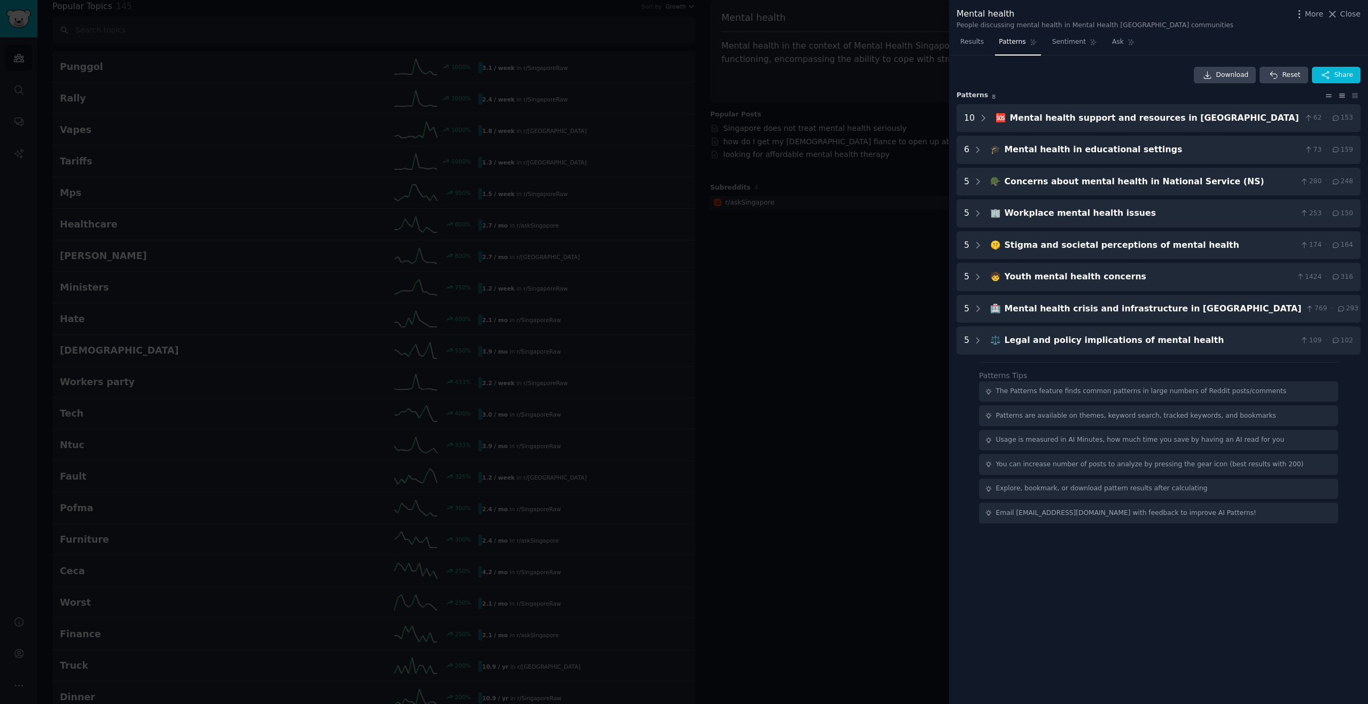
click at [1337, 97] on icon at bounding box center [1341, 95] width 11 height 7
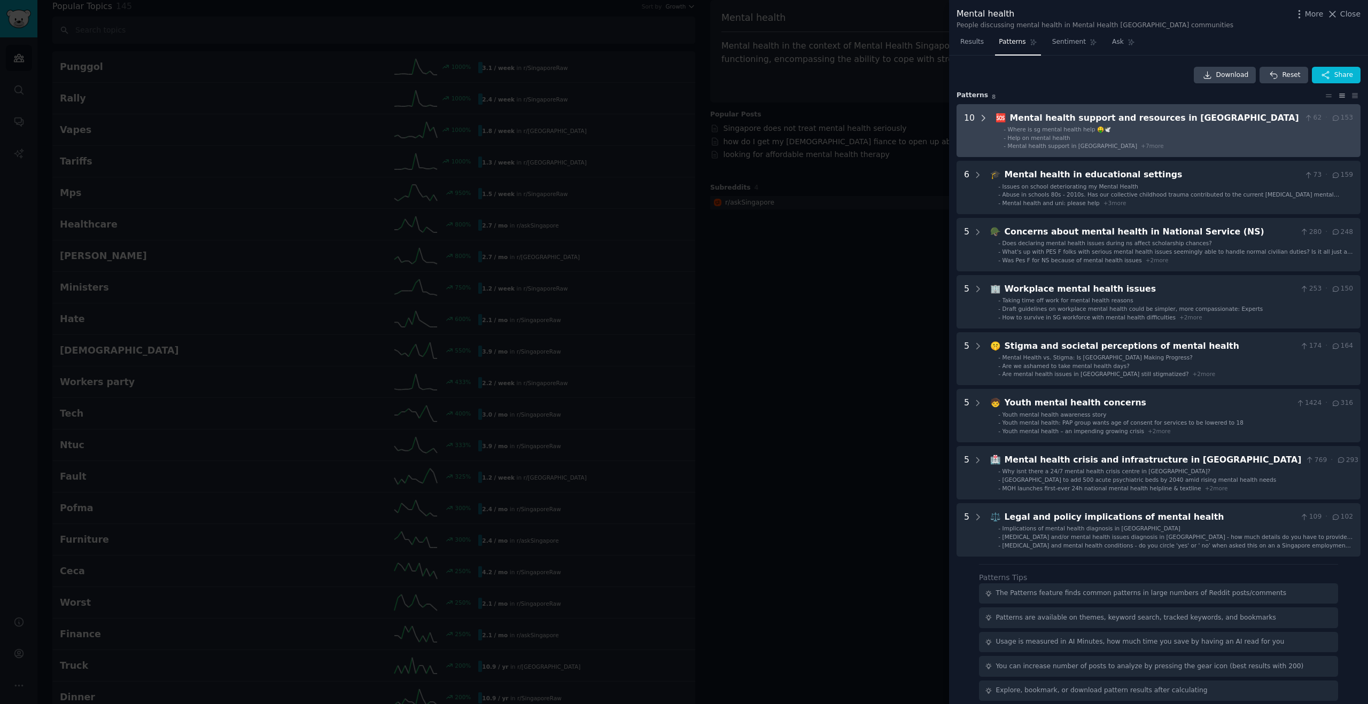
click at [982, 118] on icon at bounding box center [983, 117] width 3 height 5
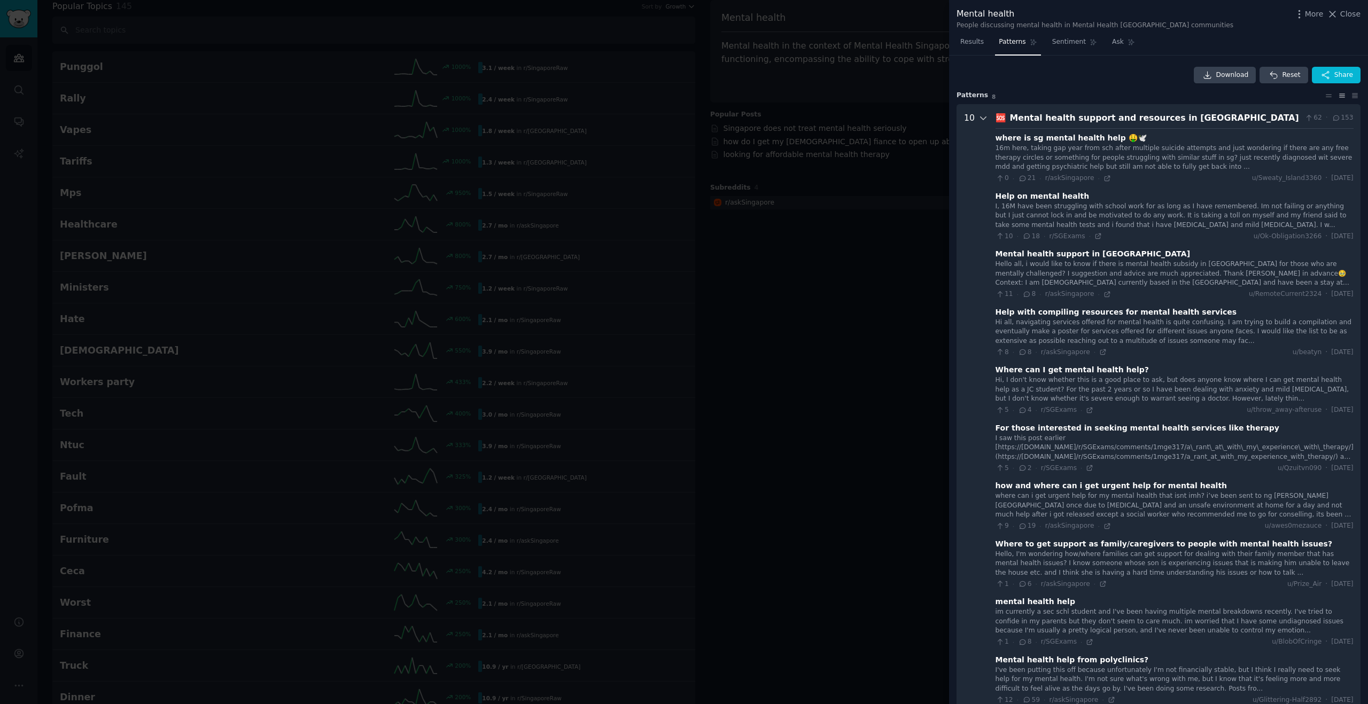
click at [983, 120] on icon at bounding box center [983, 118] width 10 height 10
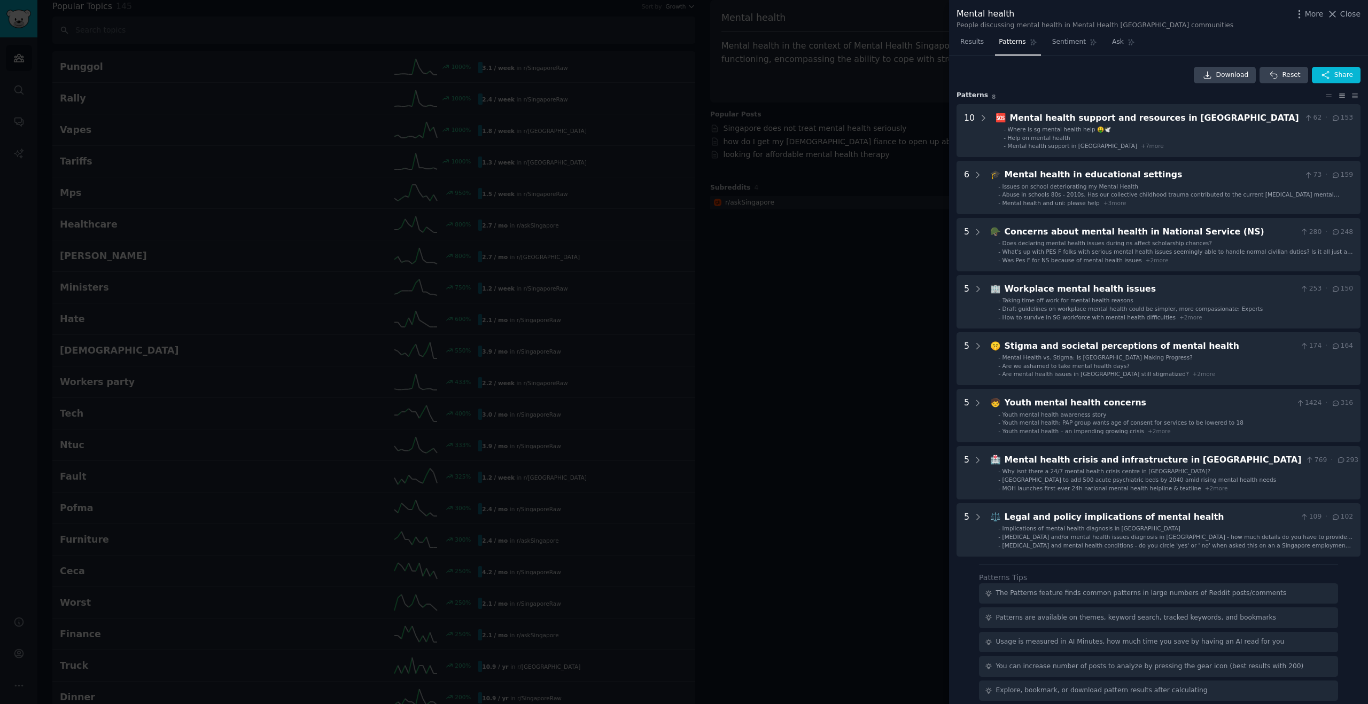
click at [868, 337] on div at bounding box center [684, 352] width 1368 height 704
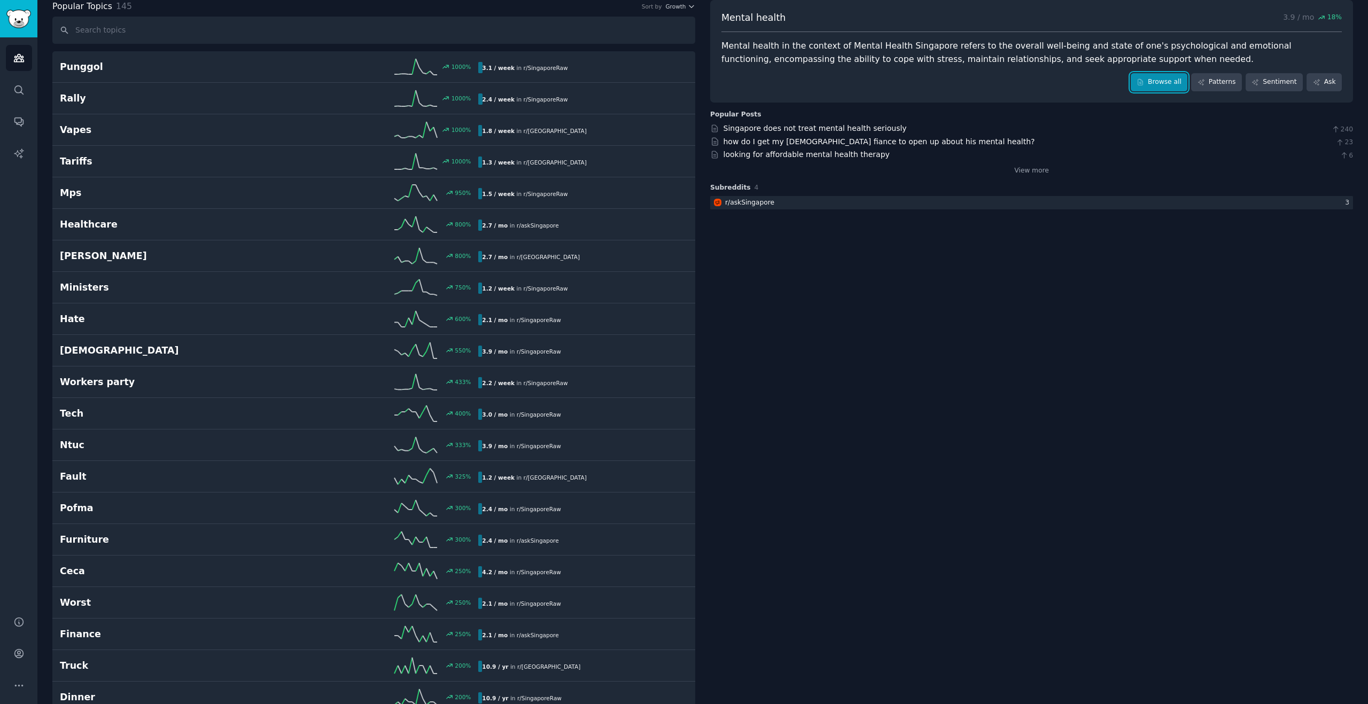
click at [1179, 83] on link "Browse all" at bounding box center [1159, 82] width 57 height 18
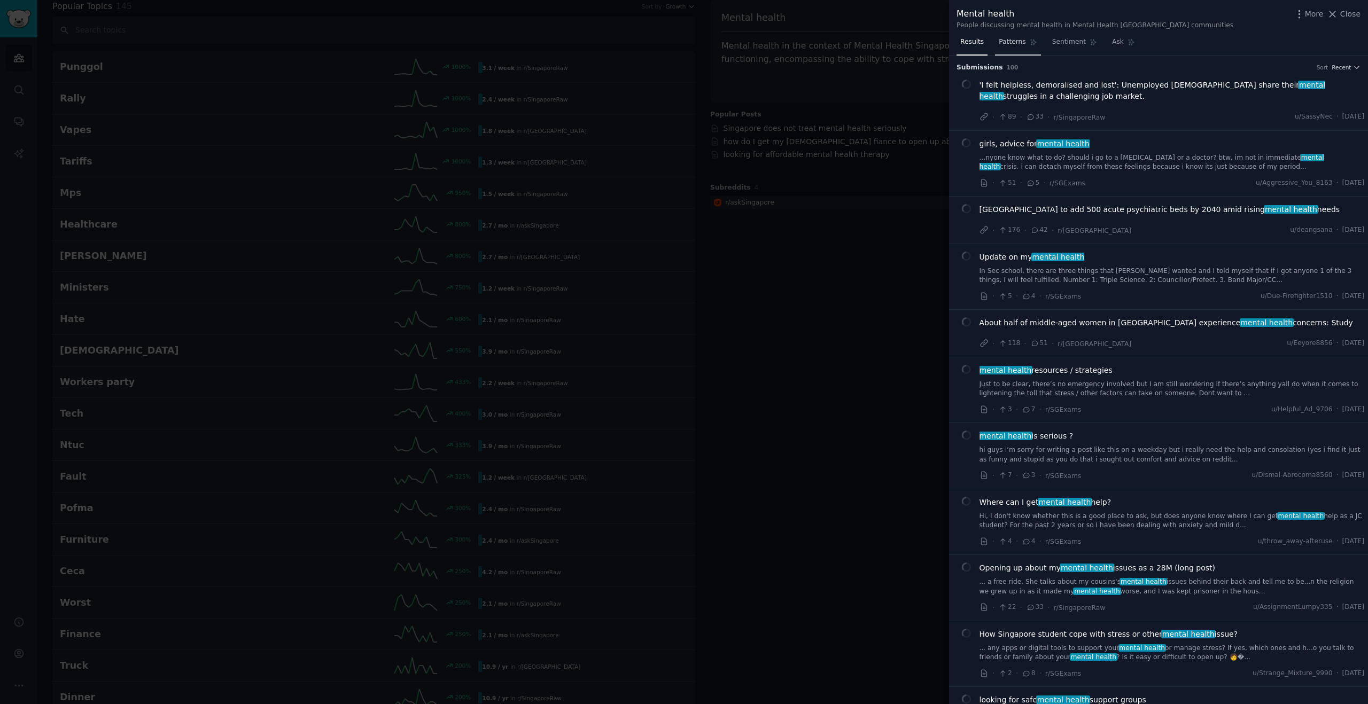
click at [1016, 43] on span "Patterns" at bounding box center [1012, 42] width 27 height 10
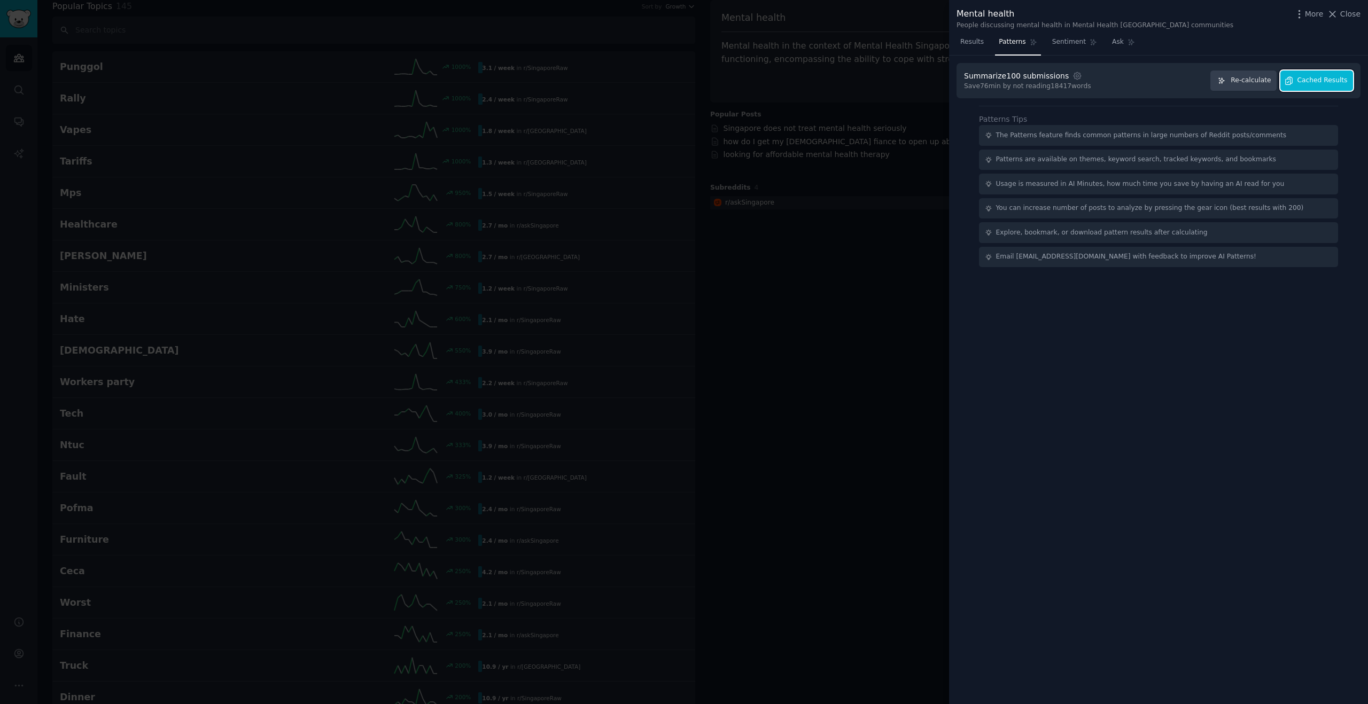
click at [1288, 80] on icon "button" at bounding box center [1289, 81] width 10 height 10
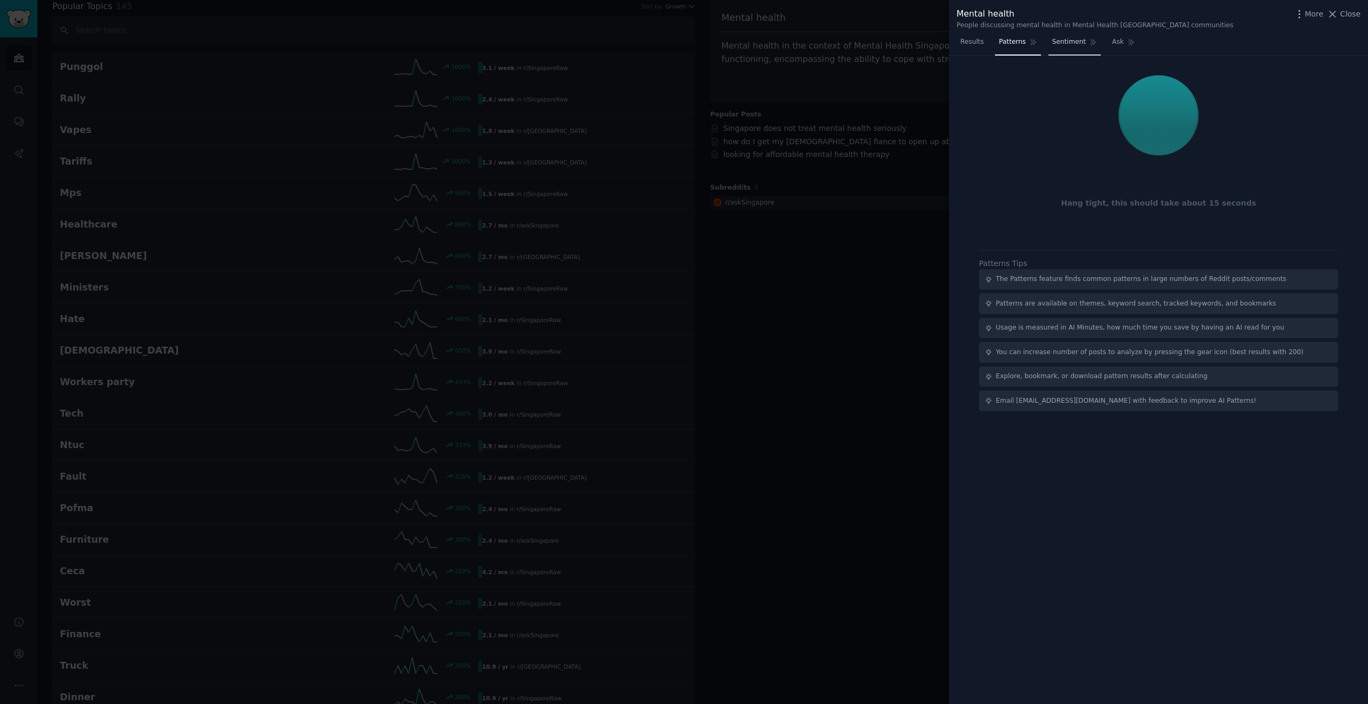
click at [1075, 50] on link "Sentiment" at bounding box center [1074, 45] width 52 height 22
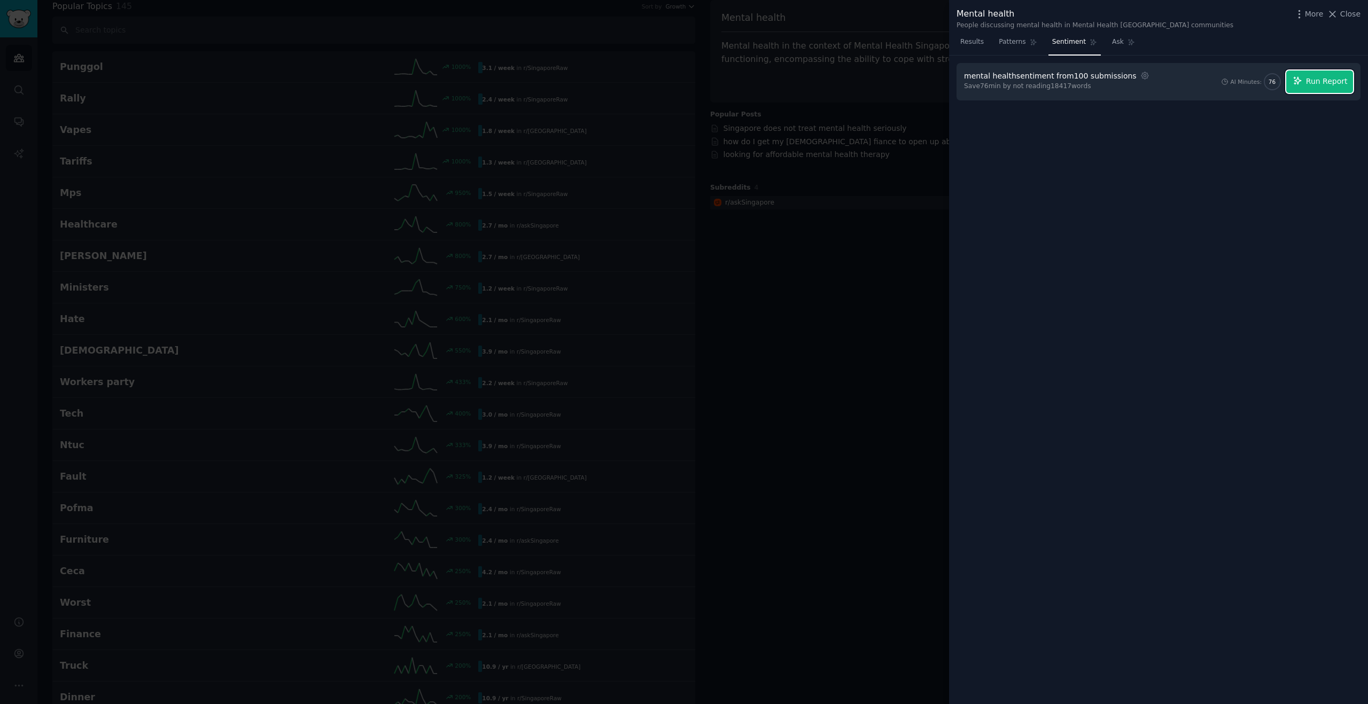
click at [1304, 84] on button "Run Report" at bounding box center [1319, 82] width 67 height 22
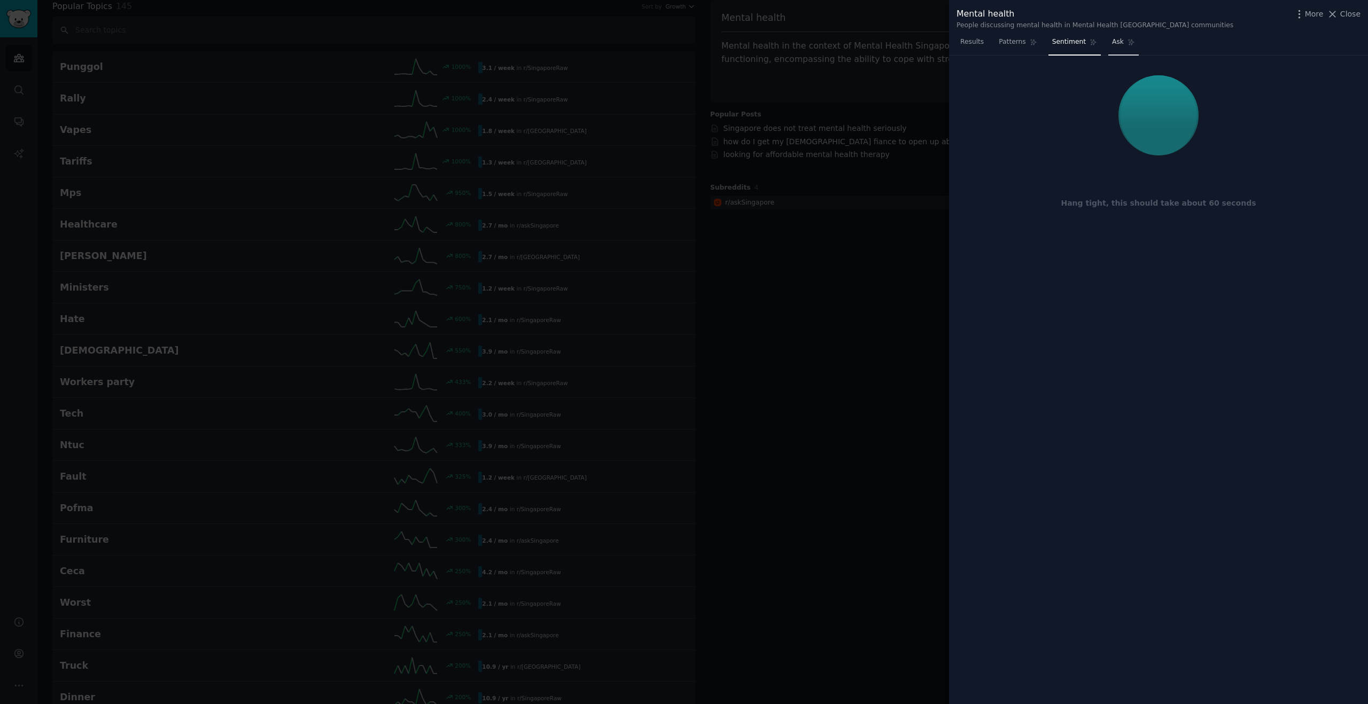
click at [1122, 48] on link "Ask" at bounding box center [1123, 45] width 30 height 22
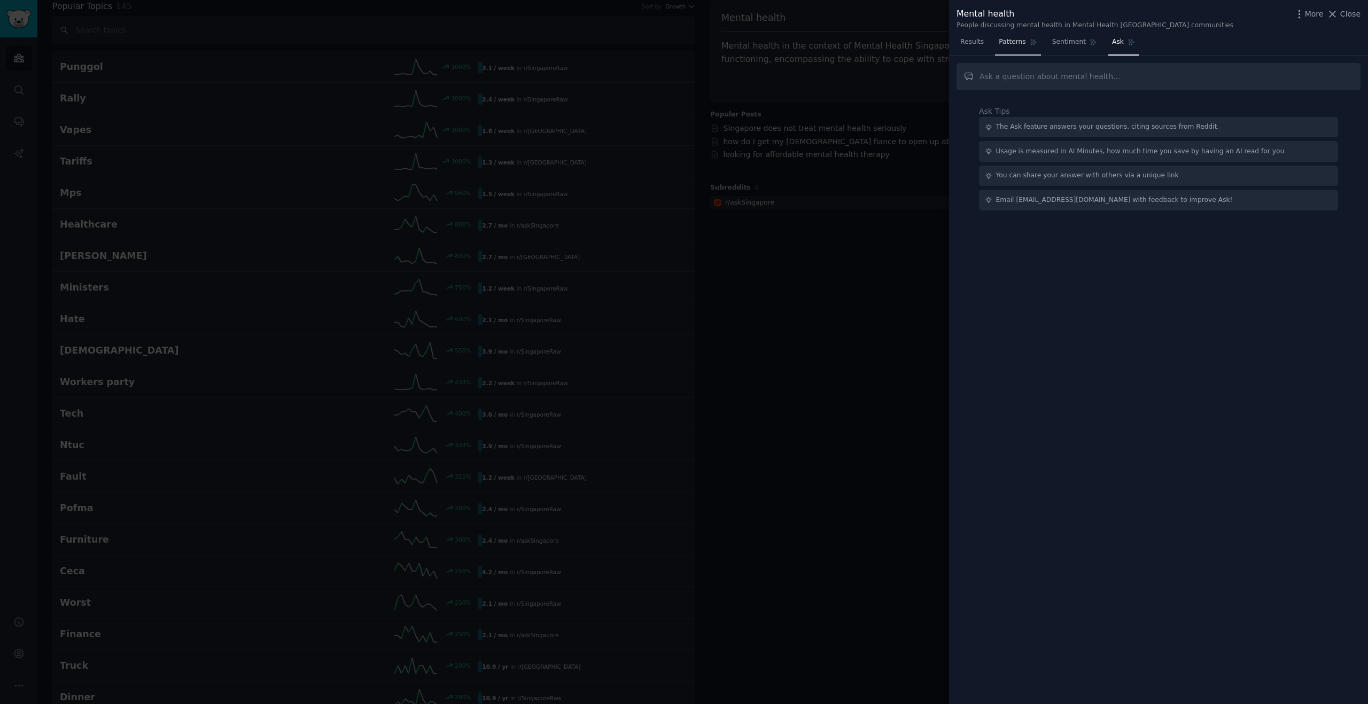
click at [1020, 48] on link "Patterns" at bounding box center [1017, 45] width 45 height 22
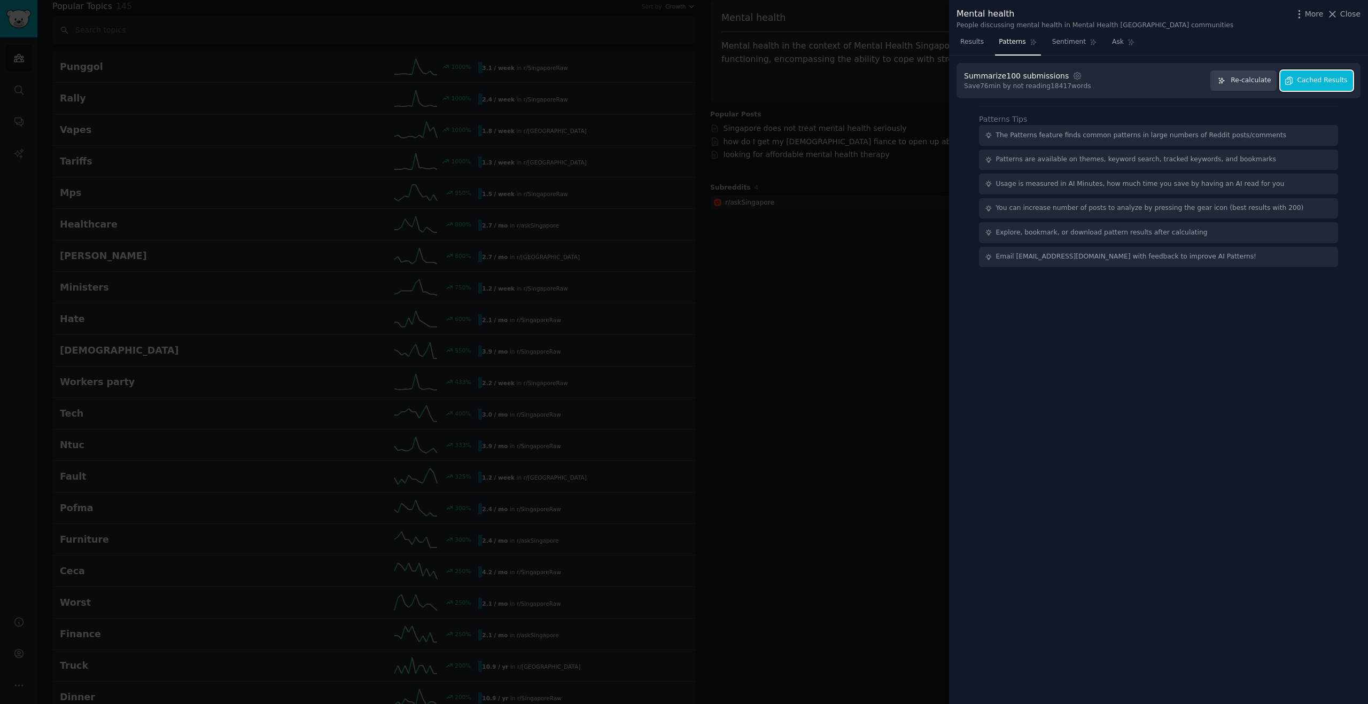
click at [1291, 80] on icon "button" at bounding box center [1289, 81] width 10 height 10
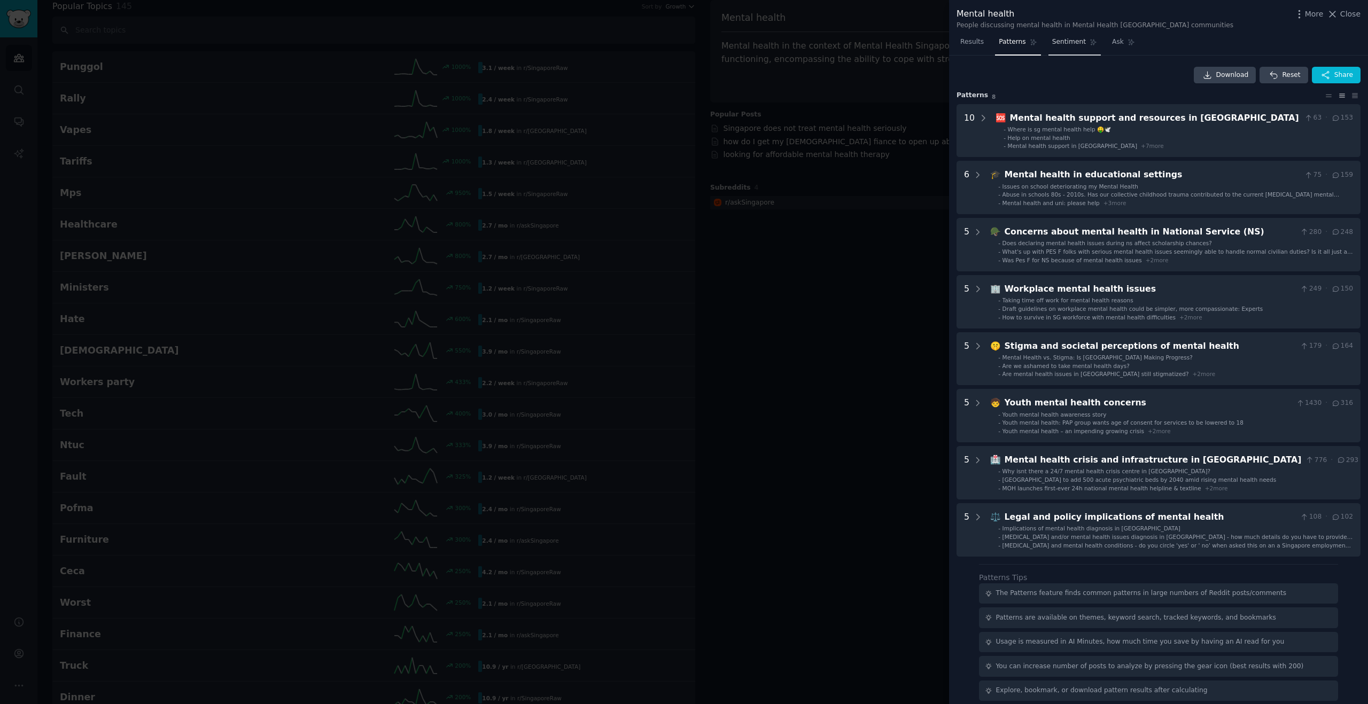
click at [1067, 48] on link "Sentiment" at bounding box center [1074, 45] width 52 height 22
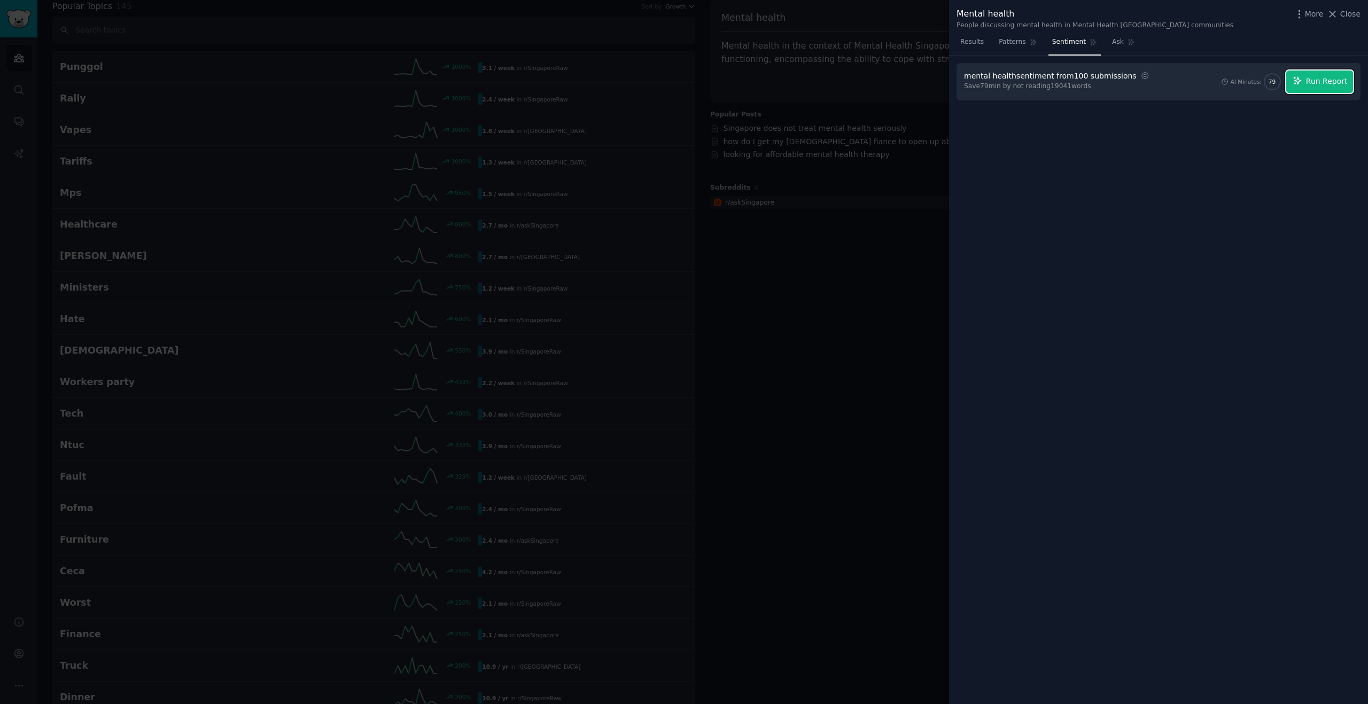
click at [1291, 80] on button "Run Report" at bounding box center [1319, 82] width 67 height 22
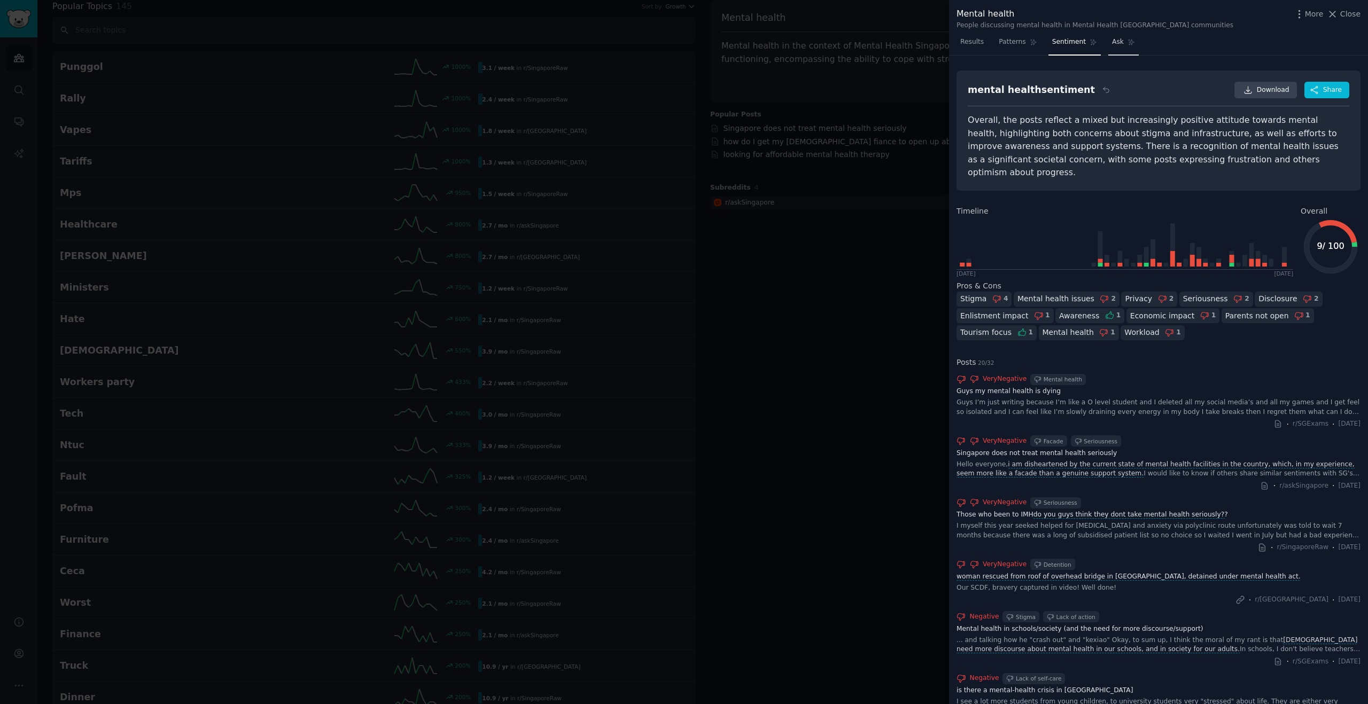
click at [1124, 44] on link "Ask" at bounding box center [1123, 45] width 30 height 22
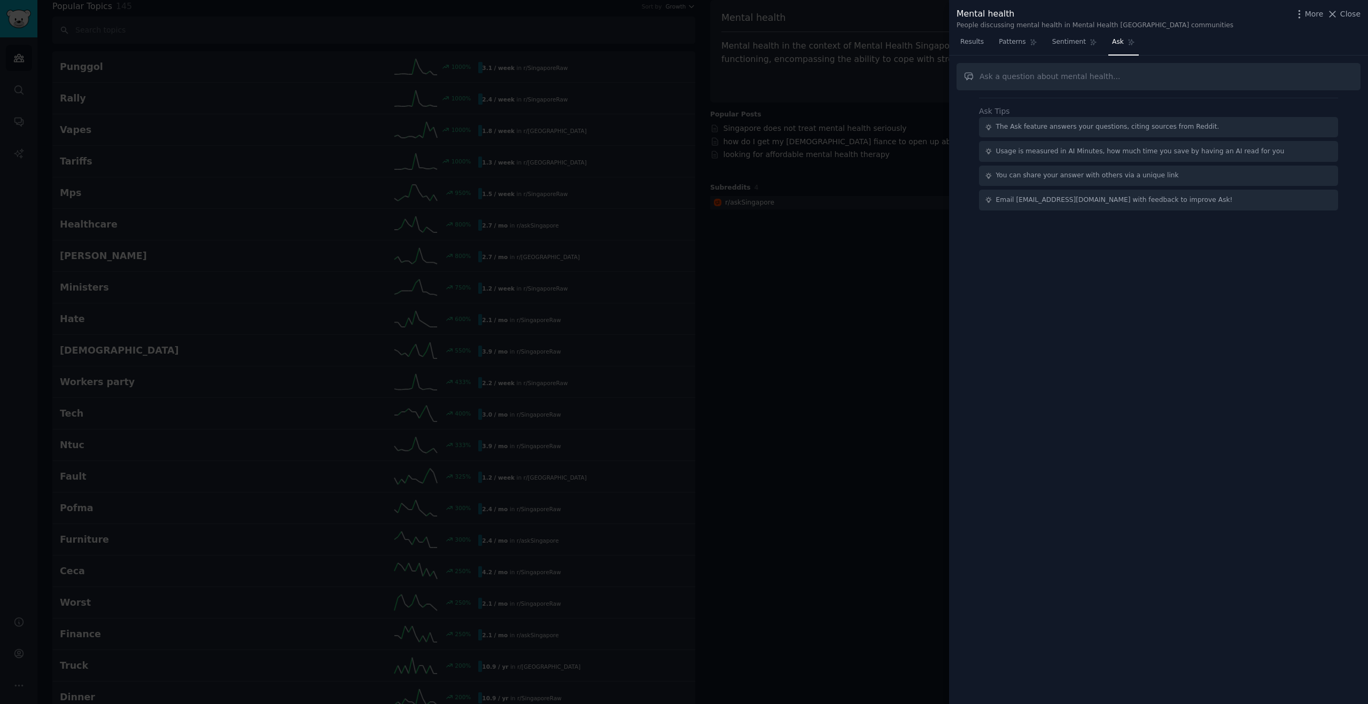
click at [1149, 84] on input "text" at bounding box center [1158, 76] width 404 height 27
type input "if community support is helpful for mental health, what is the challenge of see…"
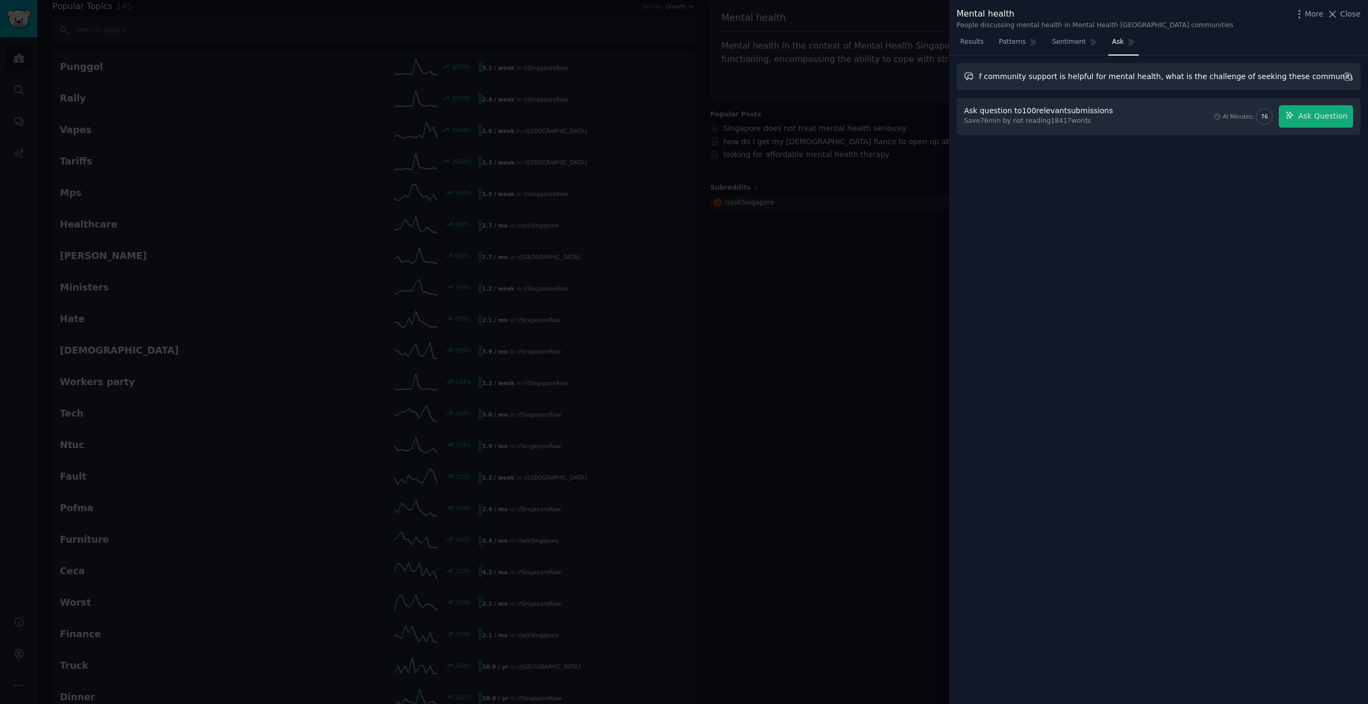
scroll to position [0, 0]
click at [1303, 111] on span "Ask Question" at bounding box center [1322, 116] width 49 height 11
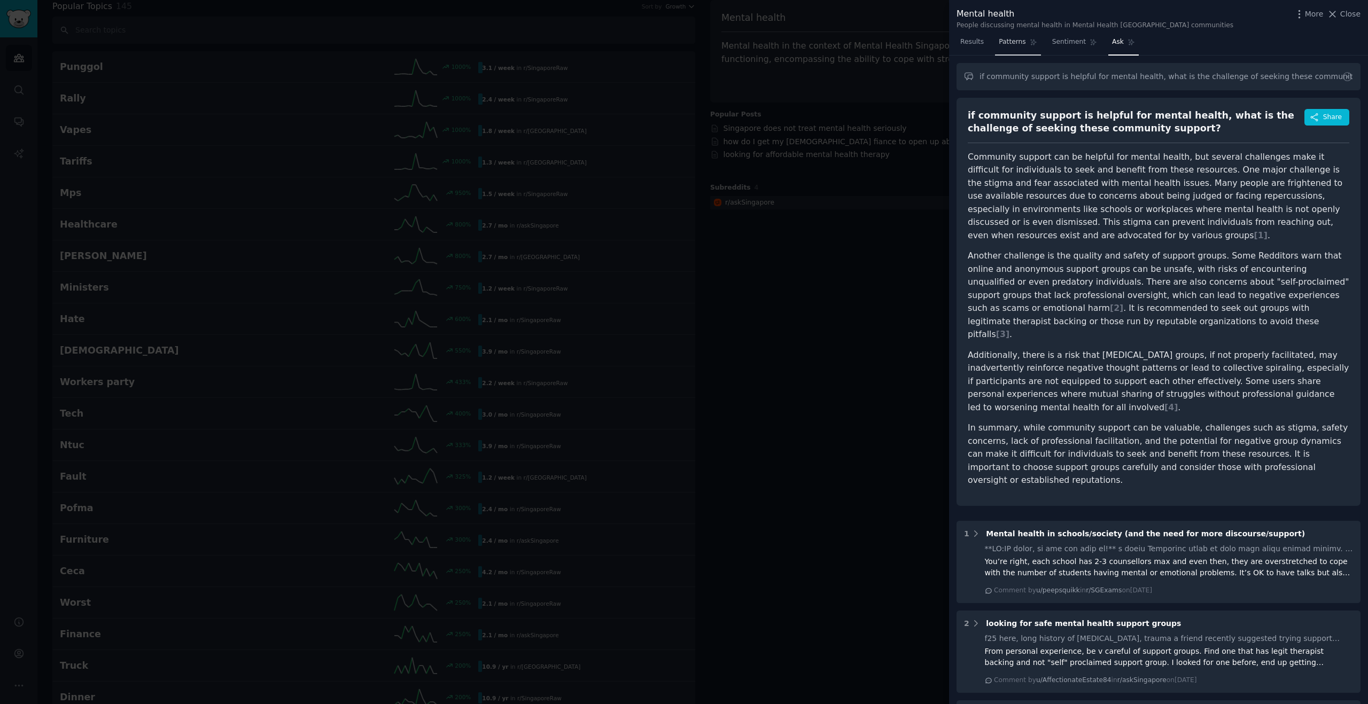
click at [1024, 46] on link "Patterns" at bounding box center [1017, 45] width 45 height 22
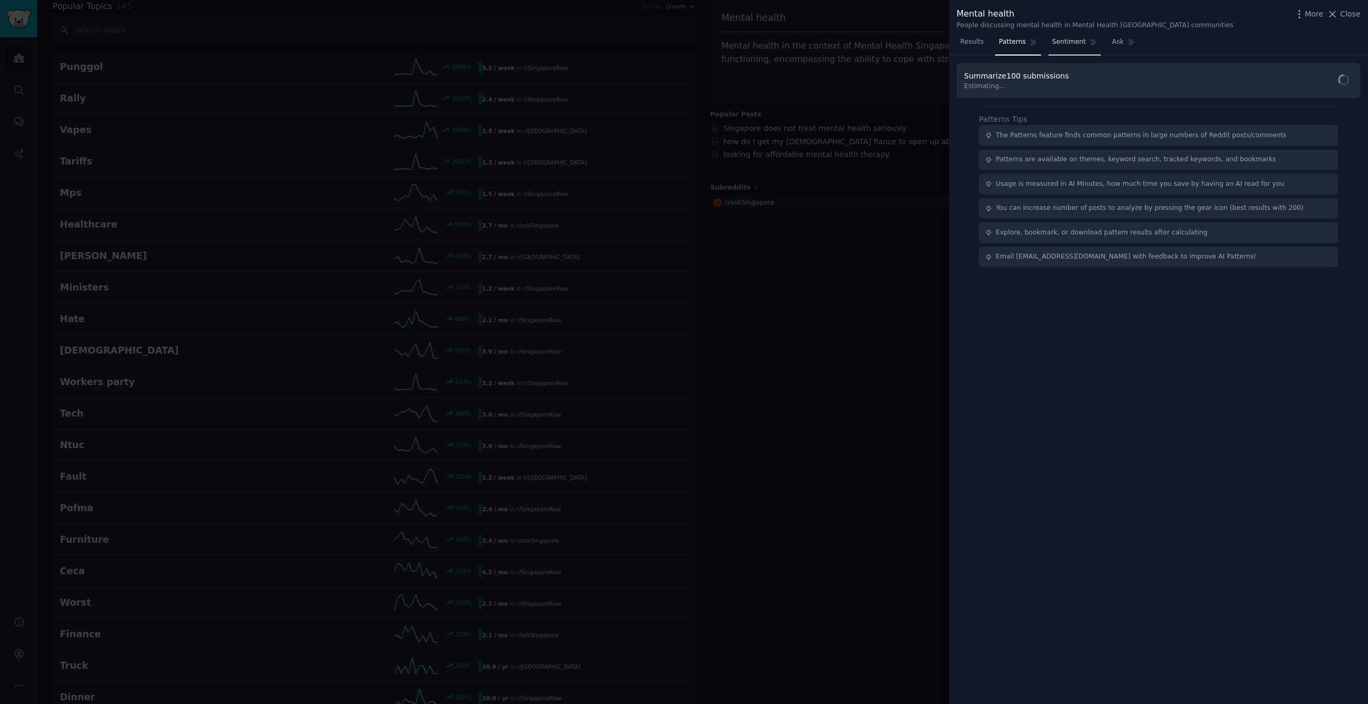
click at [1069, 46] on link "Sentiment" at bounding box center [1074, 45] width 52 height 22
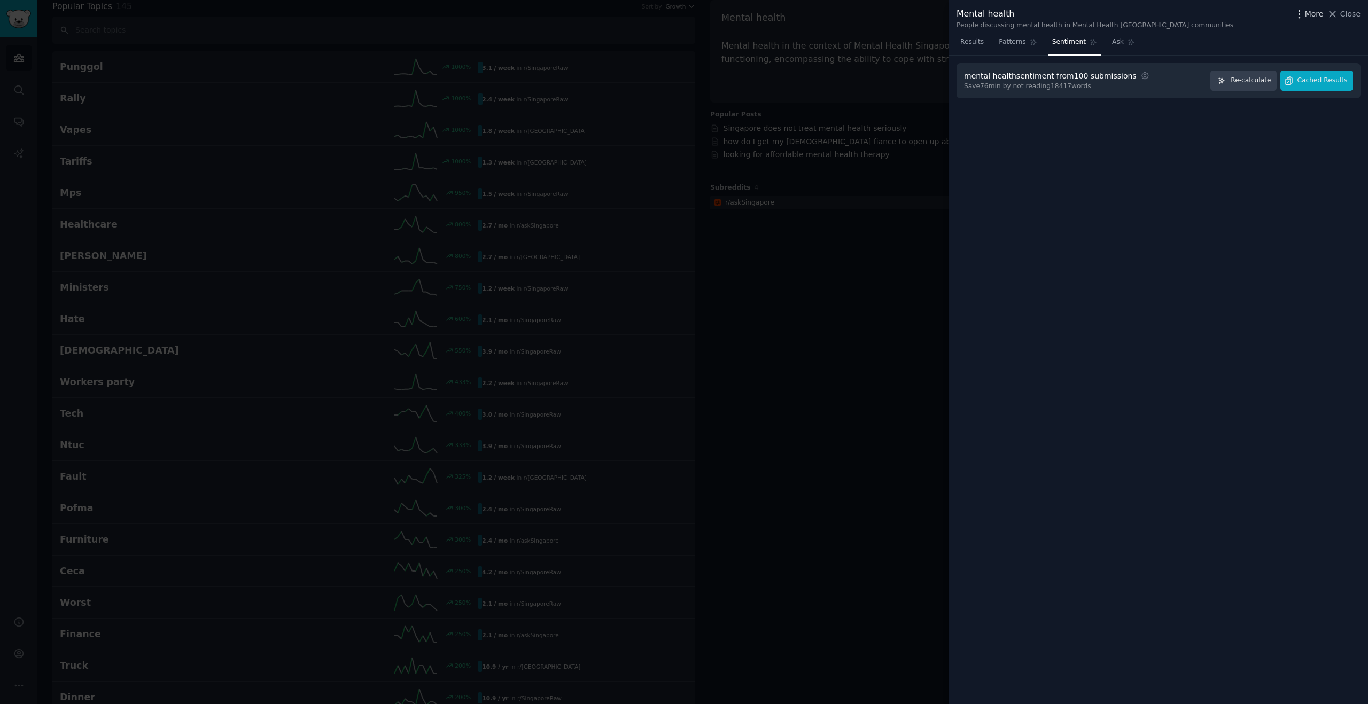
click at [1314, 18] on span "More" at bounding box center [1314, 14] width 19 height 11
click at [1344, 9] on span "Close" at bounding box center [1350, 14] width 20 height 11
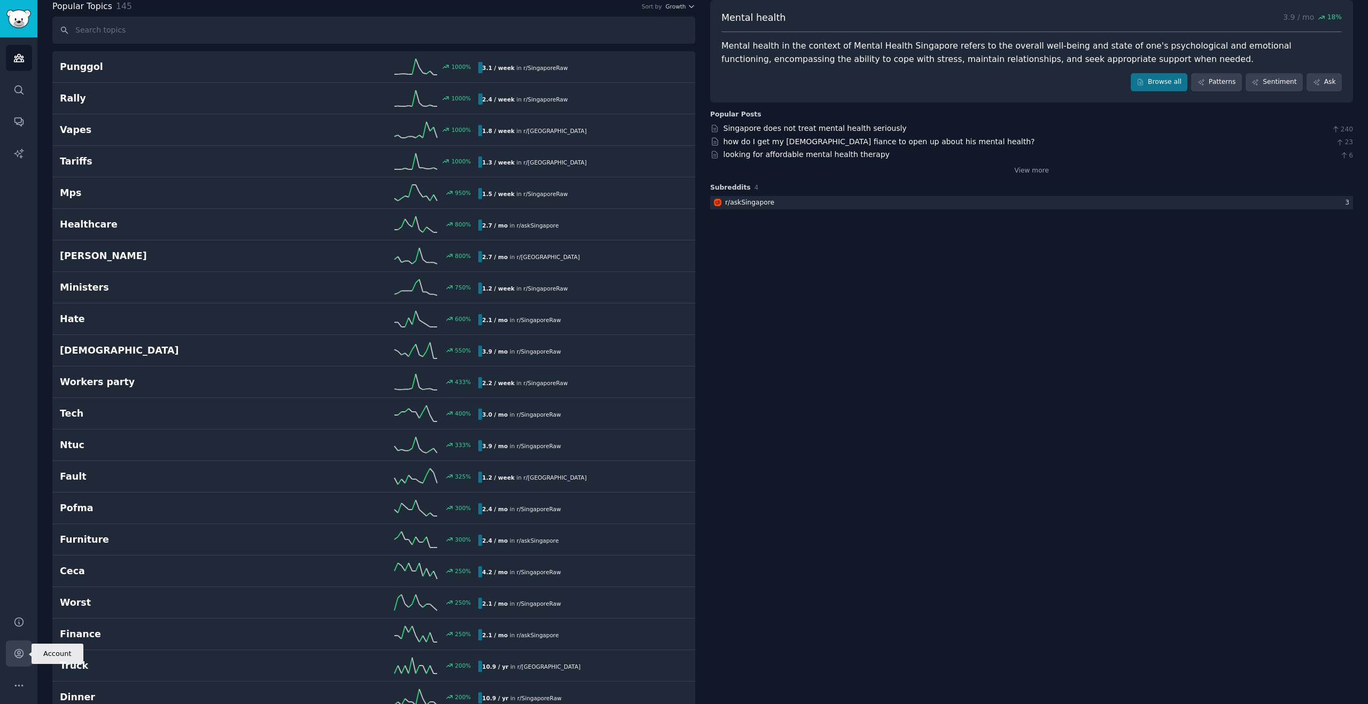
click at [14, 660] on link "Account" at bounding box center [19, 654] width 26 height 26
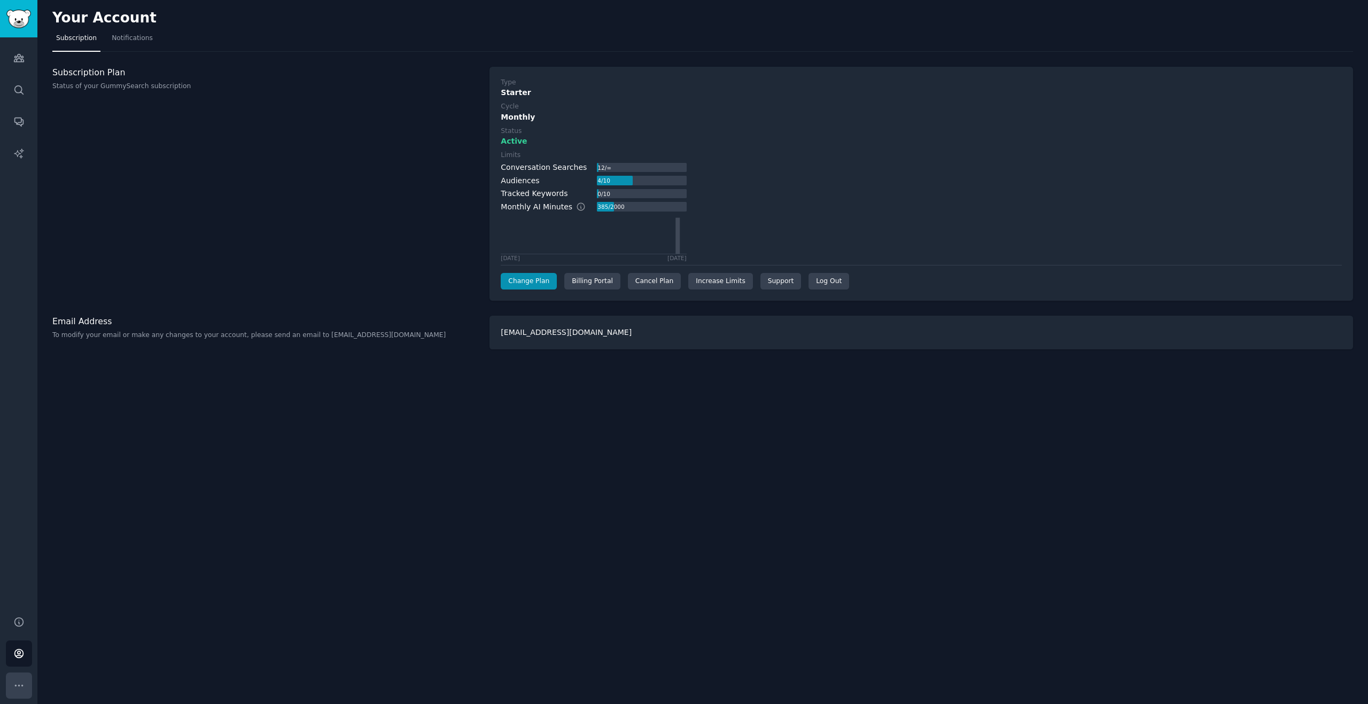
click at [20, 680] on icon "Sidebar" at bounding box center [18, 685] width 11 height 11
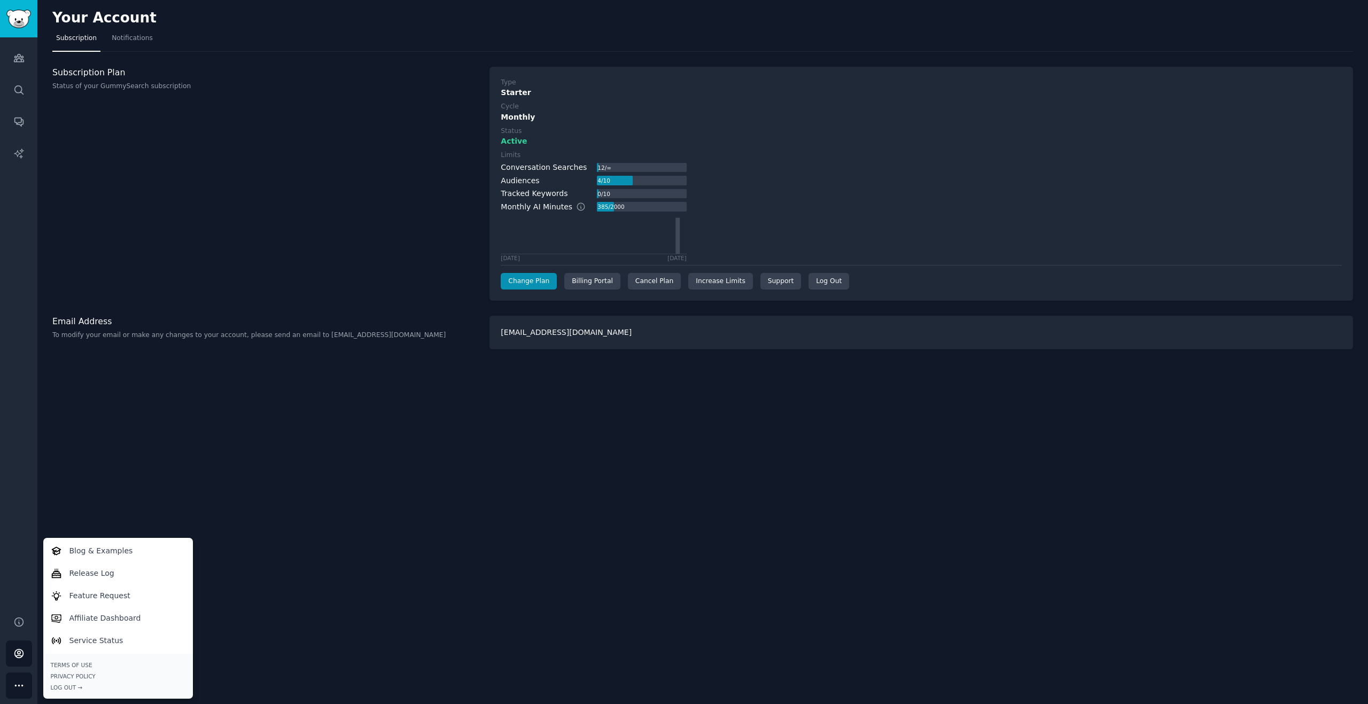
click at [114, 486] on div "Your Account Subscription Notifications Subscription Plan Status of your GummyS…" at bounding box center [702, 352] width 1330 height 704
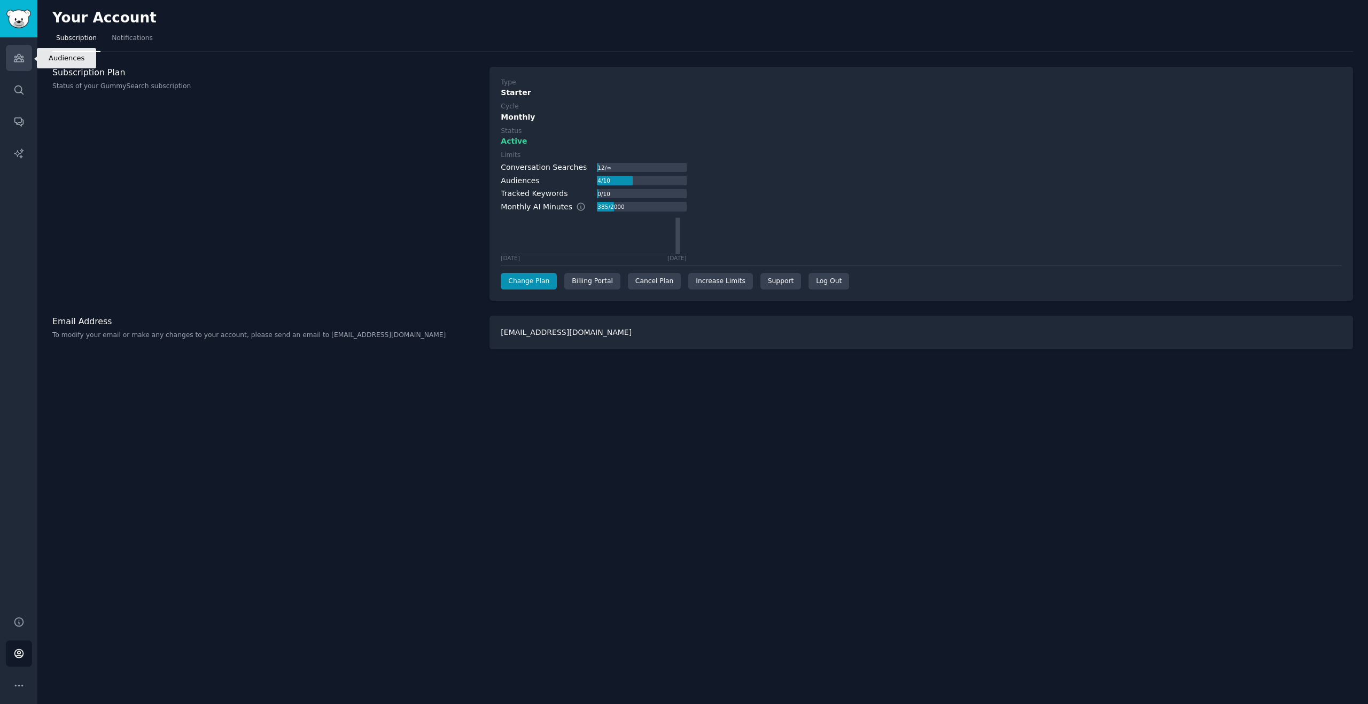
click at [22, 60] on icon "Sidebar" at bounding box center [18, 57] width 11 height 11
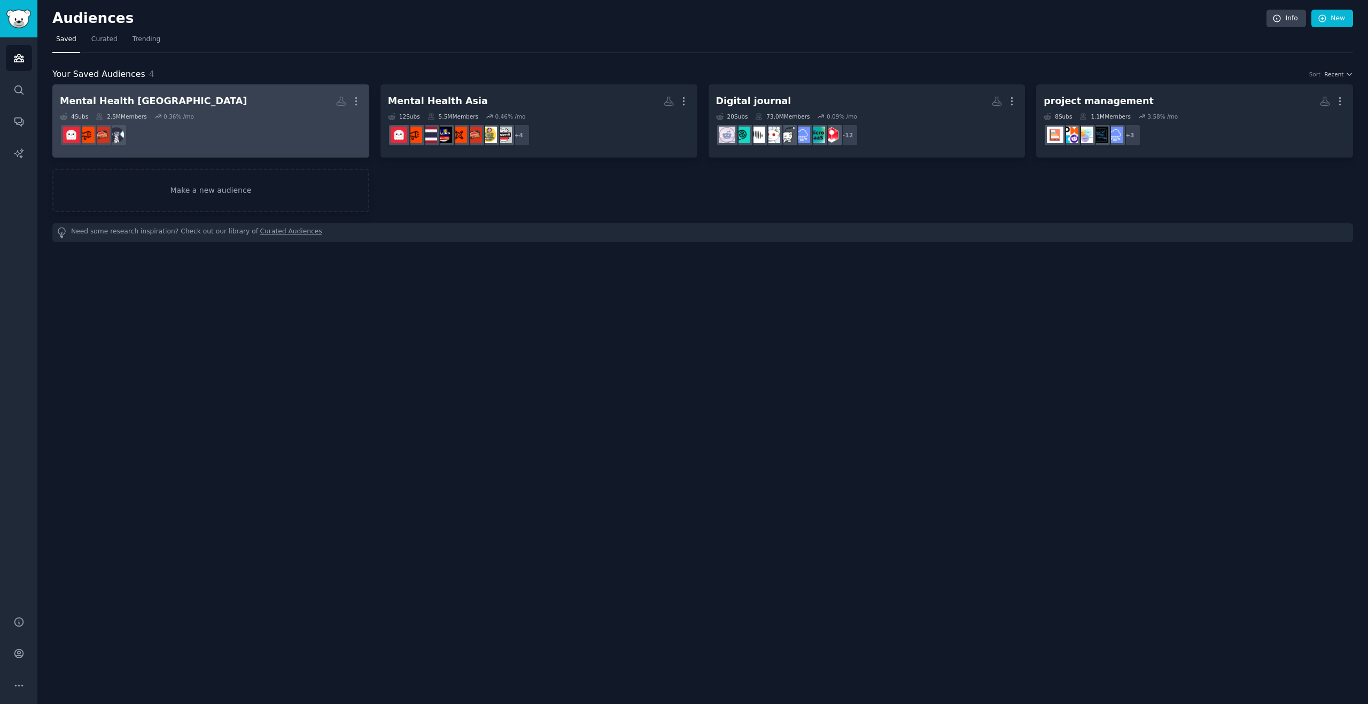
click at [200, 113] on div "4 Sub s 2.5M Members 0.36 % /mo" at bounding box center [211, 116] width 302 height 7
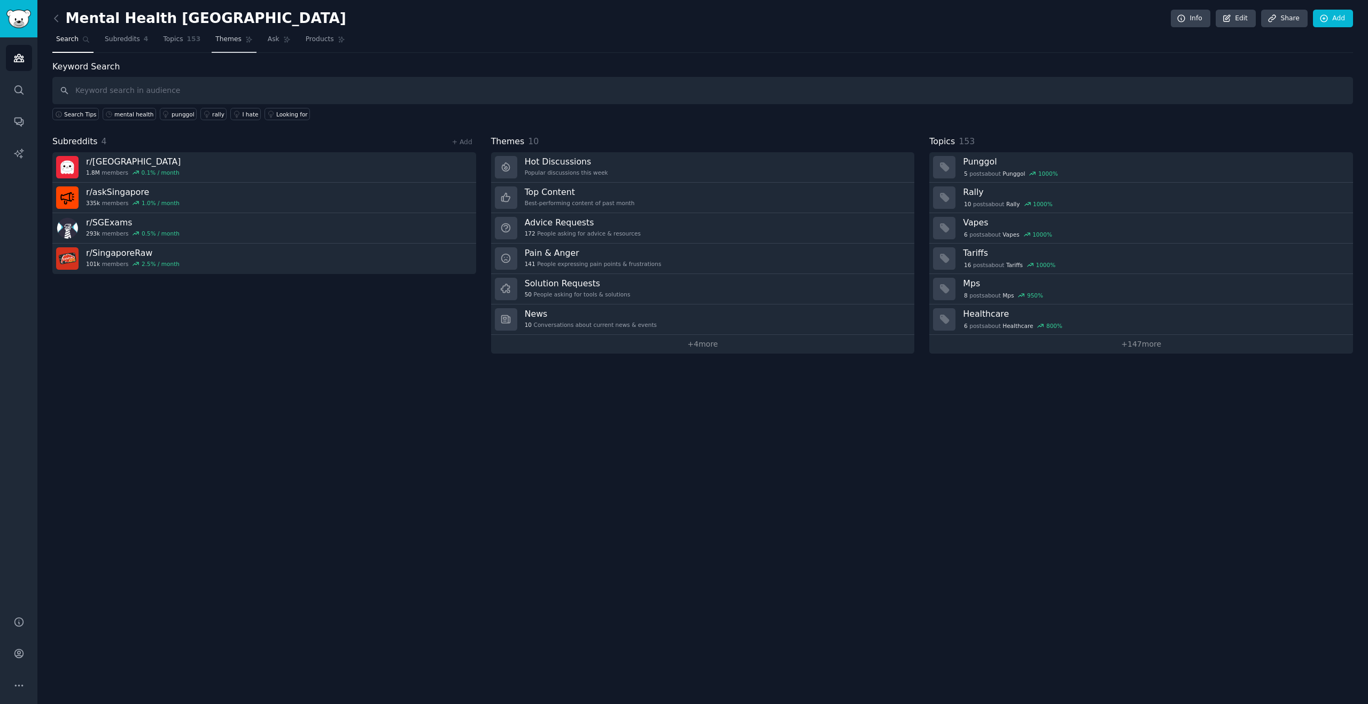
click at [230, 41] on span "Themes" at bounding box center [228, 40] width 26 height 10
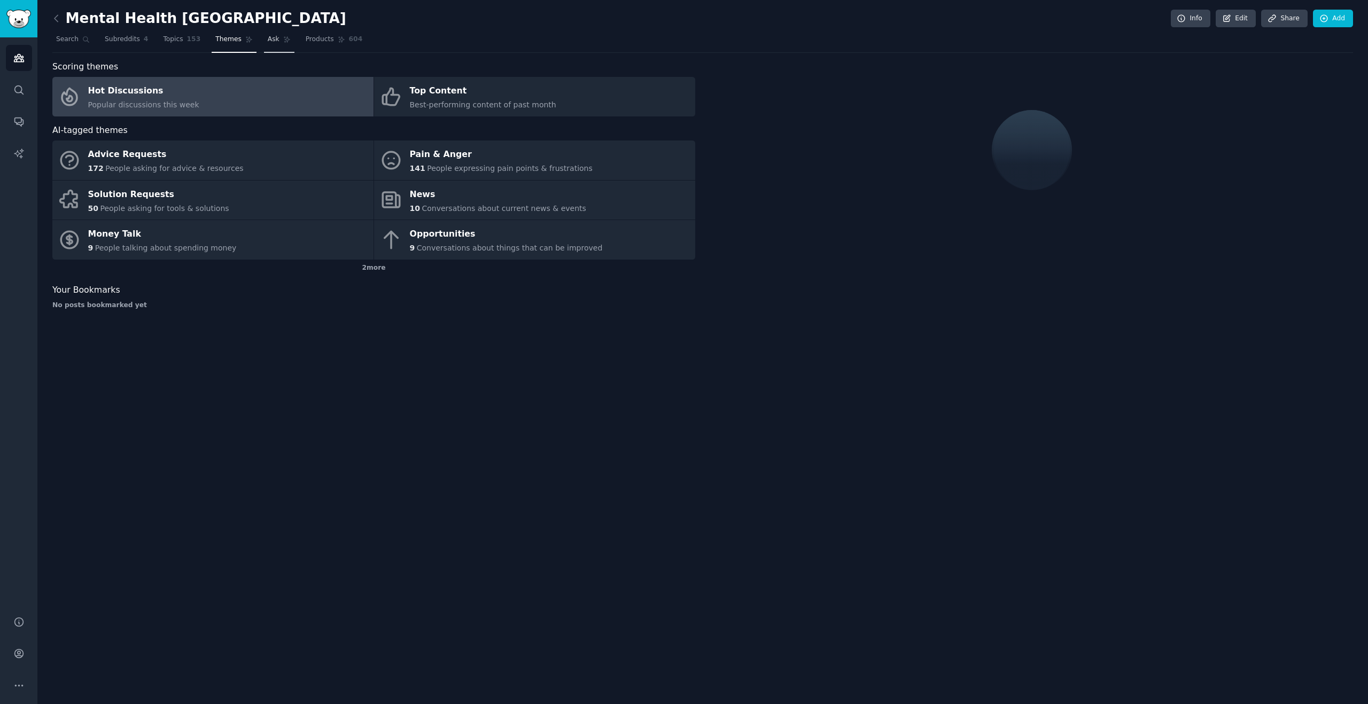
click at [277, 36] on link "Ask" at bounding box center [279, 42] width 30 height 22
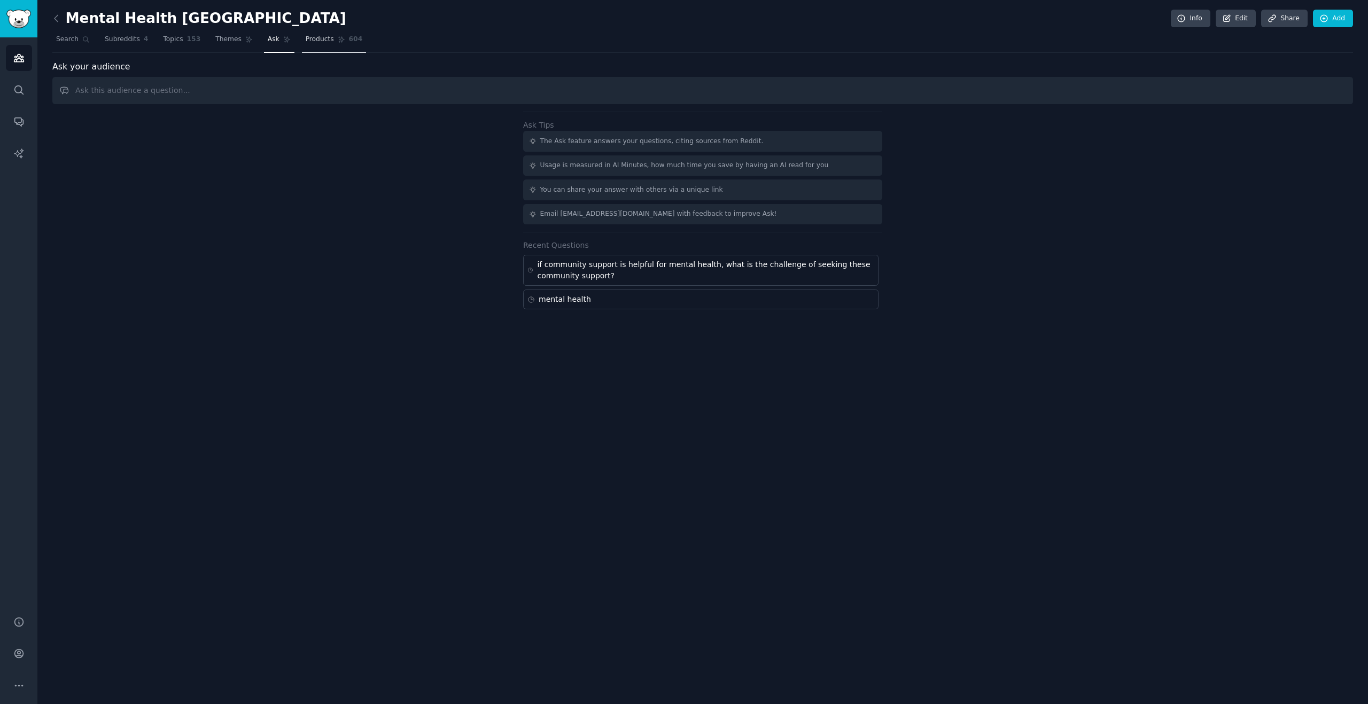
click at [322, 41] on span "Products" at bounding box center [320, 40] width 28 height 10
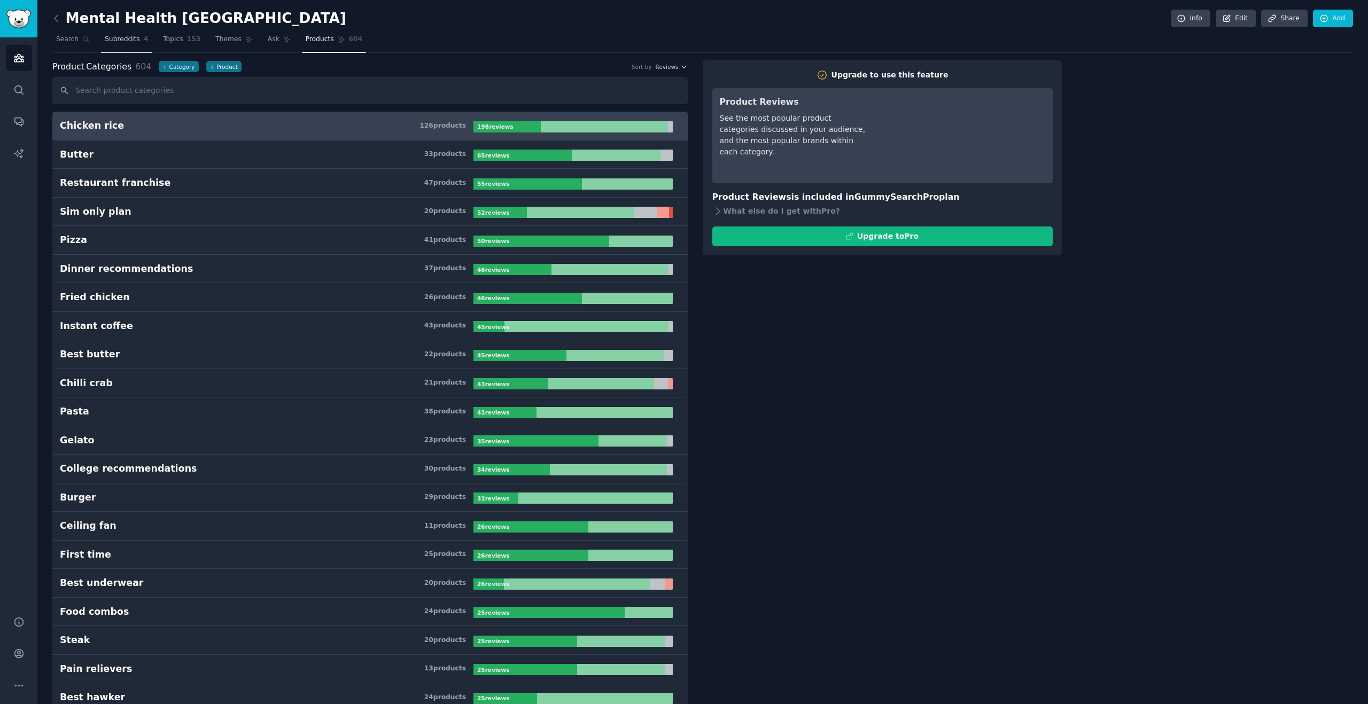
click at [126, 46] on link "Subreddits 4" at bounding box center [126, 42] width 51 height 22
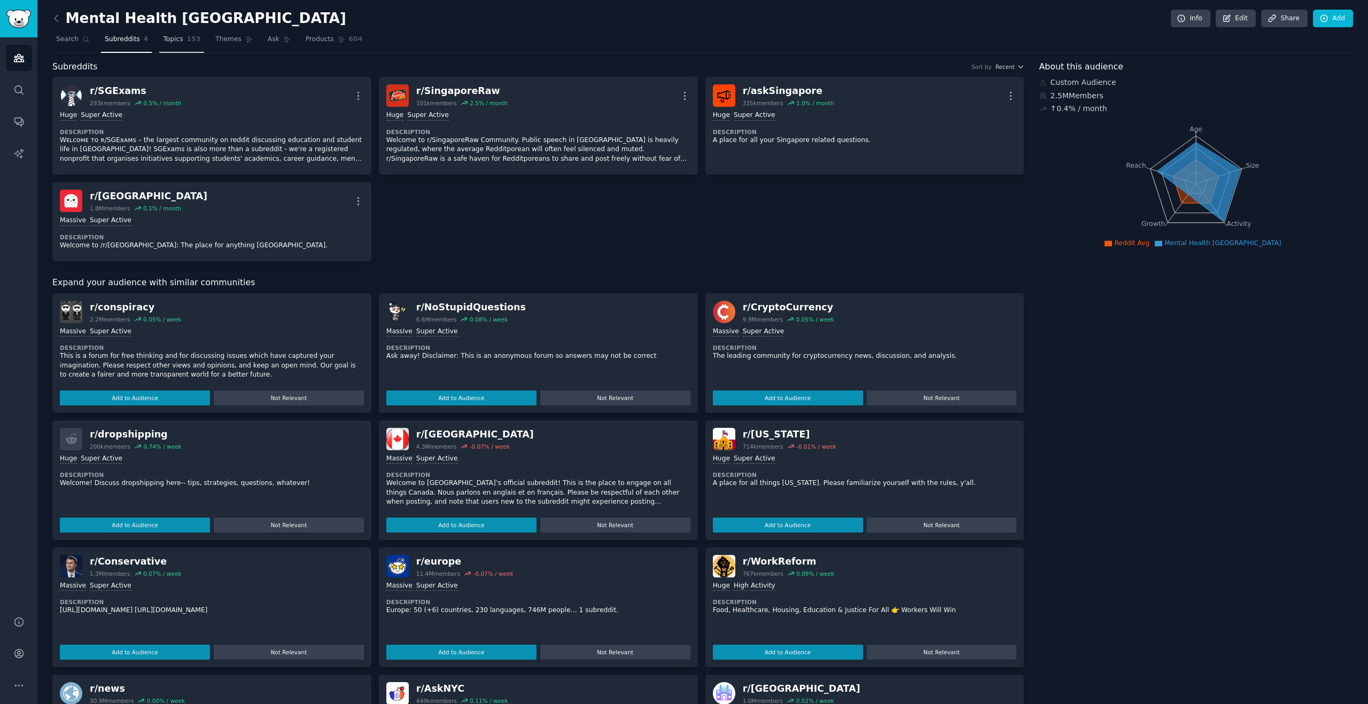
click at [181, 42] on span "Topics" at bounding box center [173, 40] width 20 height 10
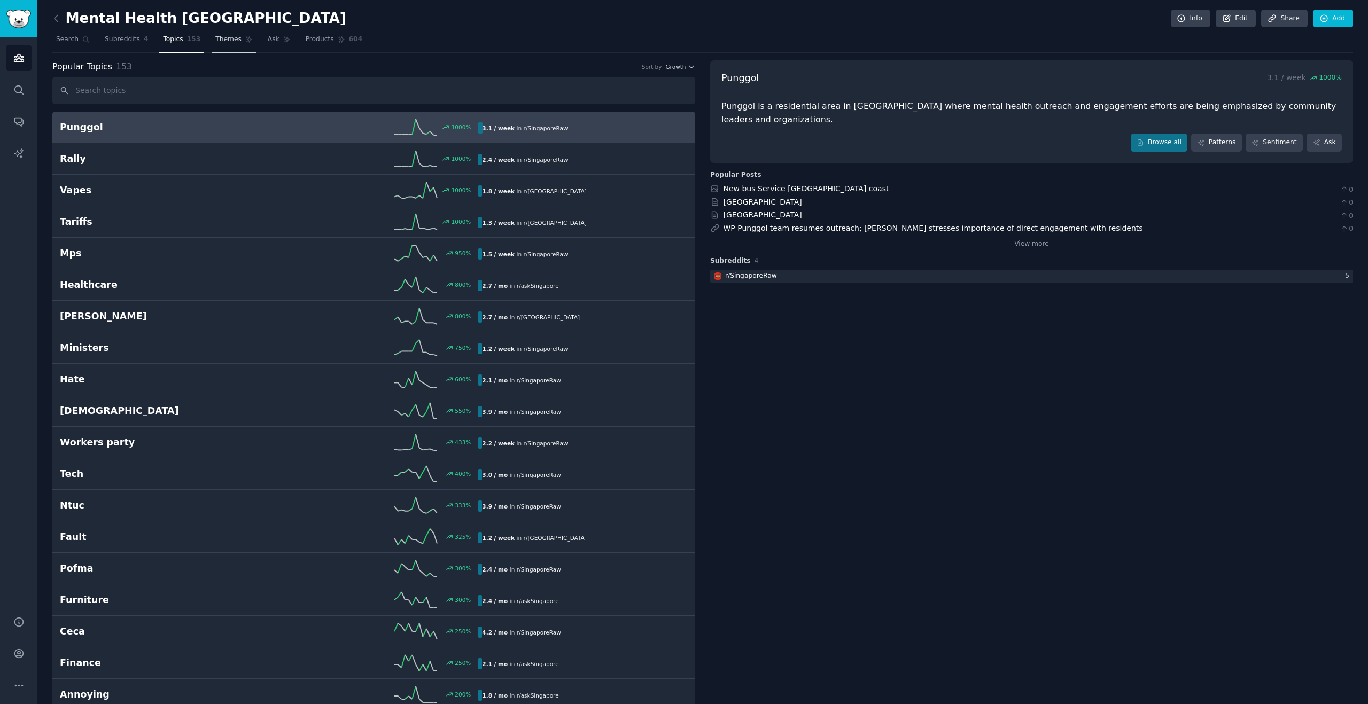
click at [227, 37] on span "Themes" at bounding box center [228, 40] width 26 height 10
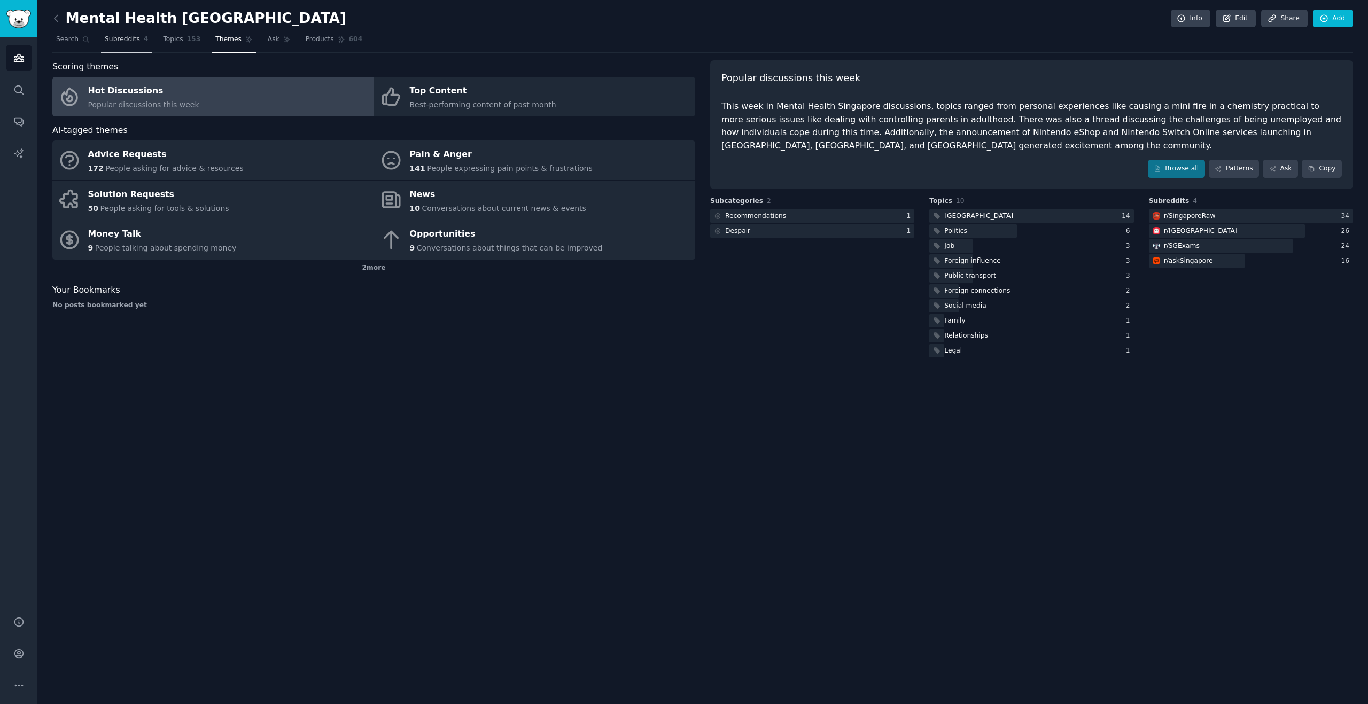
click at [126, 39] on span "Subreddits" at bounding box center [122, 40] width 35 height 10
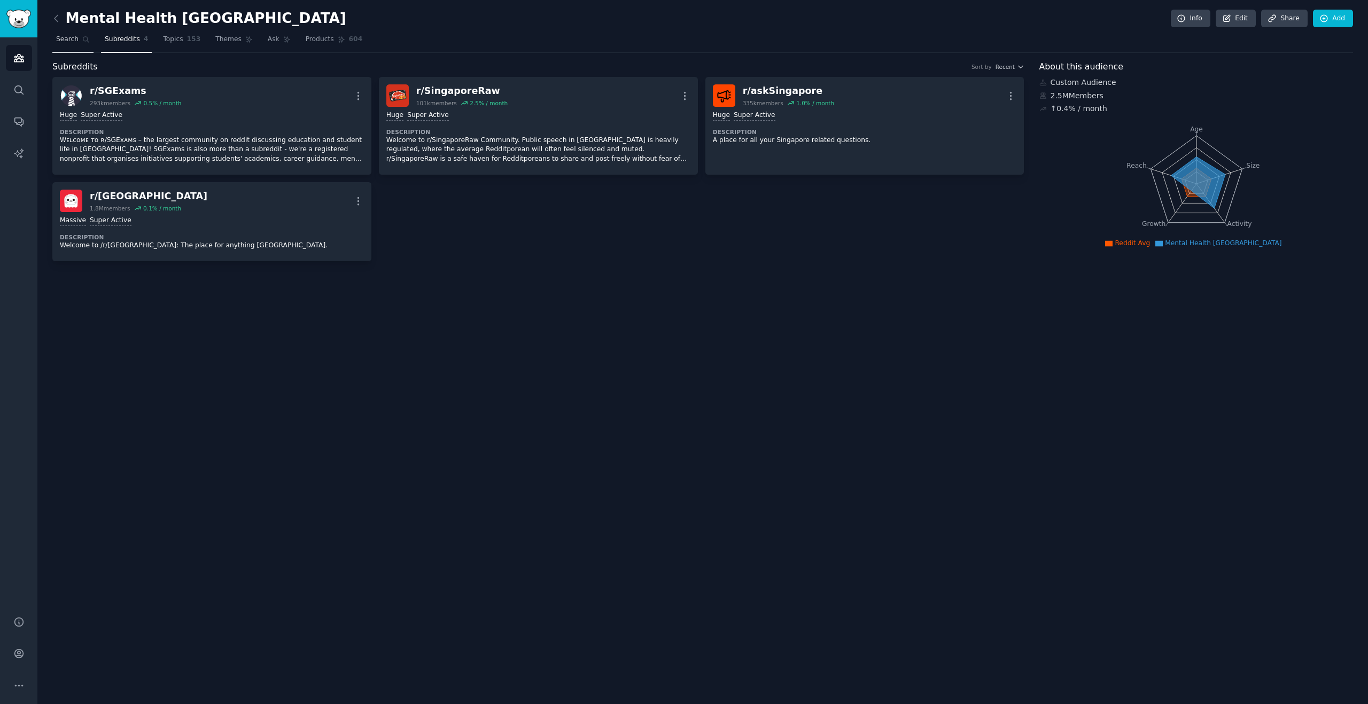
click at [71, 45] on link "Search" at bounding box center [72, 42] width 41 height 22
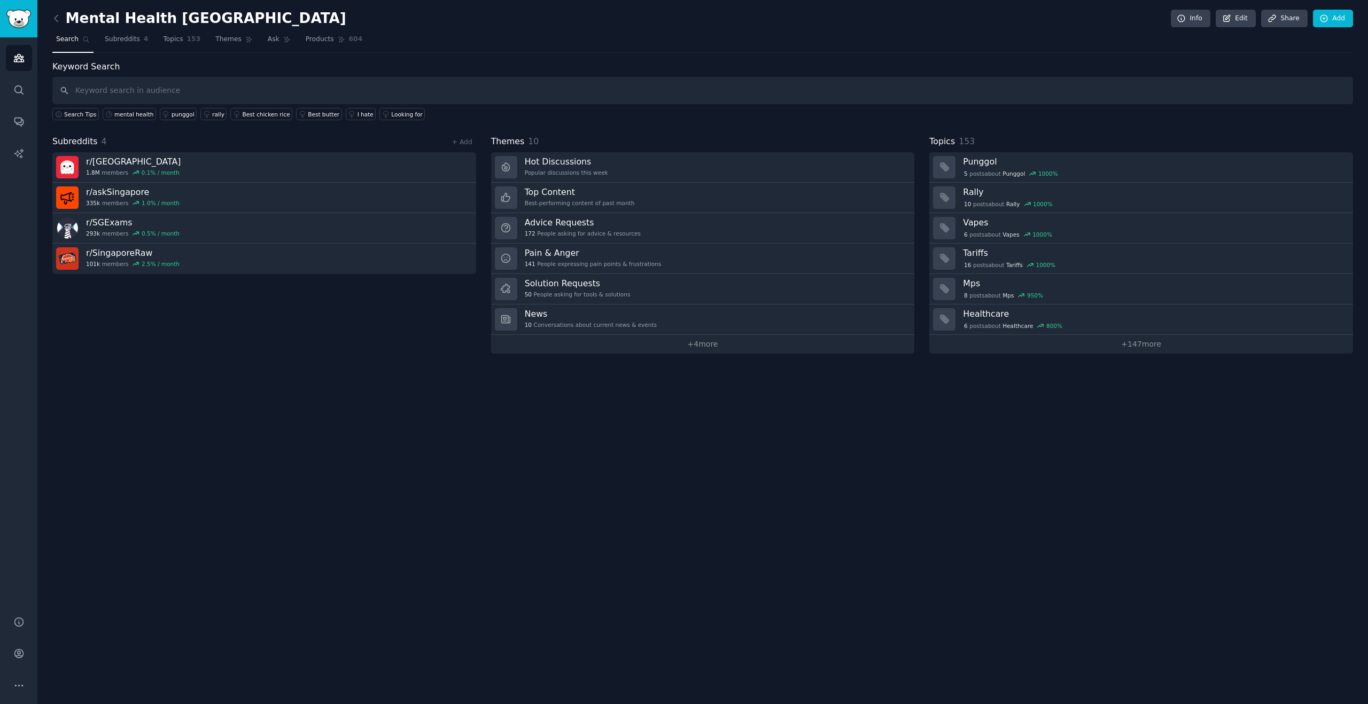
click at [144, 93] on input "text" at bounding box center [702, 90] width 1301 height 27
click at [132, 115] on div "mental health" at bounding box center [133, 114] width 39 height 7
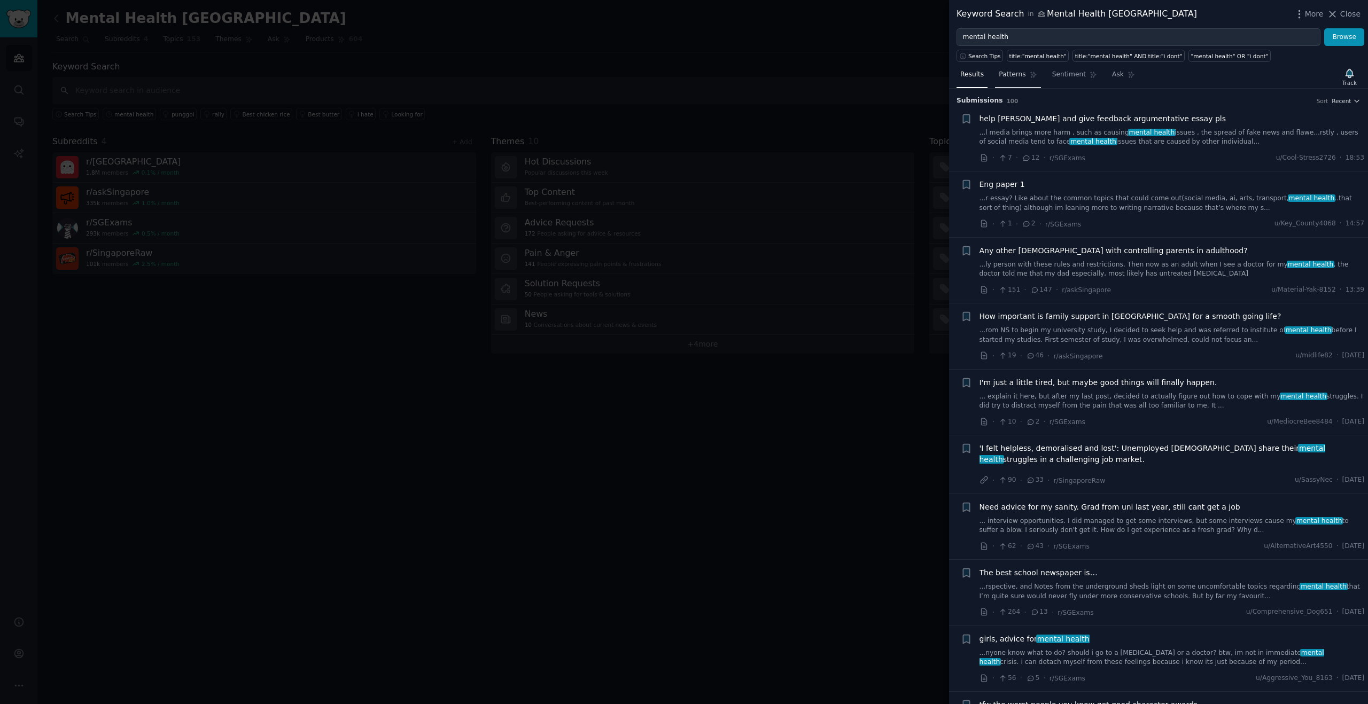
click at [1025, 76] on link "Patterns" at bounding box center [1017, 77] width 45 height 22
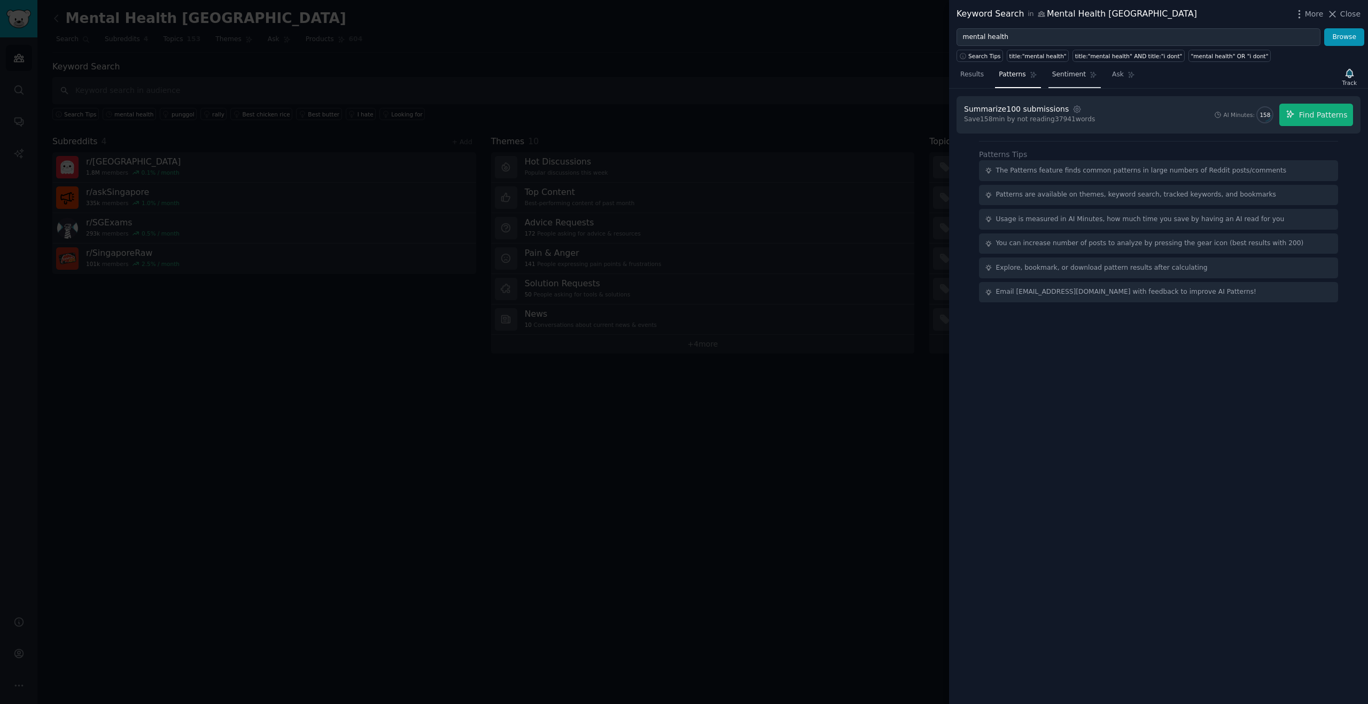
click at [1086, 80] on link "Sentiment" at bounding box center [1074, 77] width 52 height 22
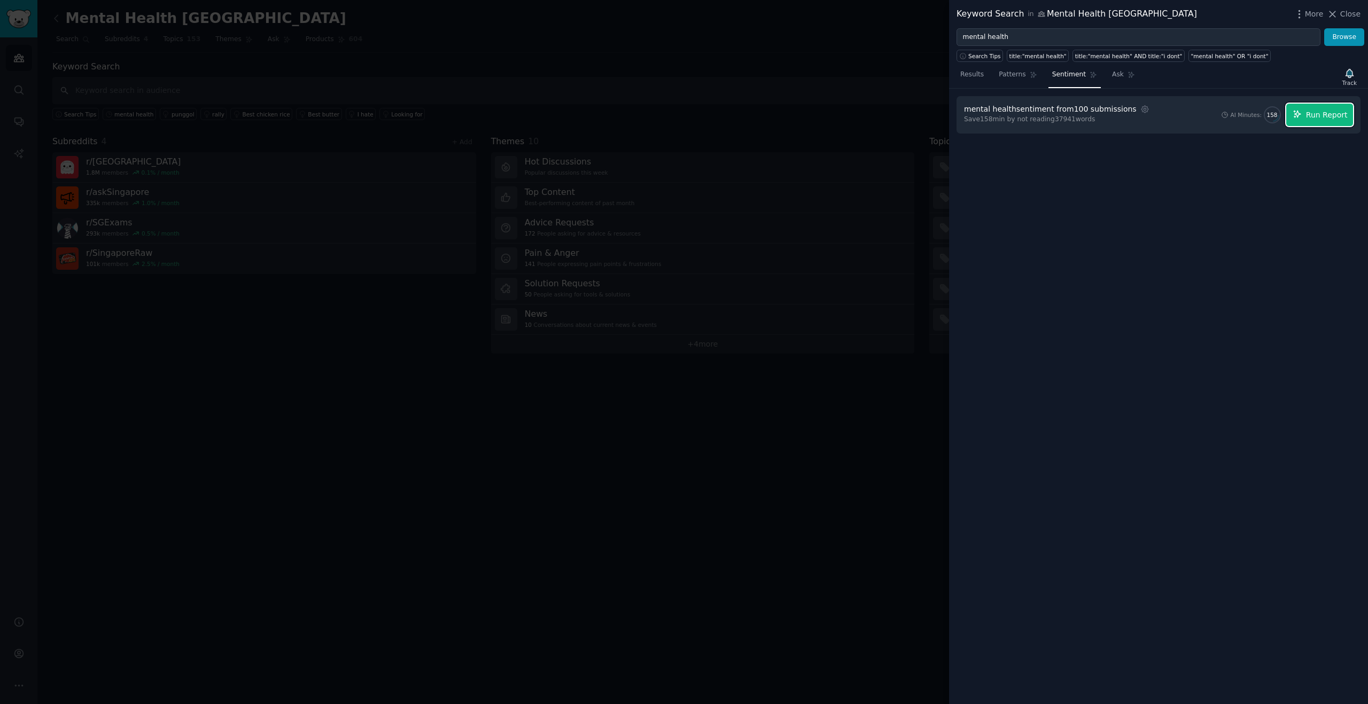
click at [1301, 113] on icon "button" at bounding box center [1297, 114] width 7 height 7
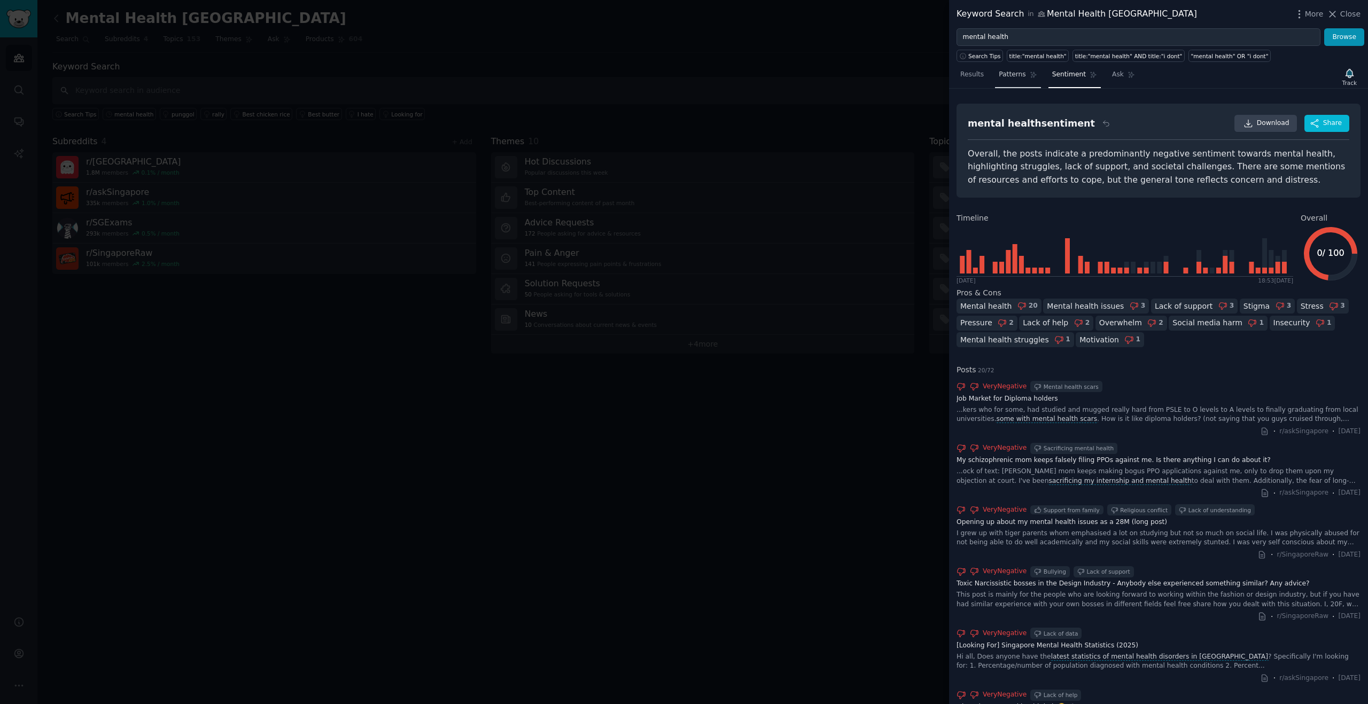
click at [1015, 80] on link "Patterns" at bounding box center [1017, 77] width 45 height 22
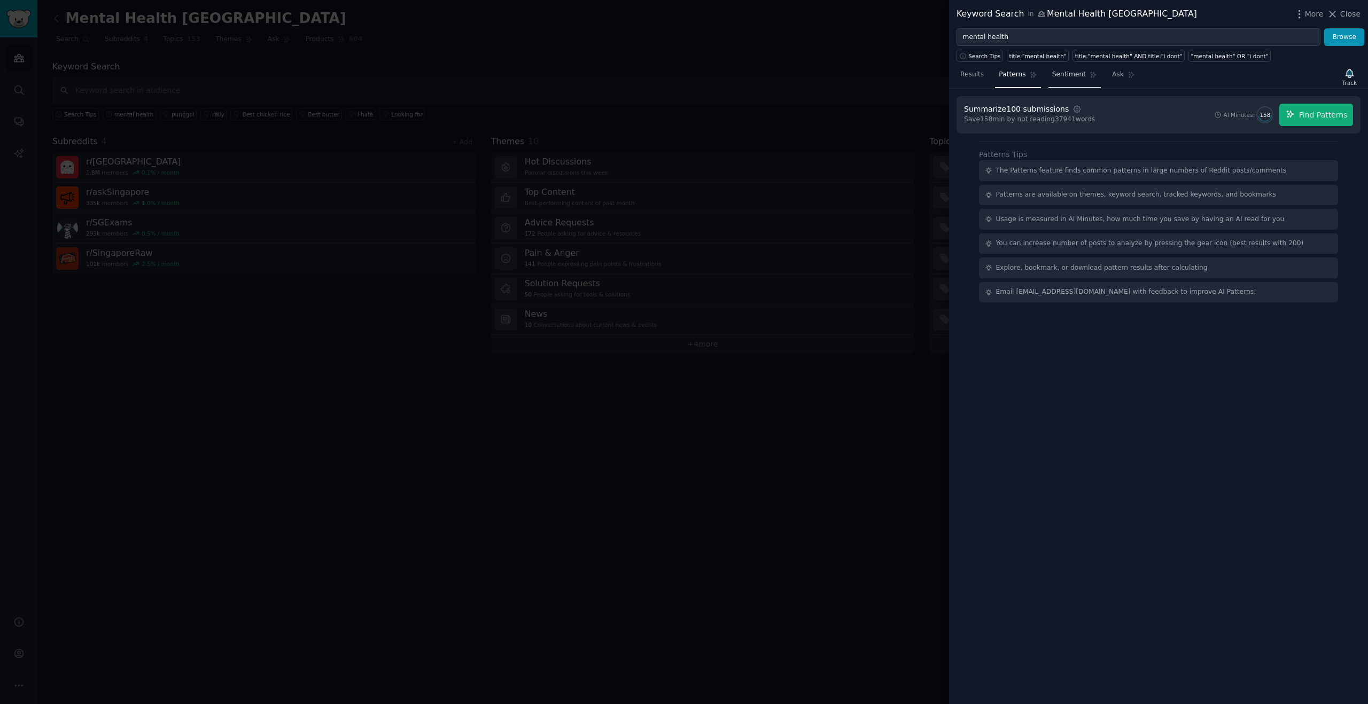
click at [1073, 72] on span "Sentiment" at bounding box center [1069, 75] width 34 height 10
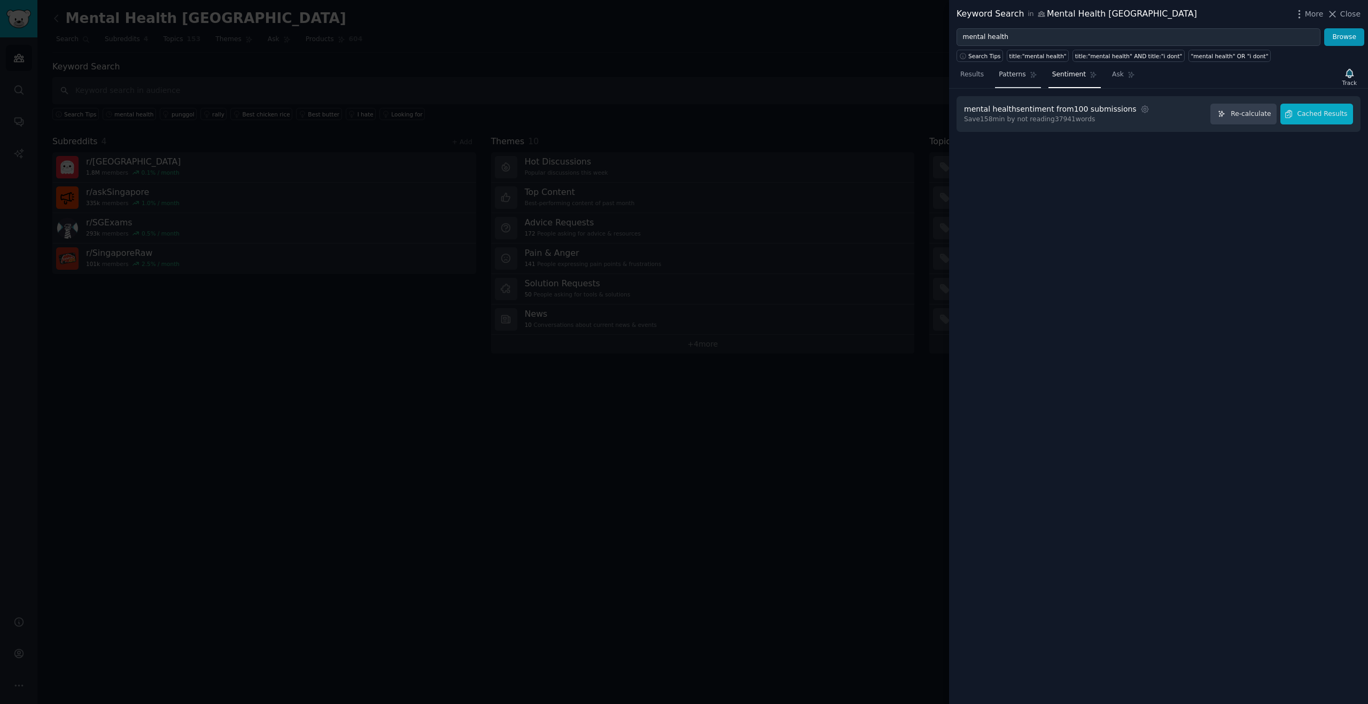
click at [1016, 79] on span "Patterns" at bounding box center [1012, 75] width 27 height 10
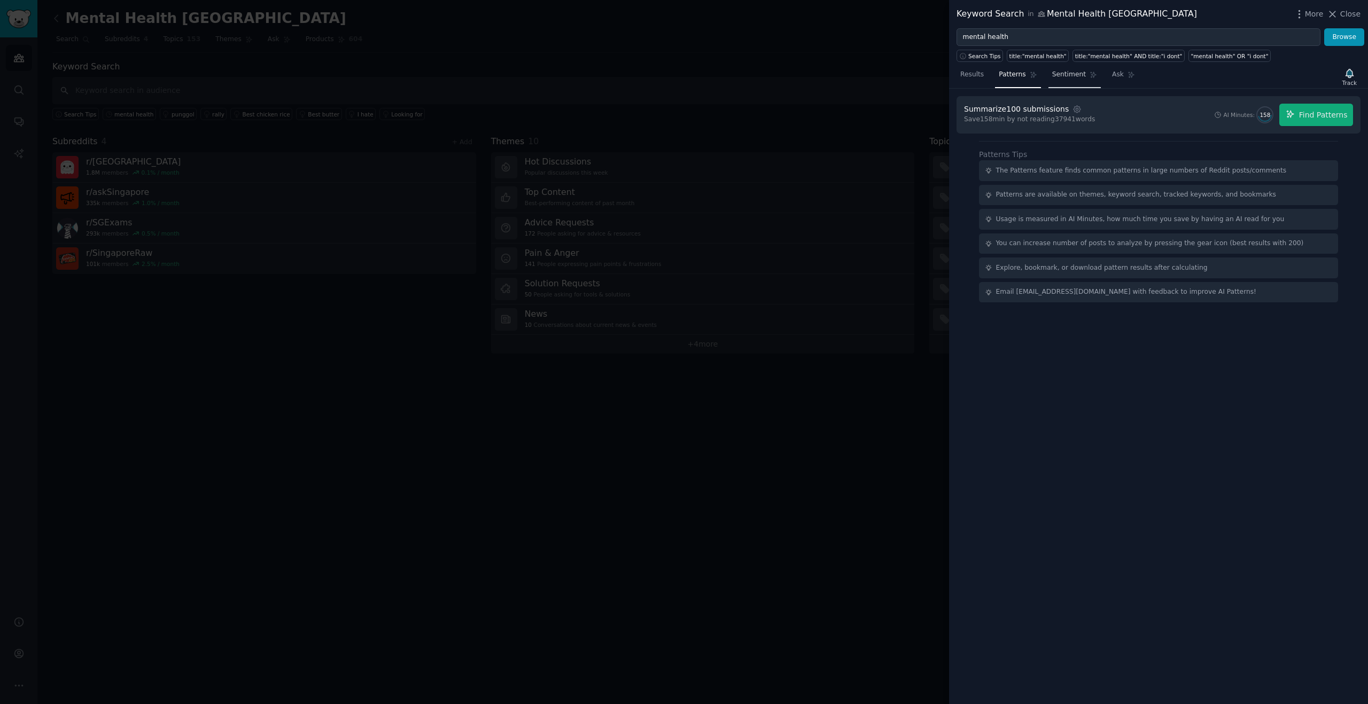
click at [1064, 83] on link "Sentiment" at bounding box center [1074, 77] width 52 height 22
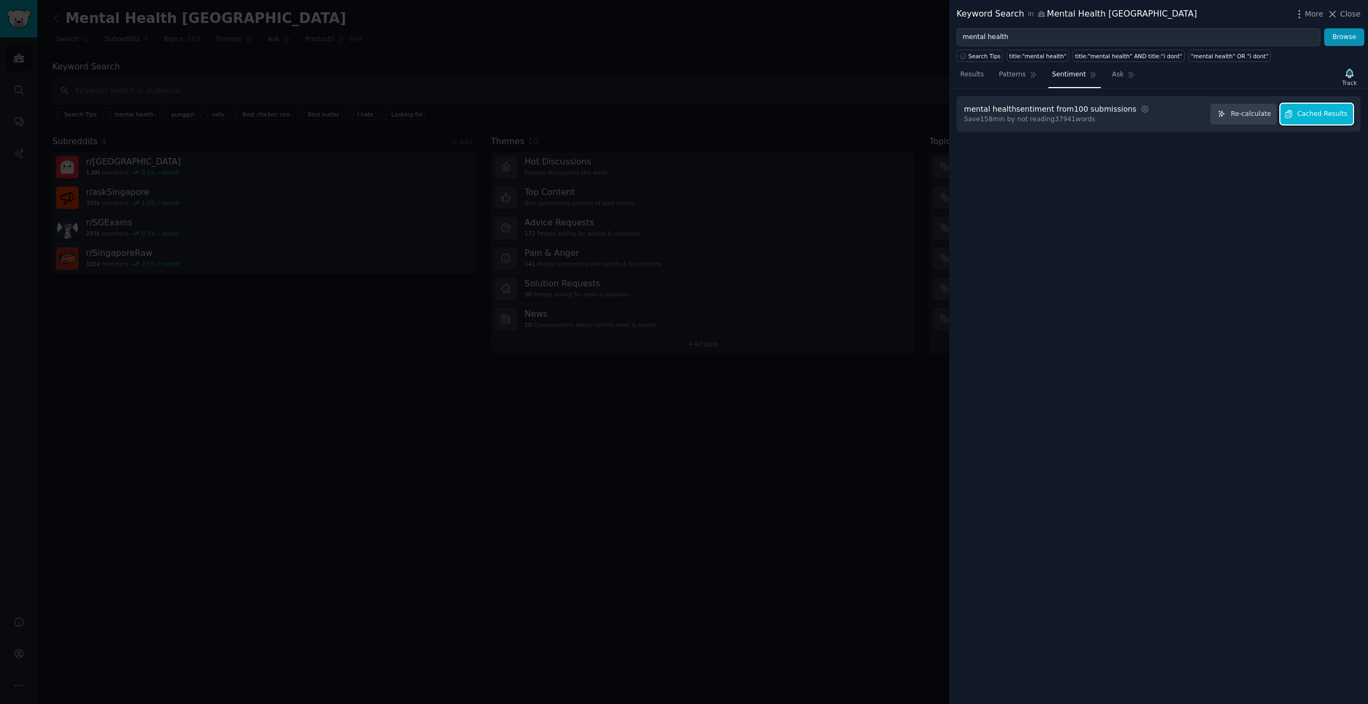
click at [1322, 110] on span "Cached Results" at bounding box center [1322, 115] width 50 height 10
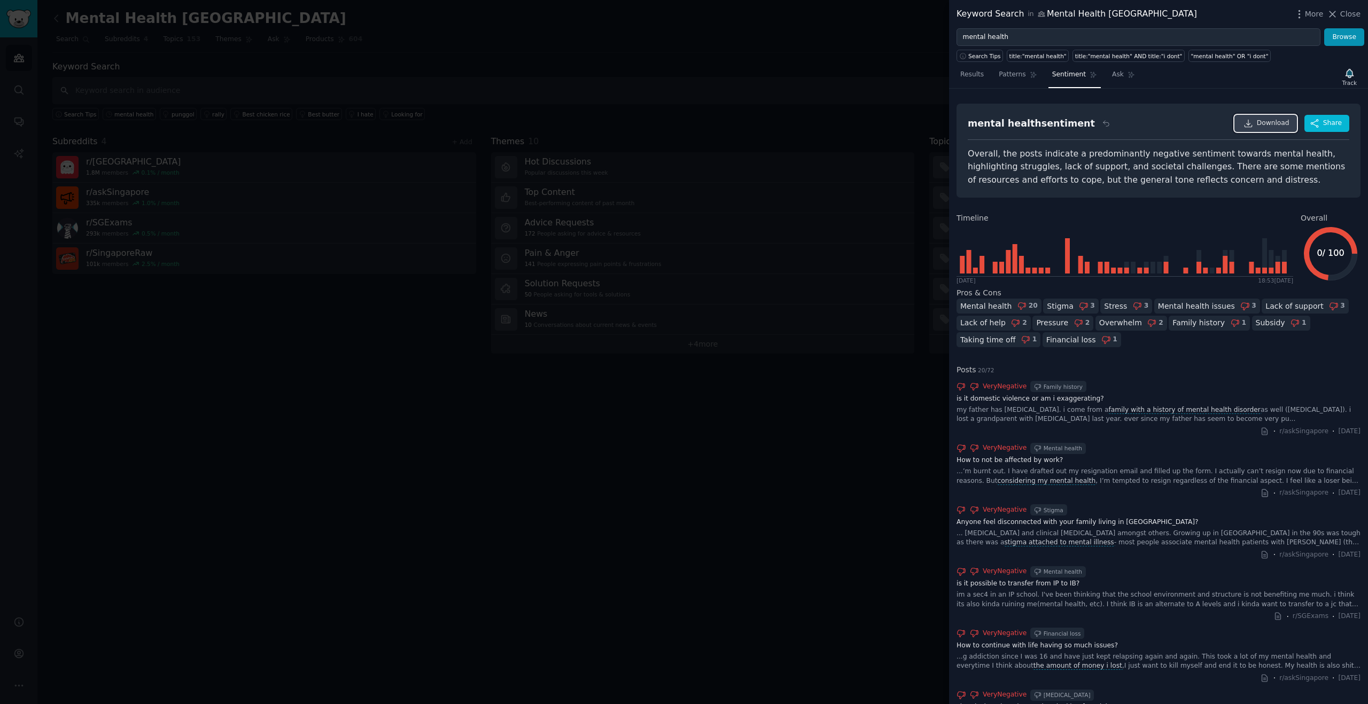
click at [1263, 130] on link "Download" at bounding box center [1265, 123] width 63 height 17
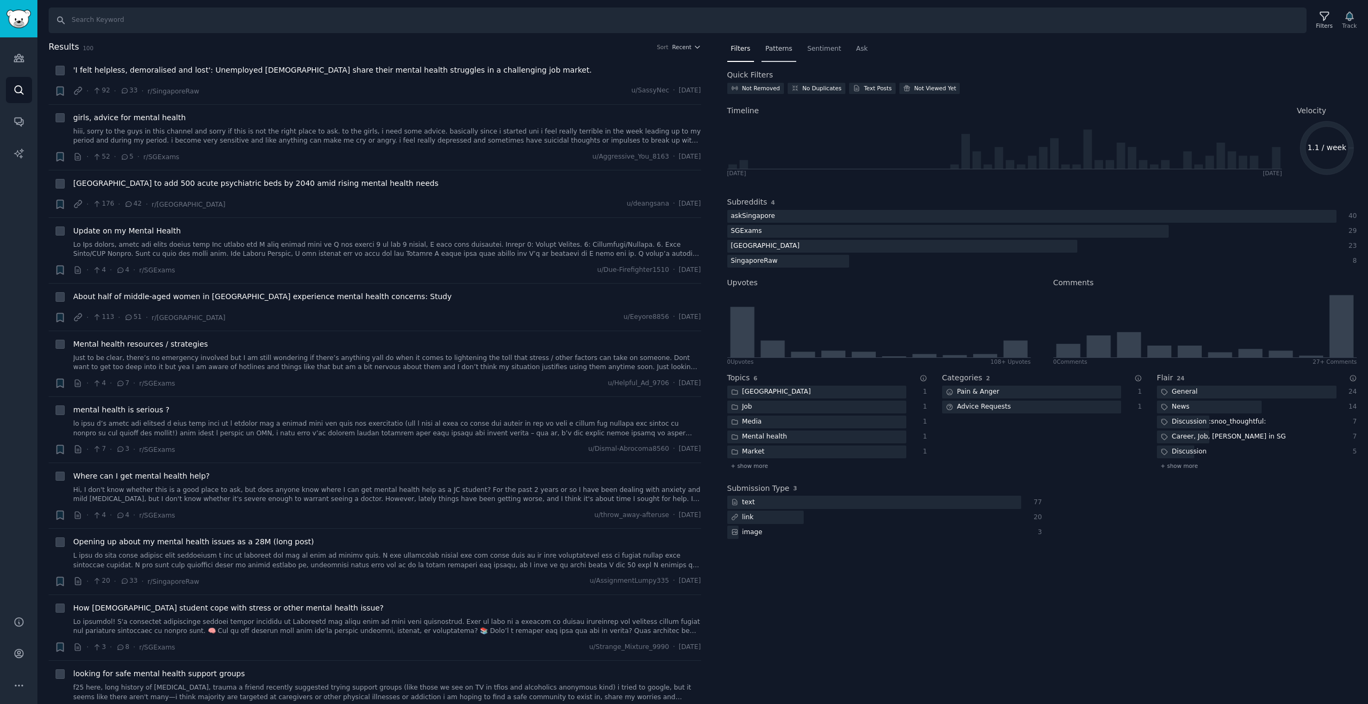
click at [788, 49] on span "Patterns" at bounding box center [778, 49] width 27 height 10
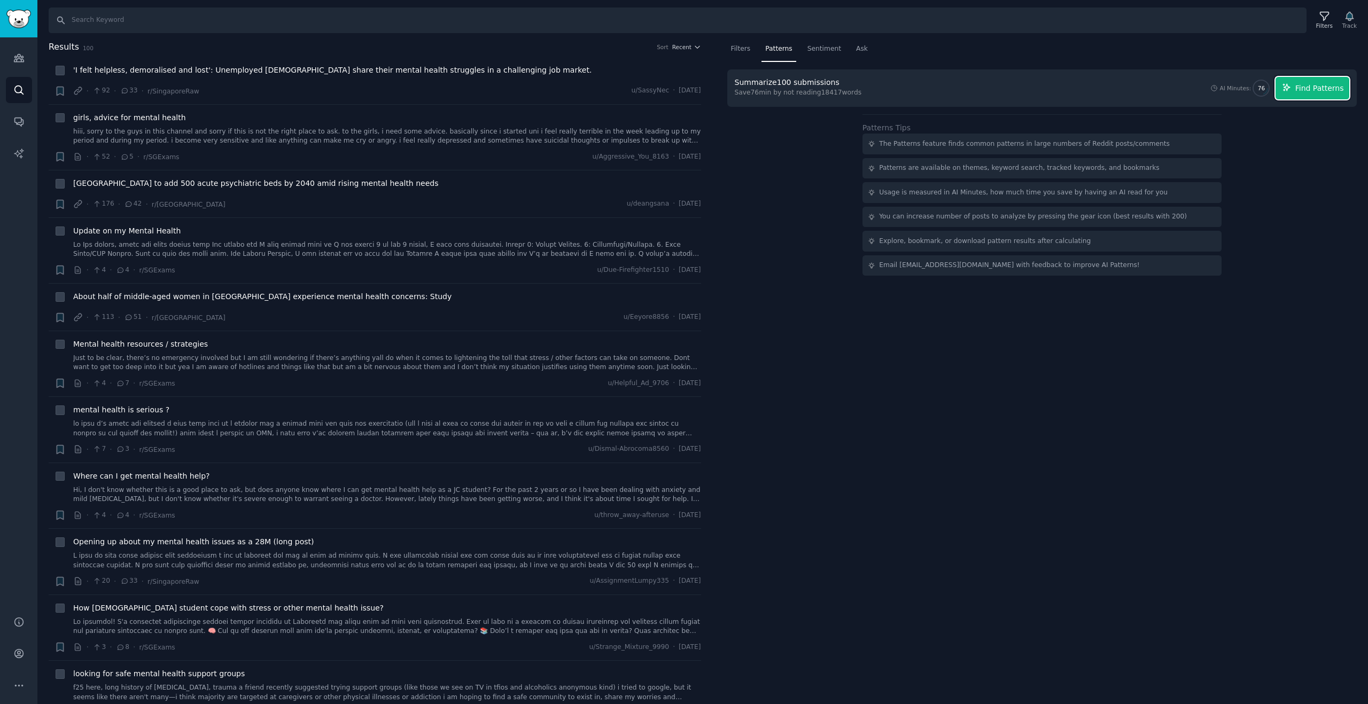
click at [1290, 88] on icon "button" at bounding box center [1286, 87] width 7 height 7
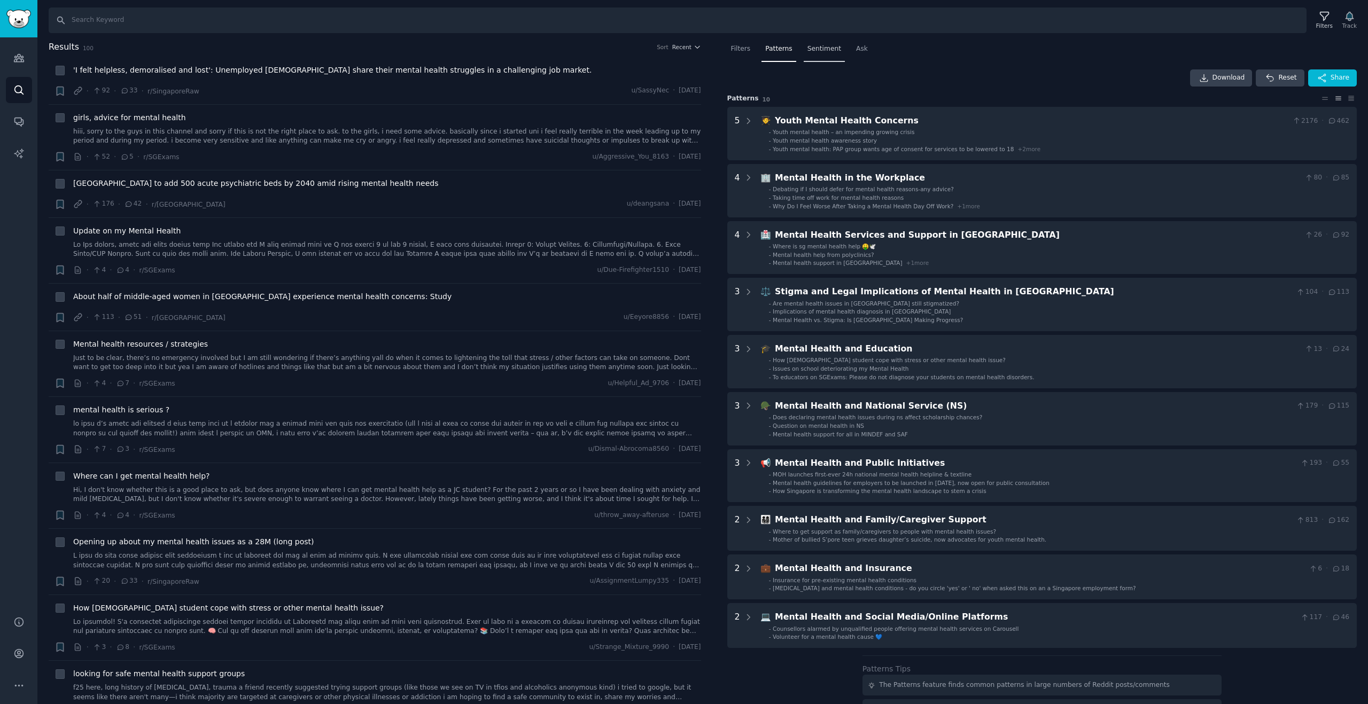
click at [832, 53] on span "Sentiment" at bounding box center [824, 49] width 34 height 10
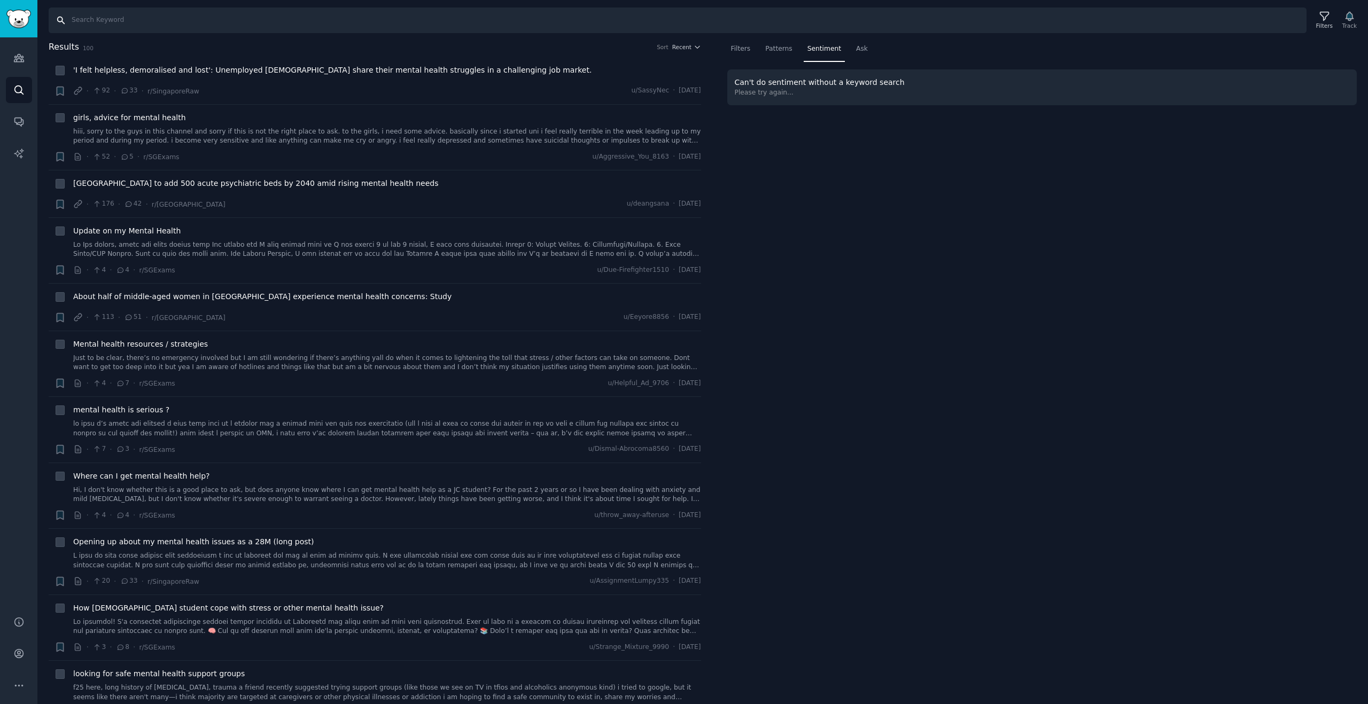
click at [722, 25] on input "Search" at bounding box center [678, 20] width 1258 height 26
type input "mental health"
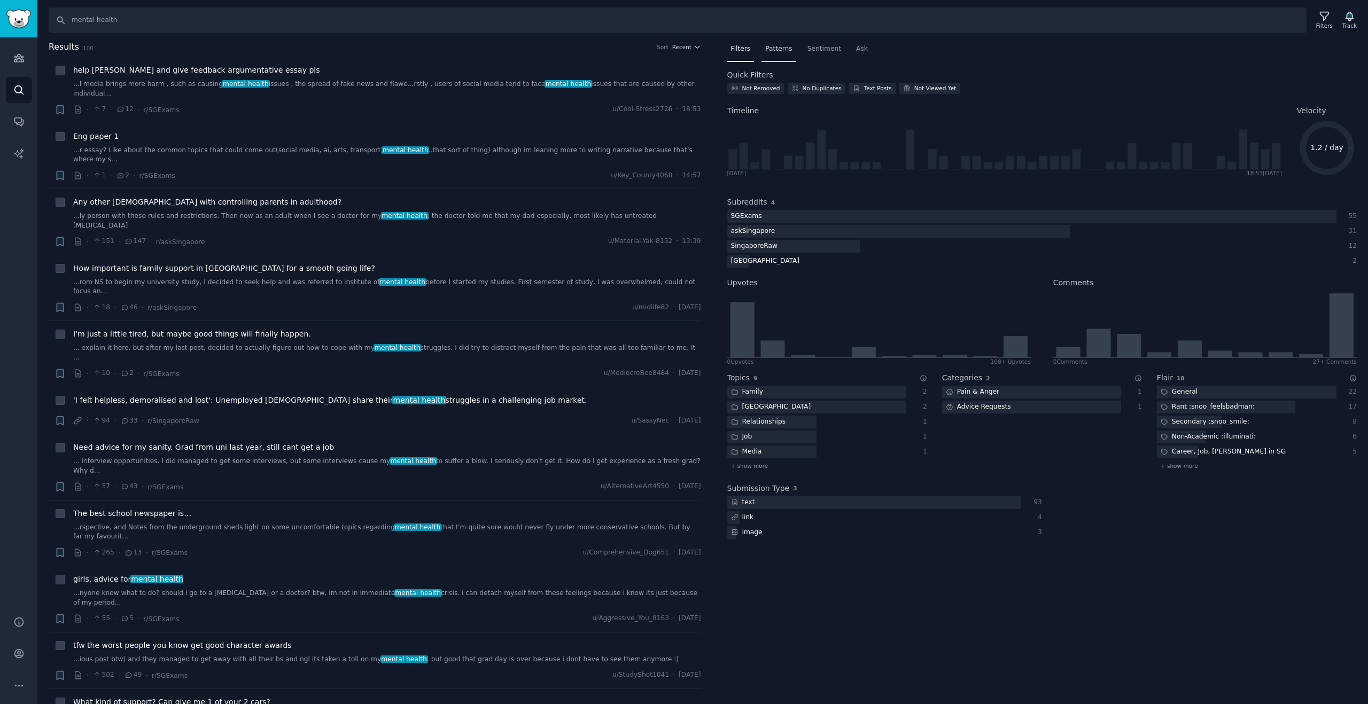
click at [784, 51] on span "Patterns" at bounding box center [778, 49] width 27 height 10
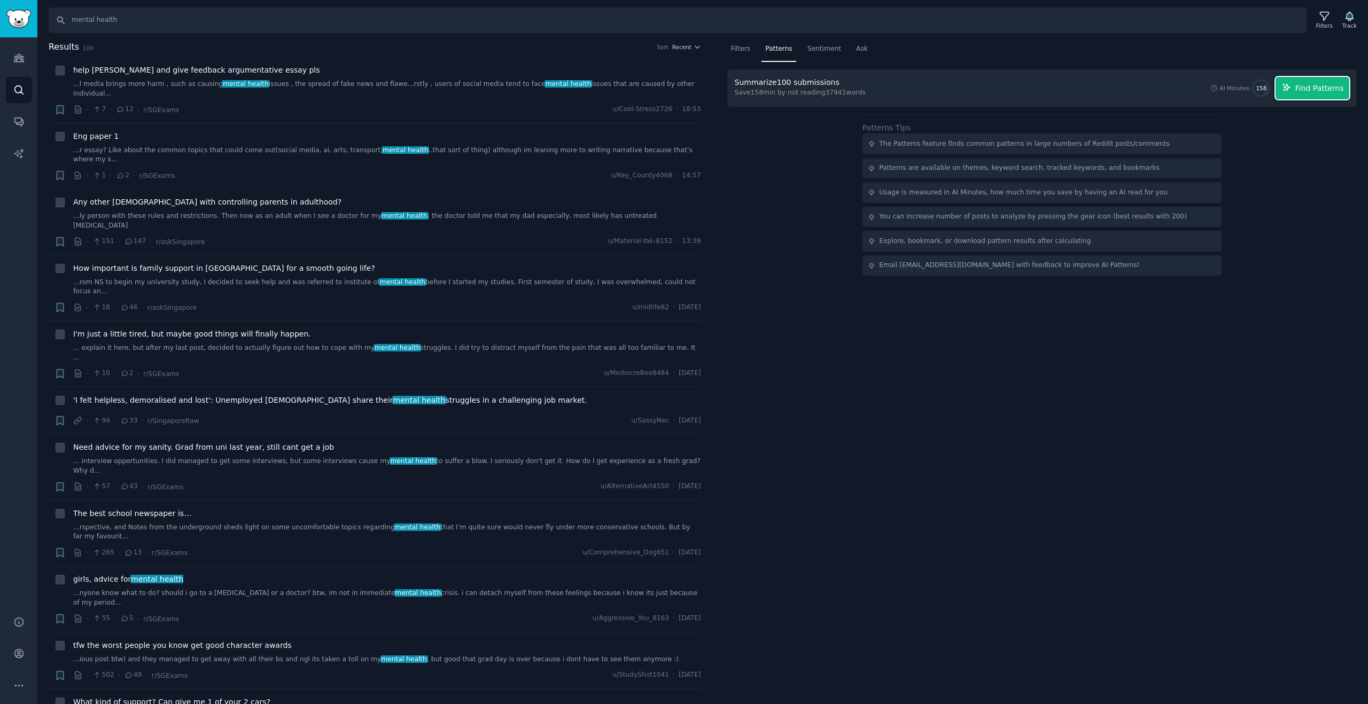
click at [1317, 83] on span "Find Patterns" at bounding box center [1319, 88] width 49 height 11
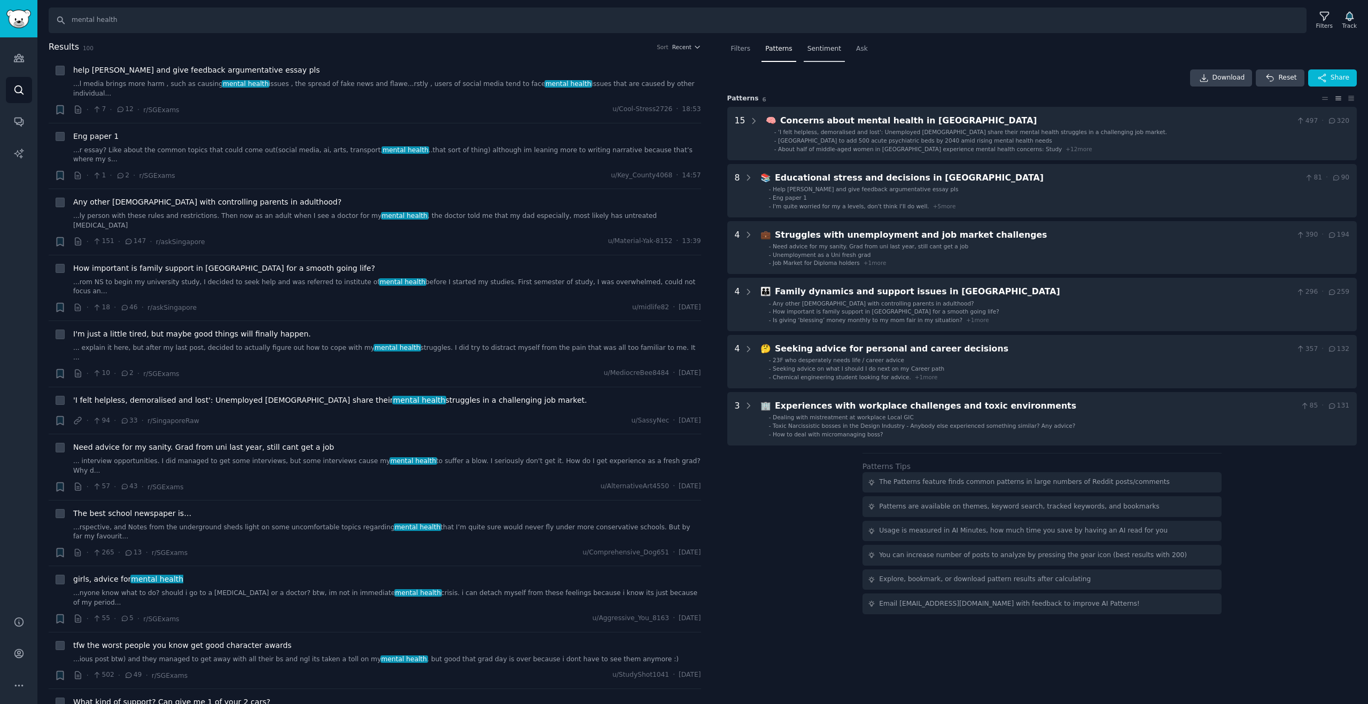
click at [831, 50] on span "Sentiment" at bounding box center [824, 49] width 34 height 10
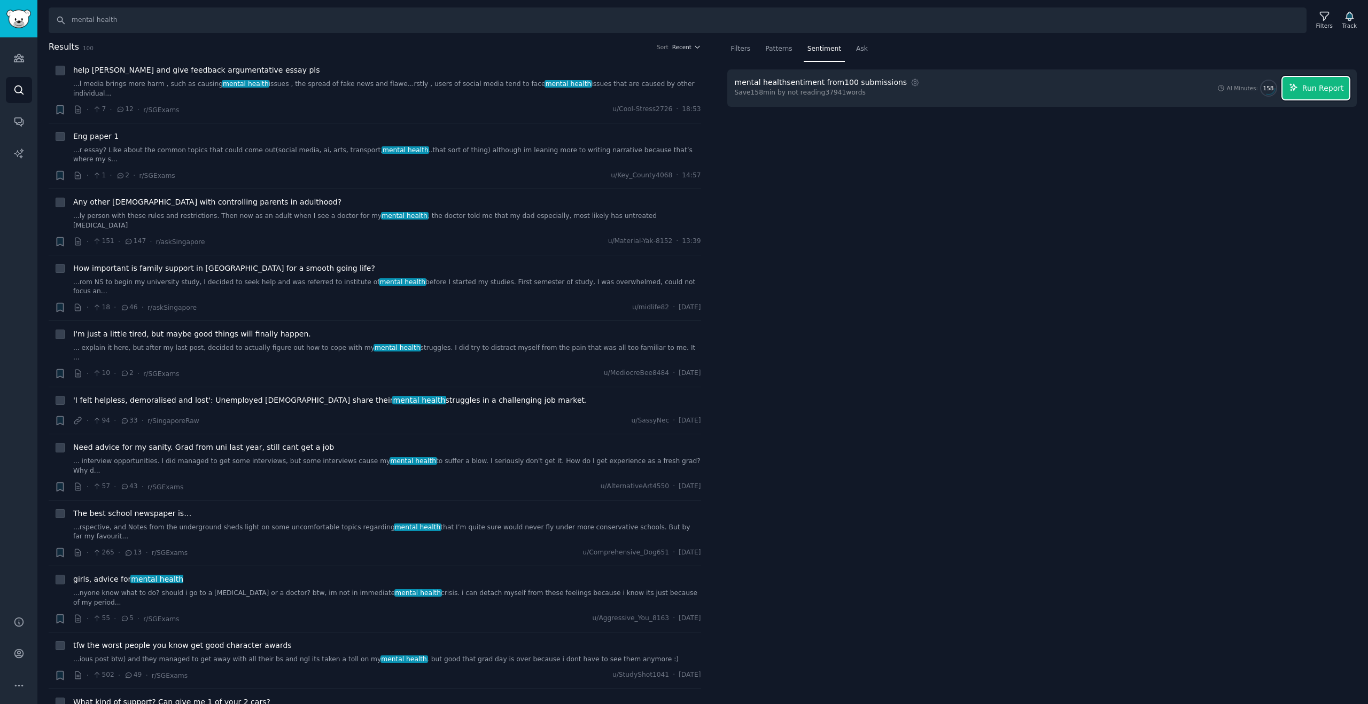
click at [1312, 84] on span "Run Report" at bounding box center [1323, 88] width 42 height 11
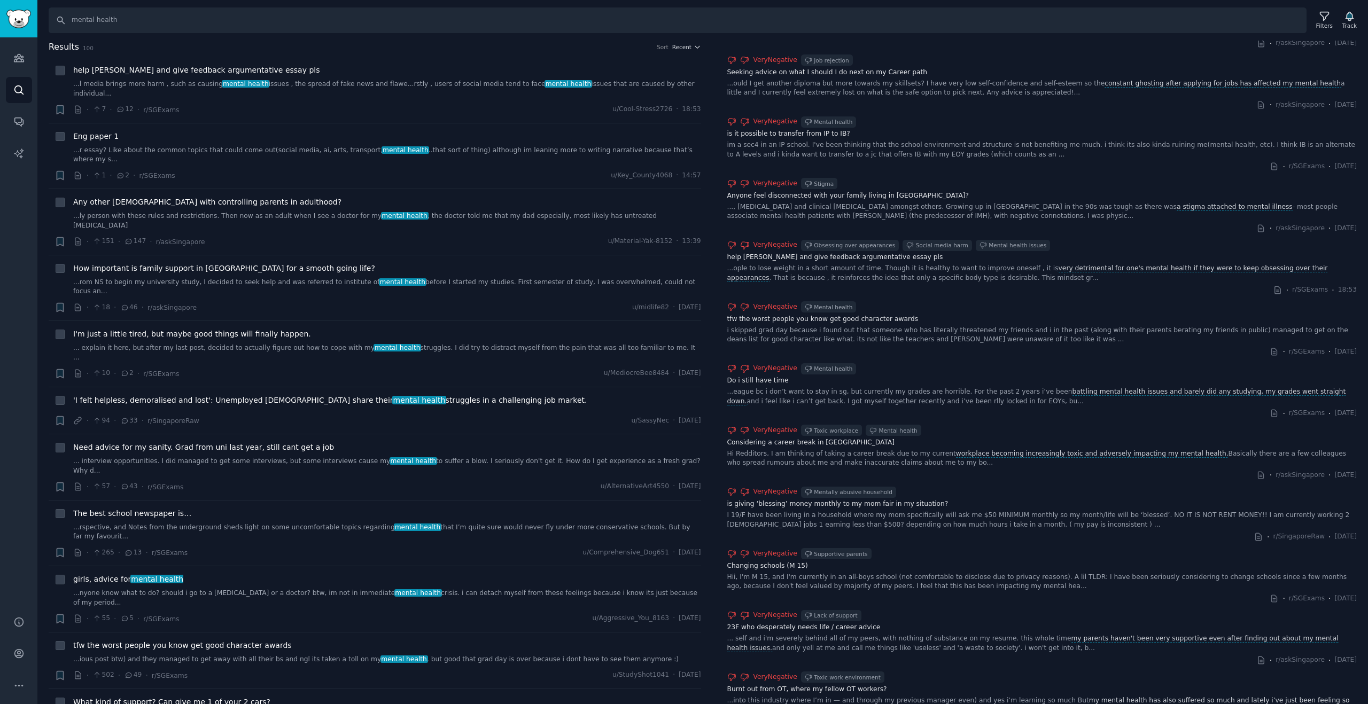
scroll to position [644, 0]
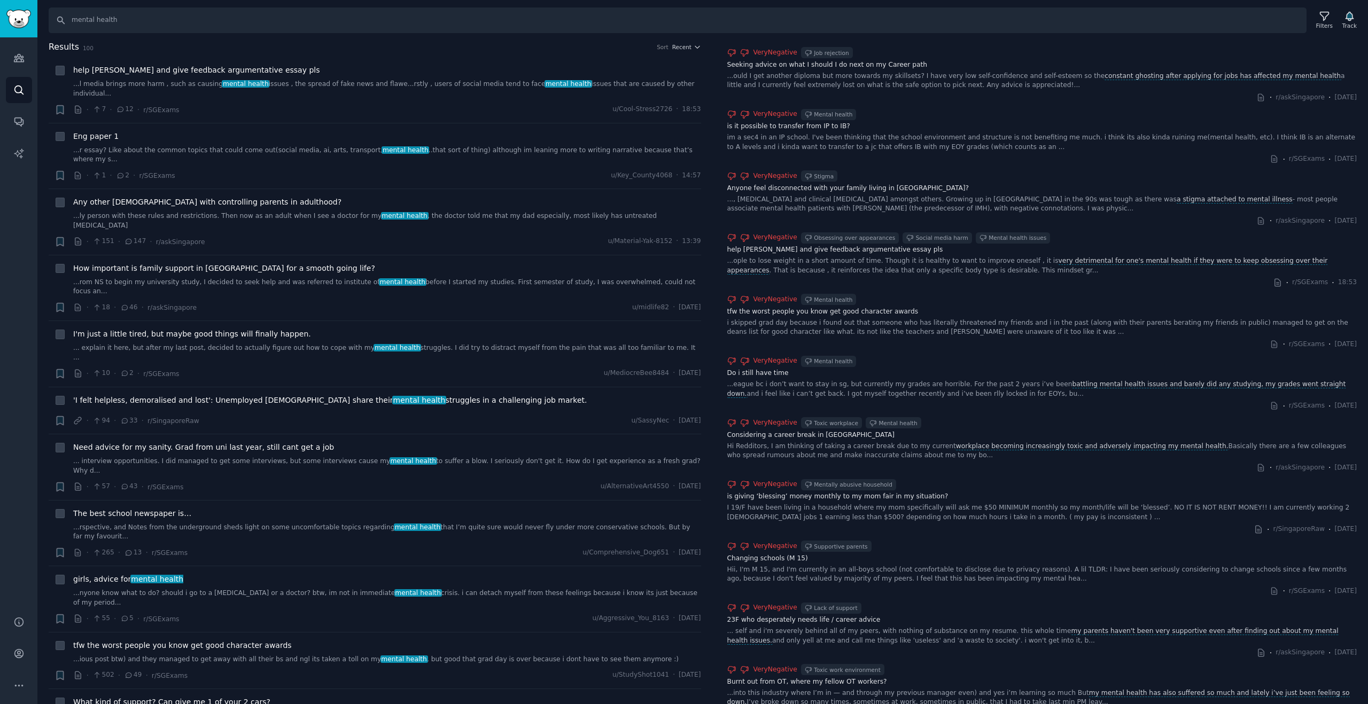
click at [835, 452] on div "Hi Redditors, I am thinking of taking a career break due to my current workplac…" at bounding box center [1042, 451] width 630 height 19
click at [1256, 470] on icon at bounding box center [1261, 468] width 10 height 10
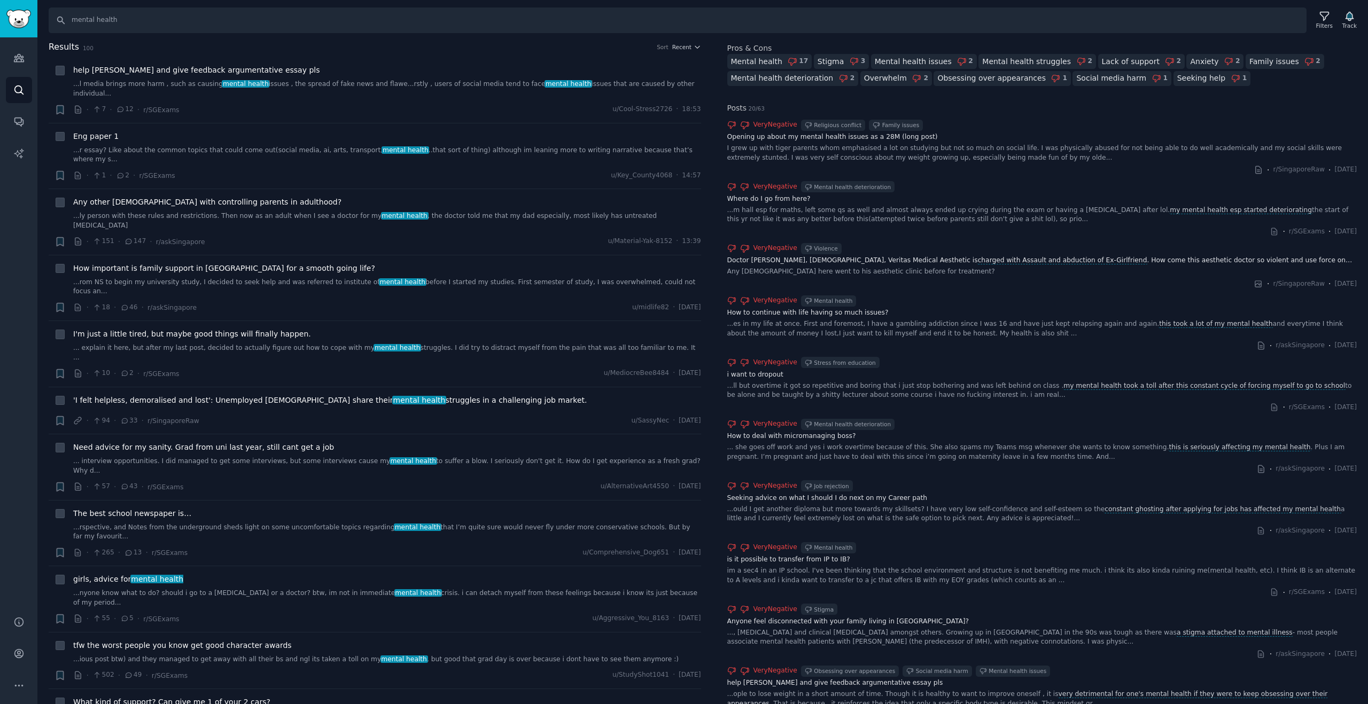
scroll to position [0, 0]
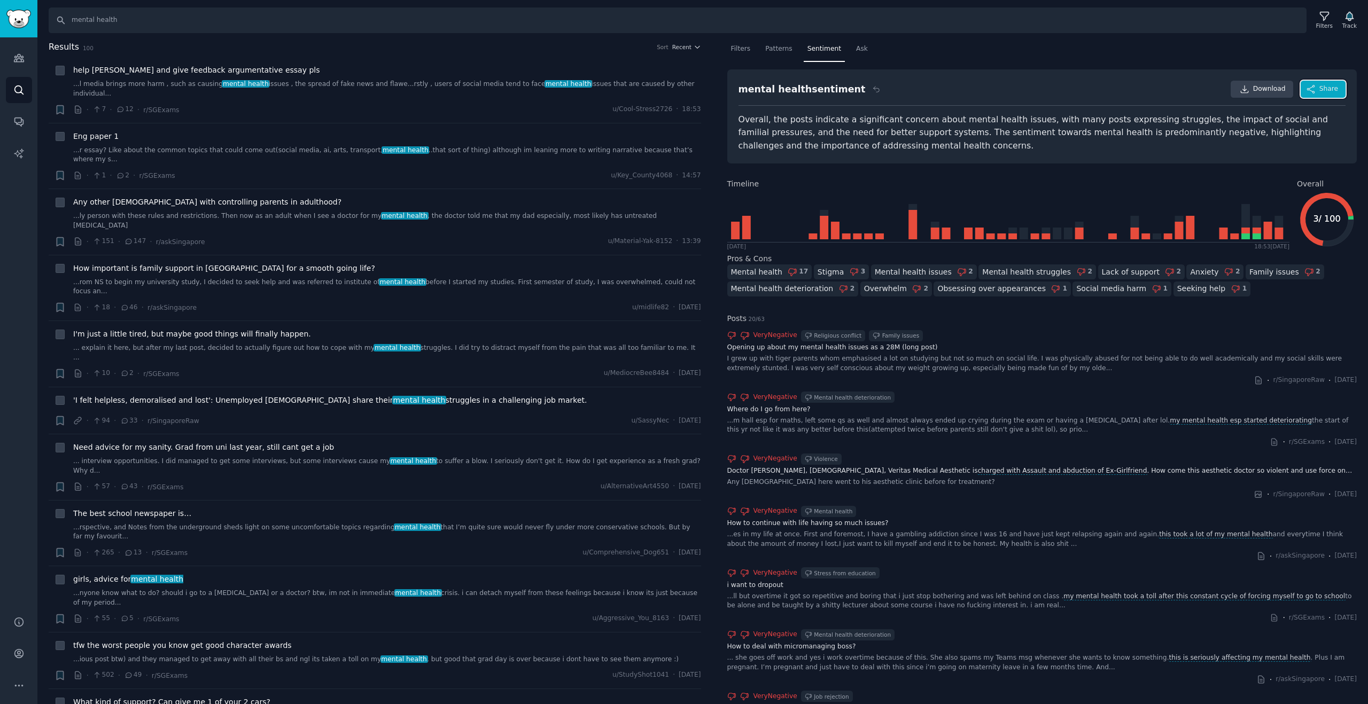
click at [1322, 88] on span "Share" at bounding box center [1328, 89] width 19 height 10
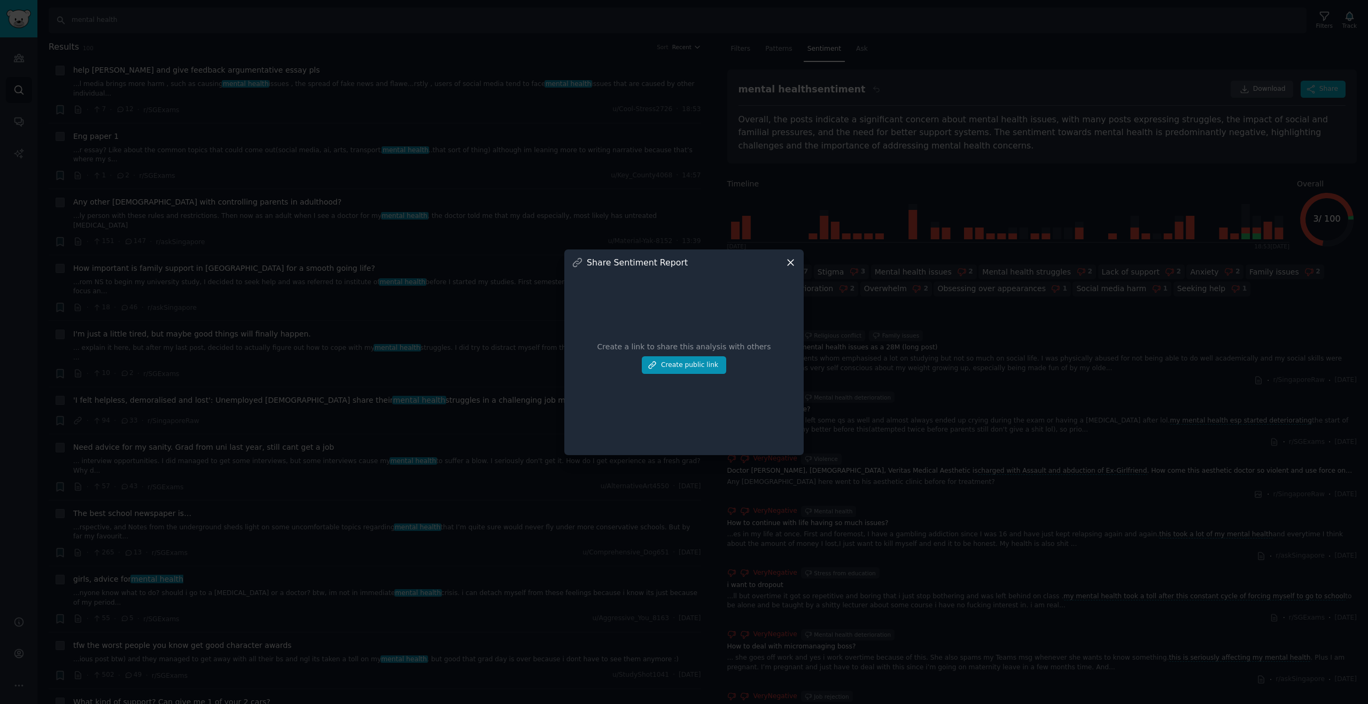
click at [794, 268] on div "Create a link to share this analysis with others Create public link" at bounding box center [684, 358] width 224 height 180
click at [792, 267] on icon at bounding box center [790, 262] width 11 height 11
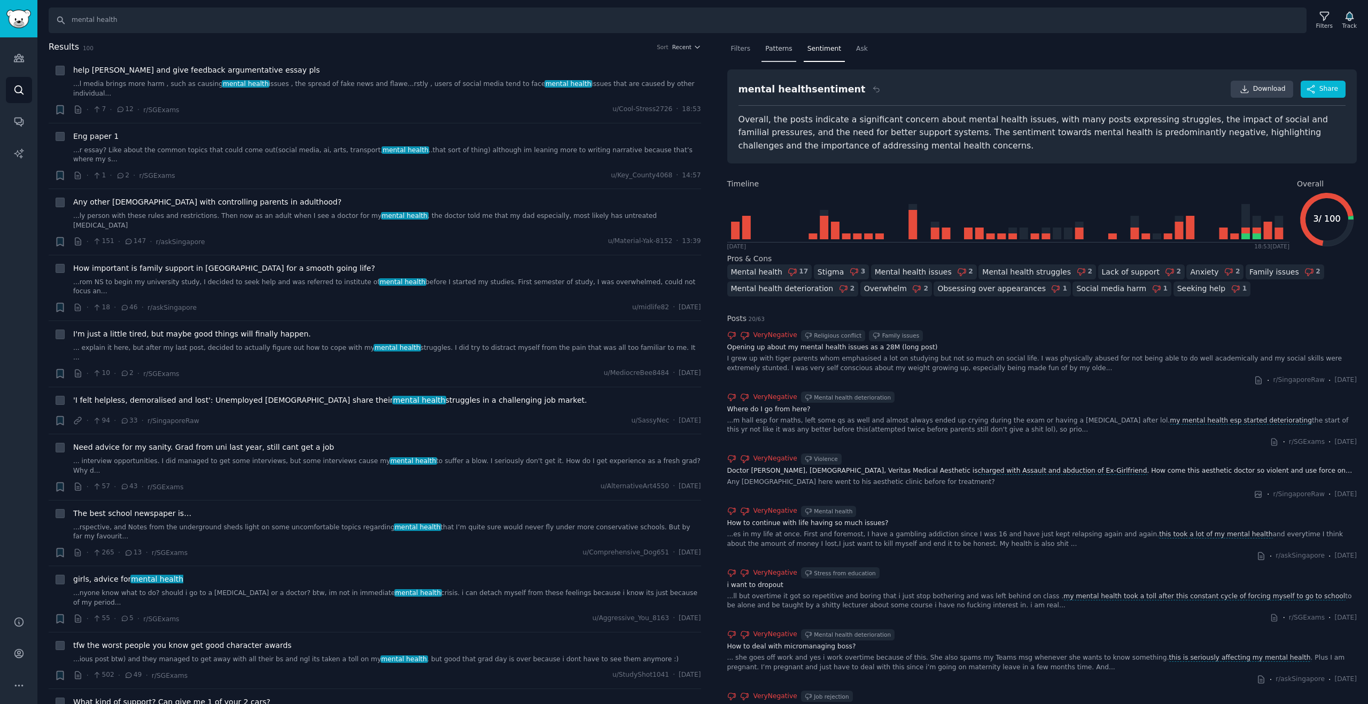
click at [776, 48] on span "Patterns" at bounding box center [778, 49] width 27 height 10
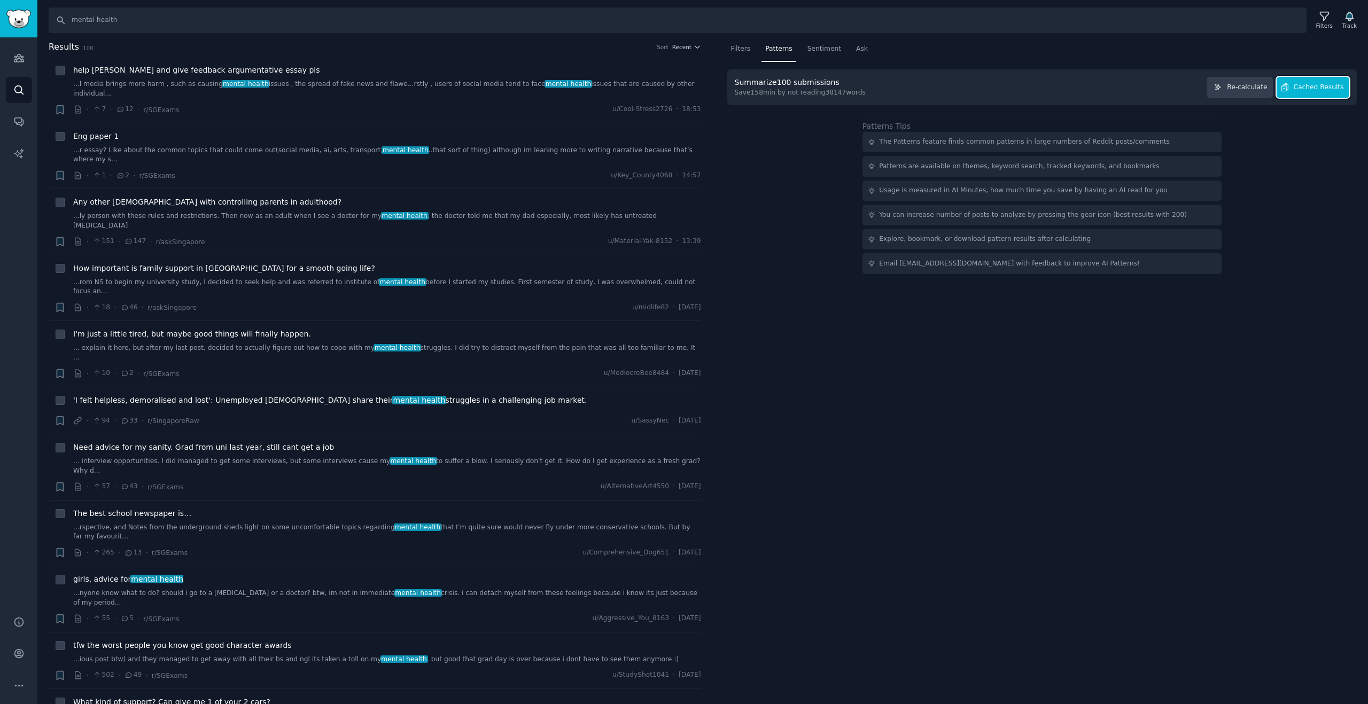
click at [1297, 84] on span "Cached Results" at bounding box center [1319, 88] width 50 height 10
